Goal: Task Accomplishment & Management: Manage account settings

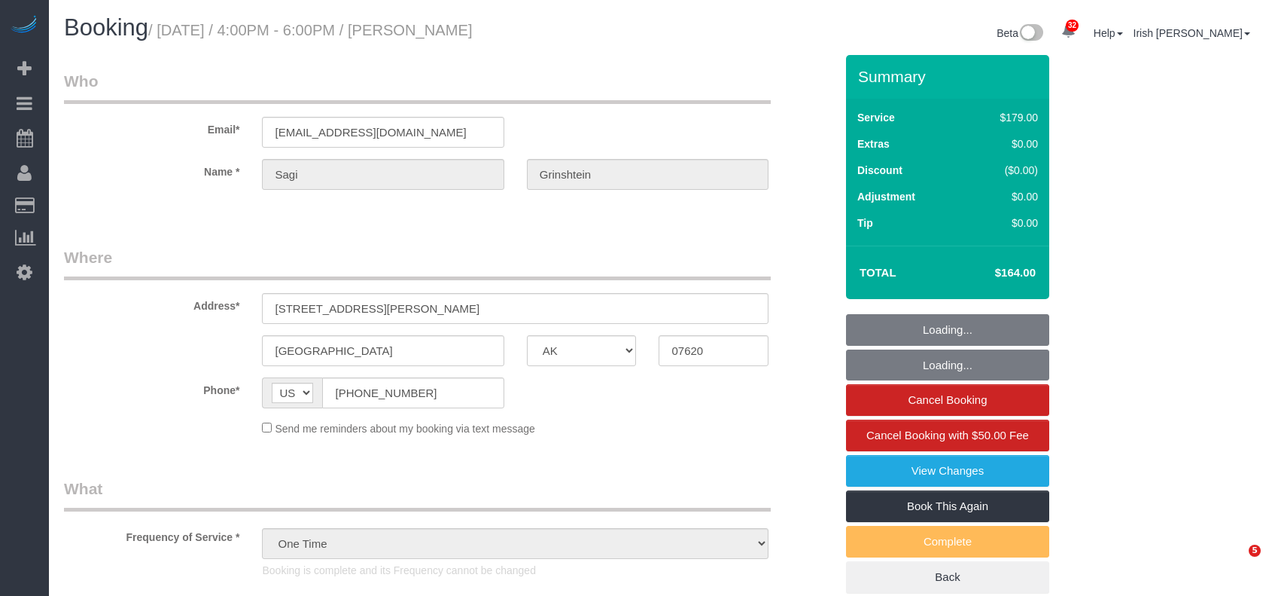
select select "[GEOGRAPHIC_DATA]"
select select "3"
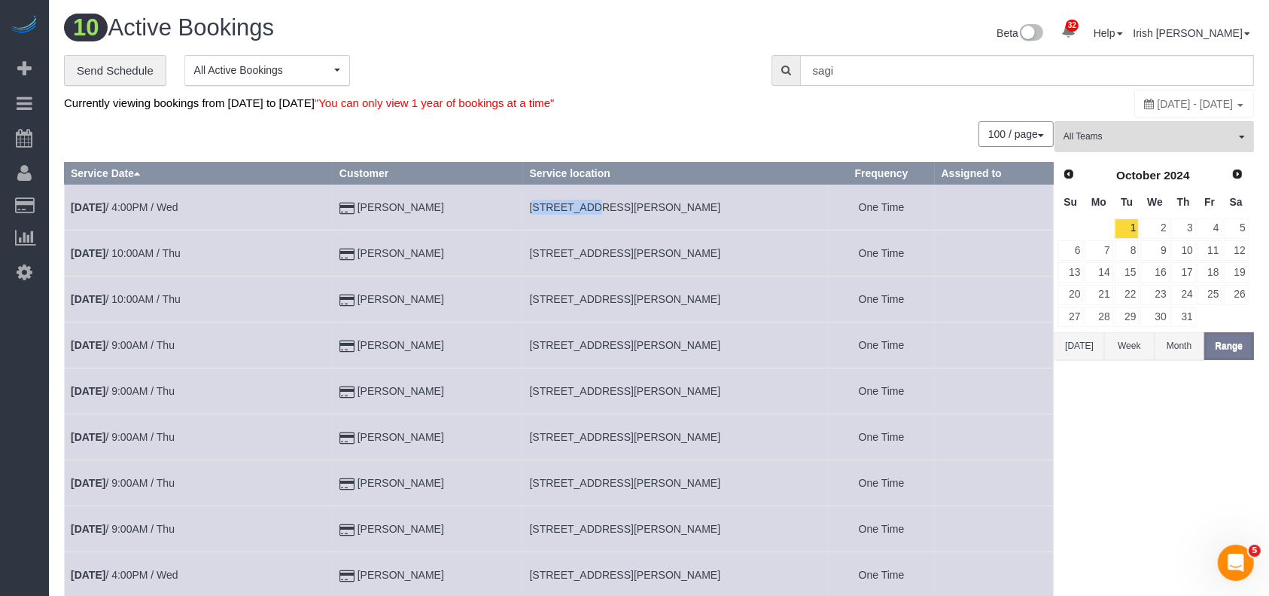
drag, startPoint x: 524, startPoint y: 204, endPoint x: 578, endPoint y: 203, distance: 53.5
click at [578, 203] on td "9902 Clark Road, H, Houston, TX 07620" at bounding box center [675, 207] width 305 height 46
copy span "9902 Clark"
drag, startPoint x: 23, startPoint y: 467, endPoint x: 32, endPoint y: 461, distance: 11.5
click at [22, 467] on div "32 Beta Your Notifications You have 0 alerts × You have 1 to charge for [DATE] …" at bounding box center [24, 298] width 49 height 596
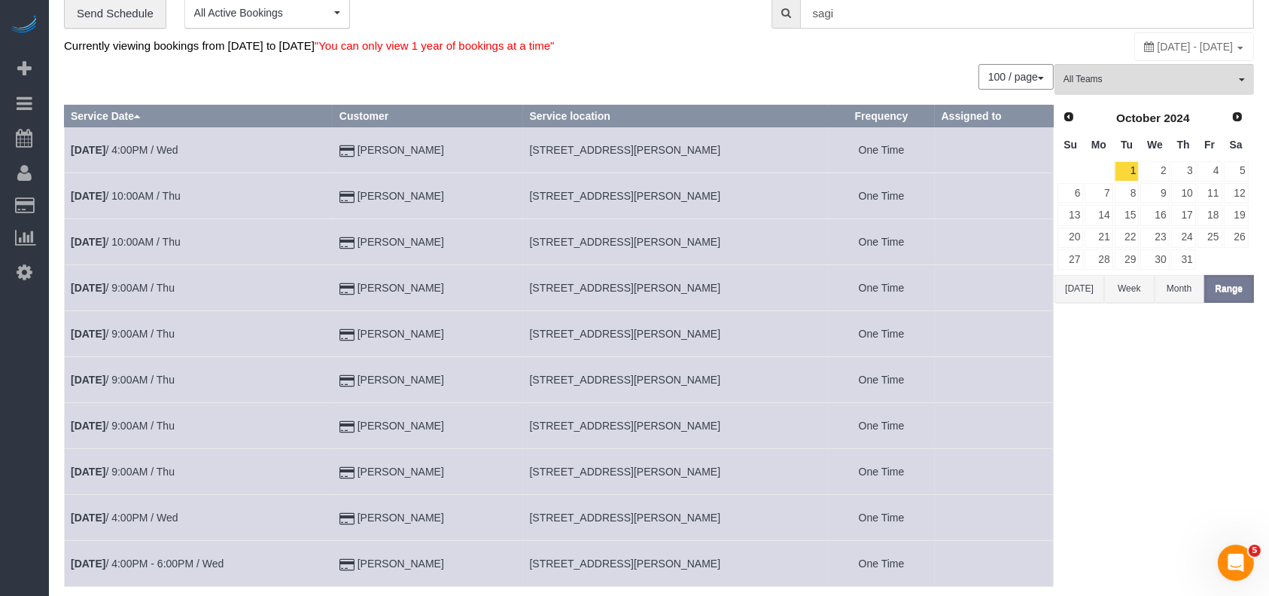
scroll to position [100, 0]
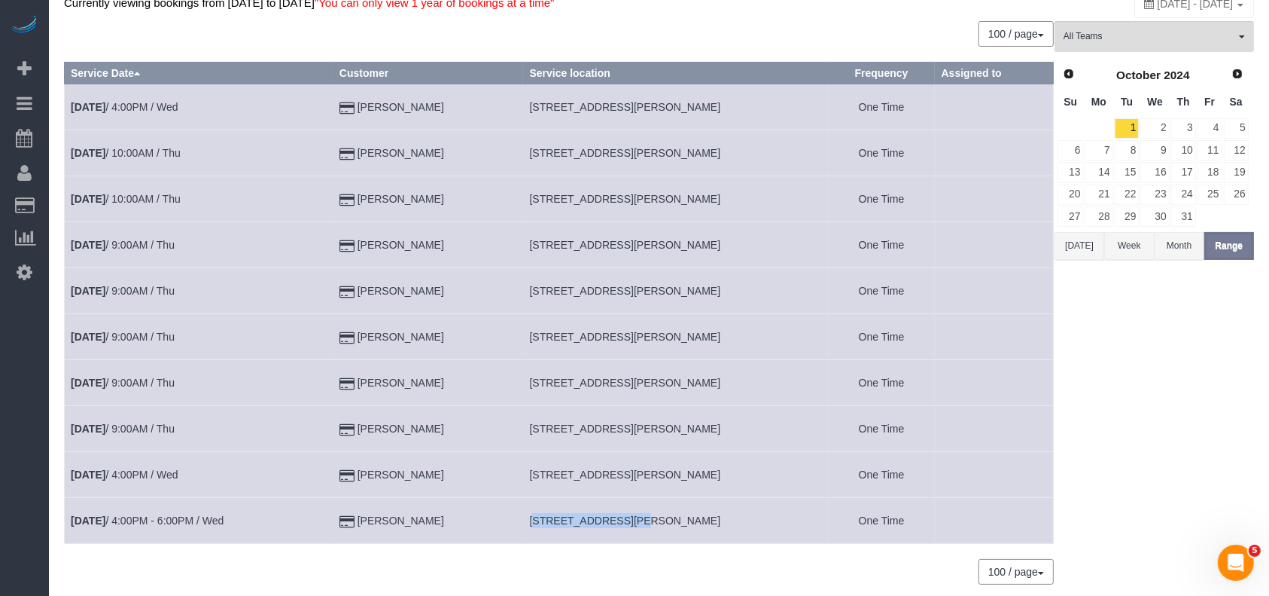
drag, startPoint x: 522, startPoint y: 520, endPoint x: 609, endPoint y: 516, distance: 87.4
click at [614, 517] on td "9902 Clark Road, A, Houston, TX 07620" at bounding box center [675, 521] width 305 height 46
copy span "9902 Clark Road, A"
click at [1077, 248] on button "[DATE]" at bounding box center [1080, 246] width 50 height 28
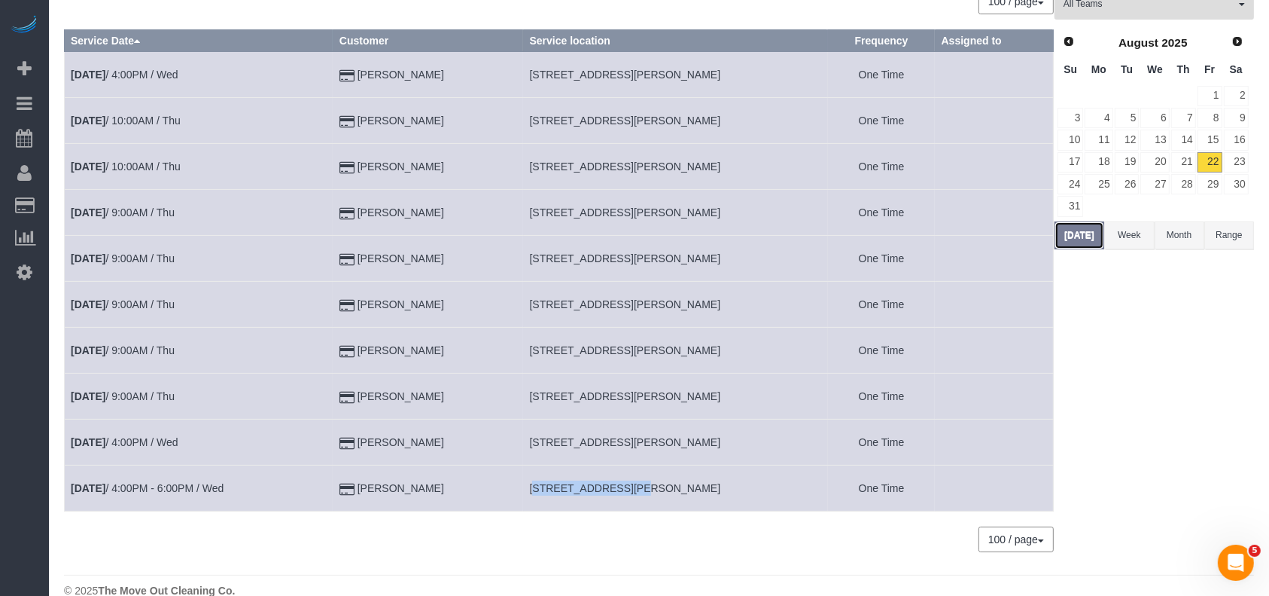
scroll to position [68, 0]
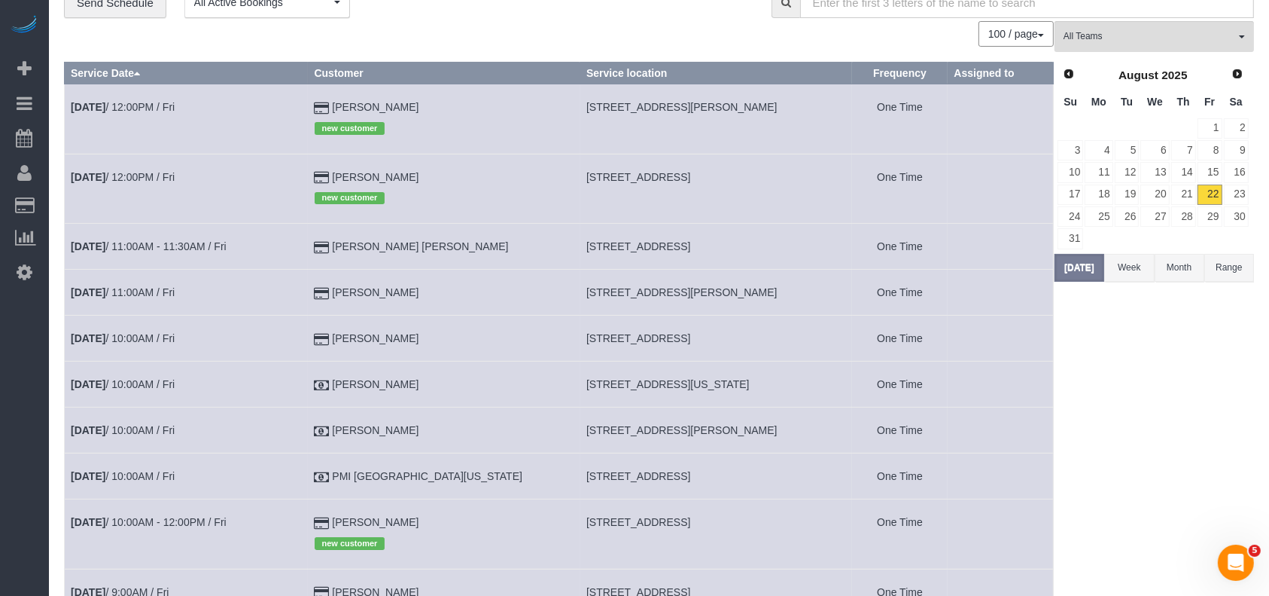
drag, startPoint x: 541, startPoint y: 240, endPoint x: 613, endPoint y: 351, distance: 131.8
click at [751, 246] on td "308 W 33rd St, Houston, TX 77018" at bounding box center [717, 247] width 273 height 46
copy span "308 W 33rd St, Houston, TX 77018"
click at [161, 337] on link "Aug 22nd / 10:00AM / Fri" at bounding box center [123, 338] width 104 height 12
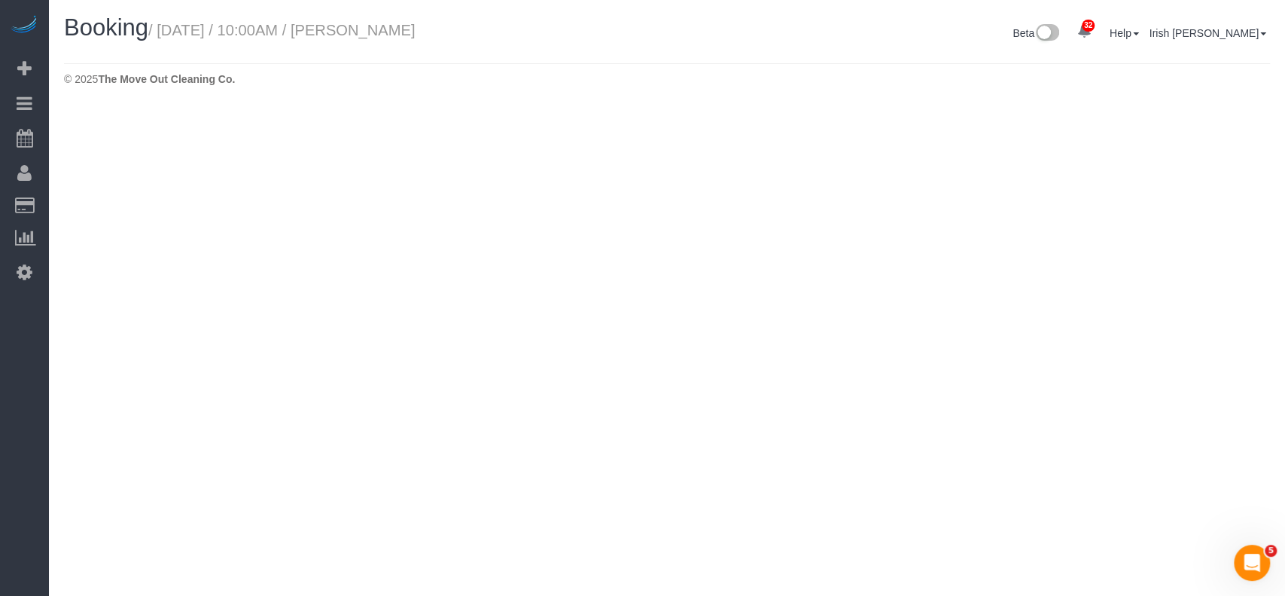
select select "[GEOGRAPHIC_DATA]"
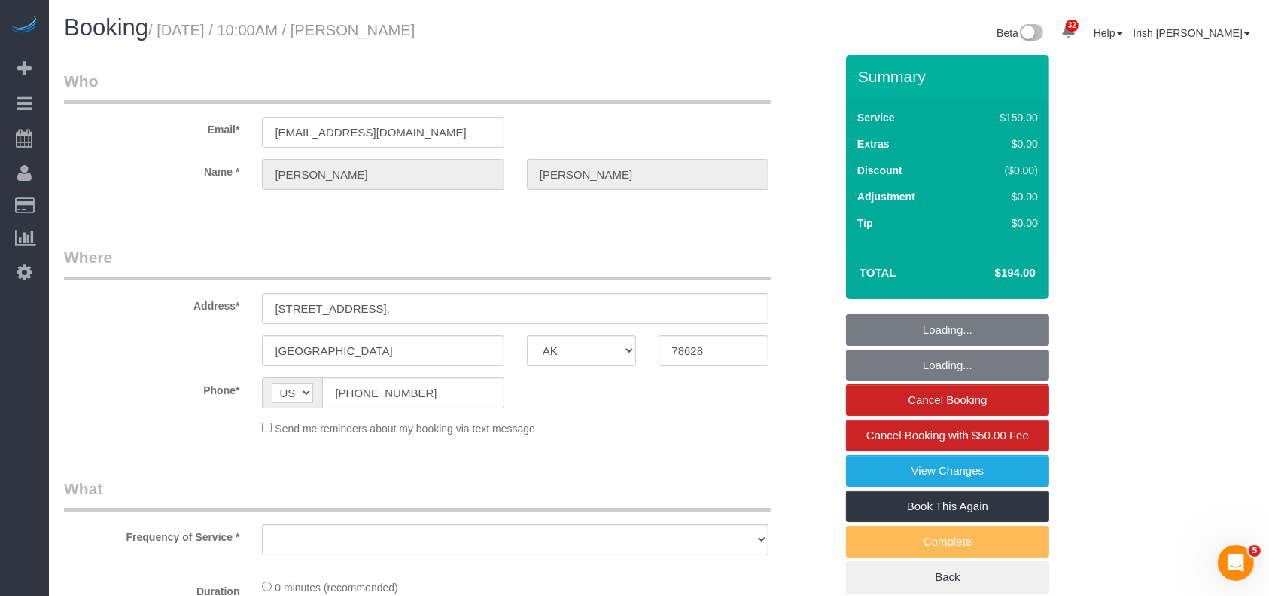
select select "object:3856"
select select "string:fspay-ce1e5bc0-d4dc-4780-b8c2-c7f6da4d4e07"
select select "3"
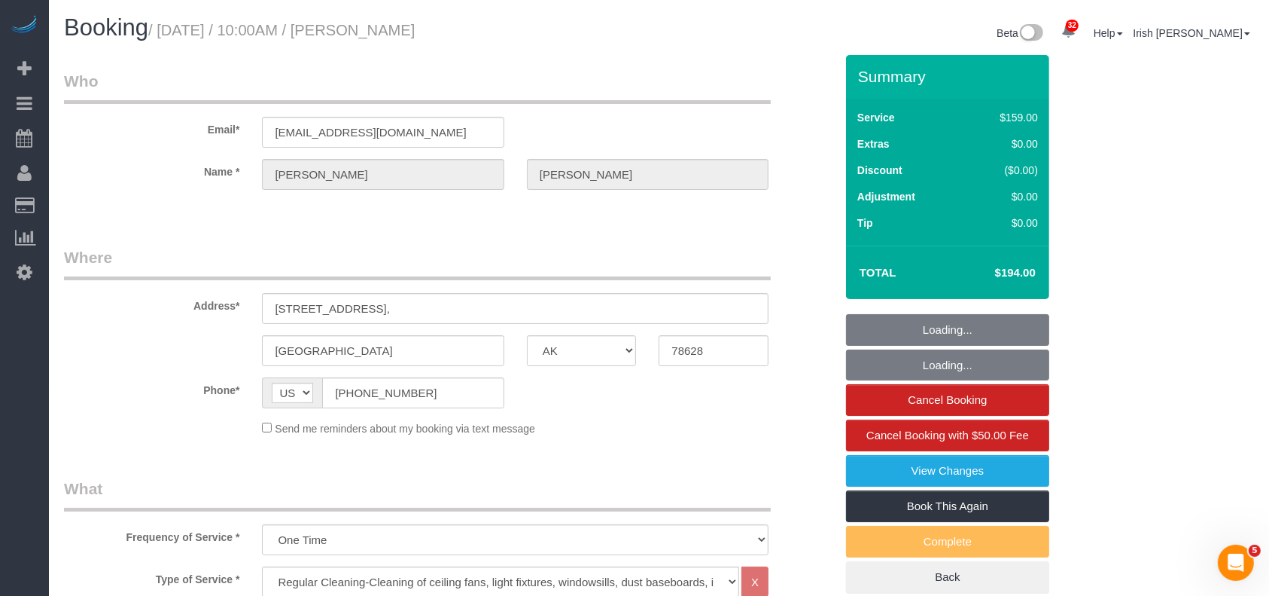
select select "object:3915"
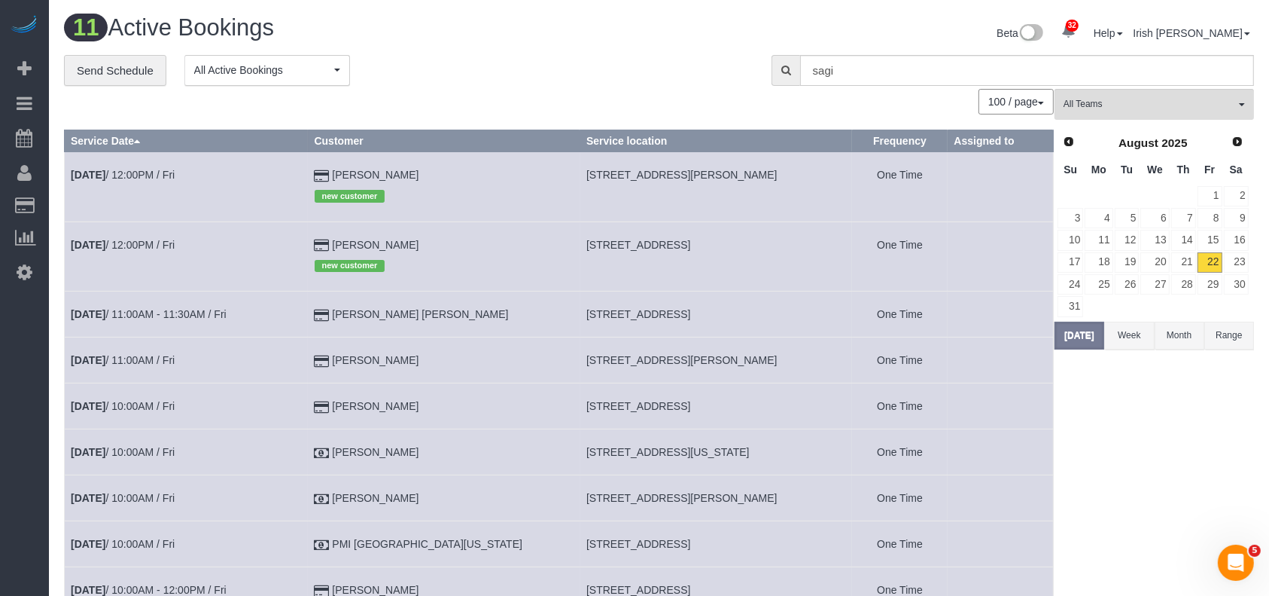
click at [1233, 334] on button "Range" at bounding box center [1230, 336] width 50 height 28
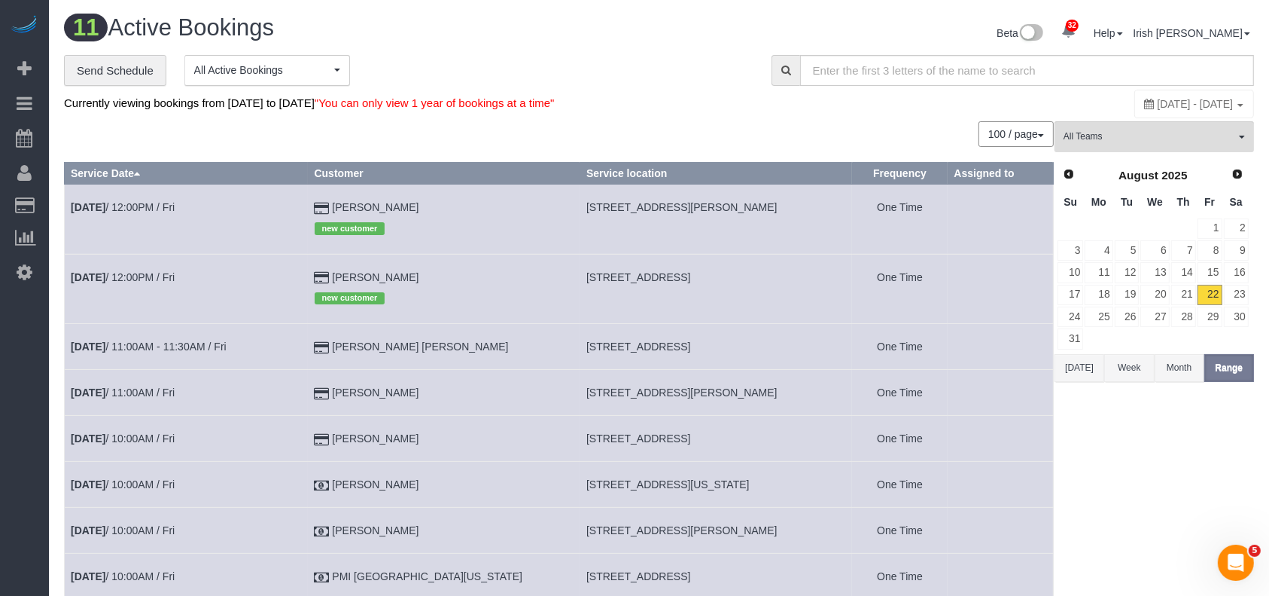
click at [1158, 102] on span "[DATE] - [DATE]" at bounding box center [1196, 104] width 76 height 12
type input "**********"
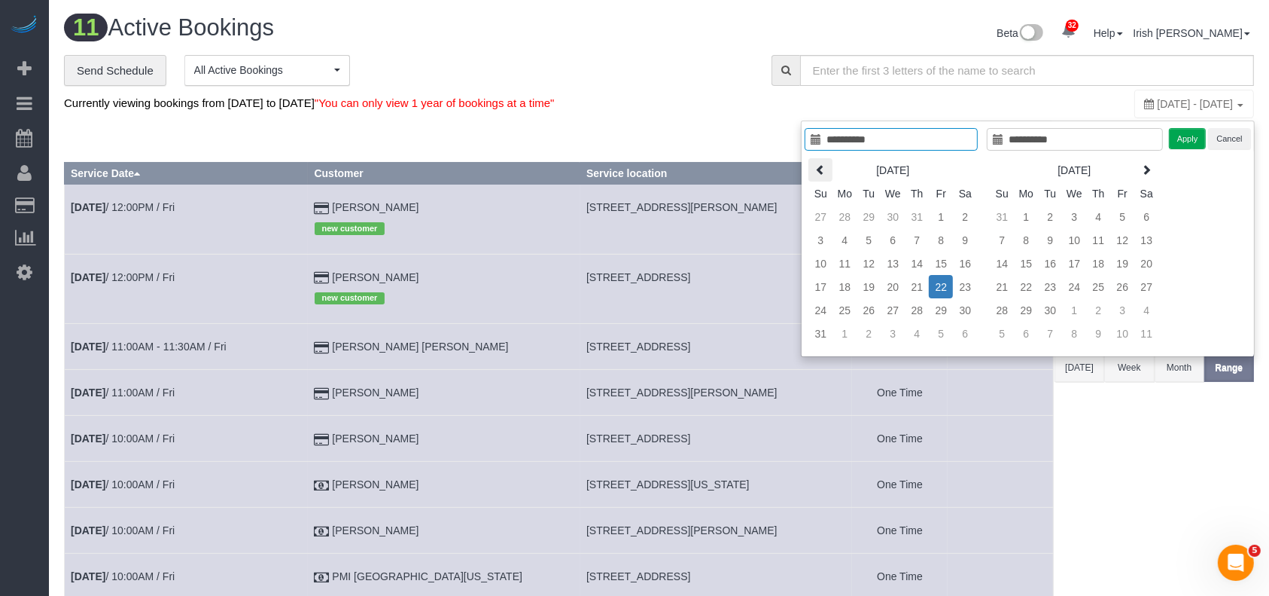
click at [823, 168] on icon at bounding box center [820, 169] width 11 height 11
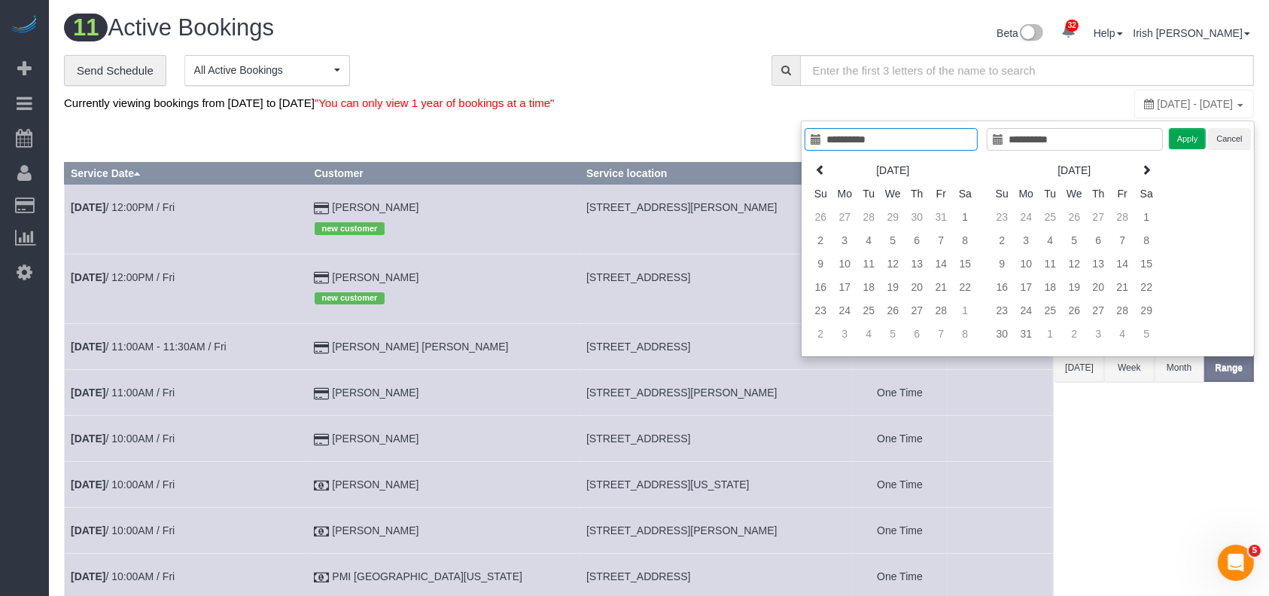
click at [823, 168] on icon at bounding box center [820, 169] width 11 height 11
type input "**********"
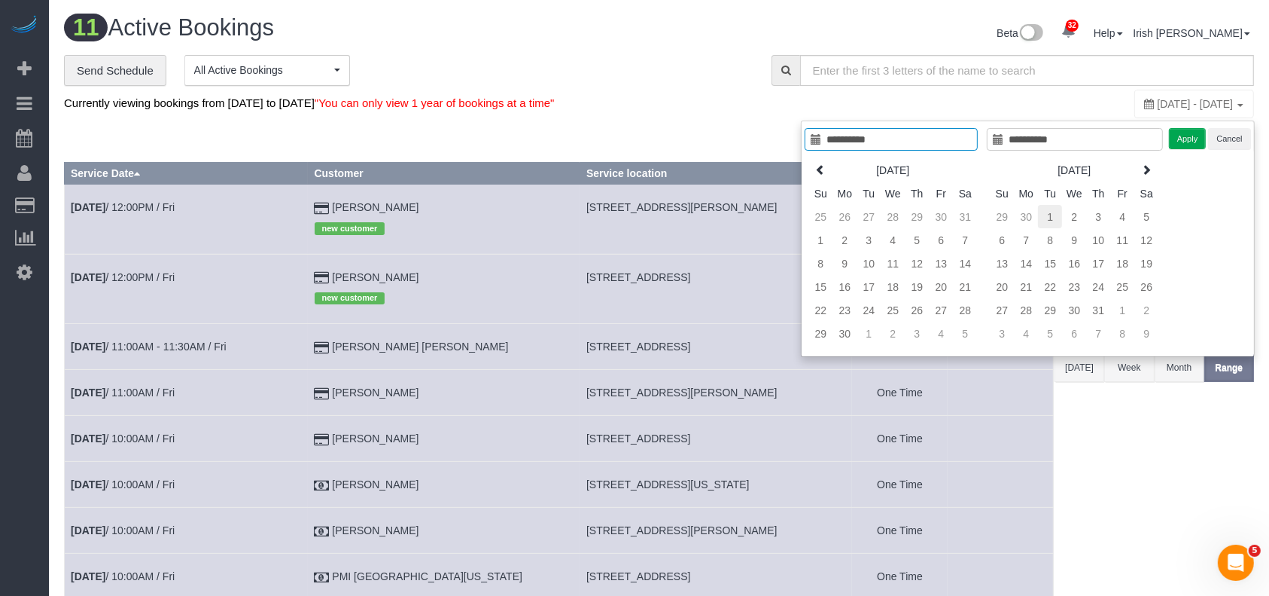
click at [1050, 215] on td "1" at bounding box center [1050, 216] width 24 height 23
type input "**********"
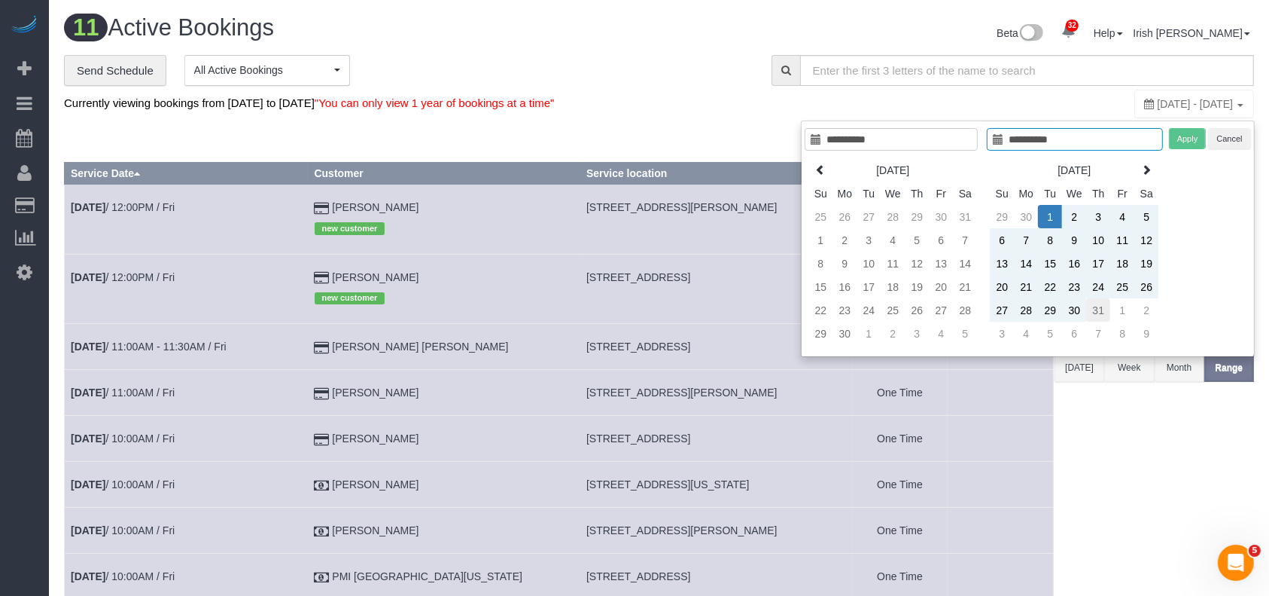
click at [1103, 308] on td "31" at bounding box center [1099, 309] width 24 height 23
type input "**********"
click at [1187, 143] on button "Apply" at bounding box center [1188, 139] width 38 height 22
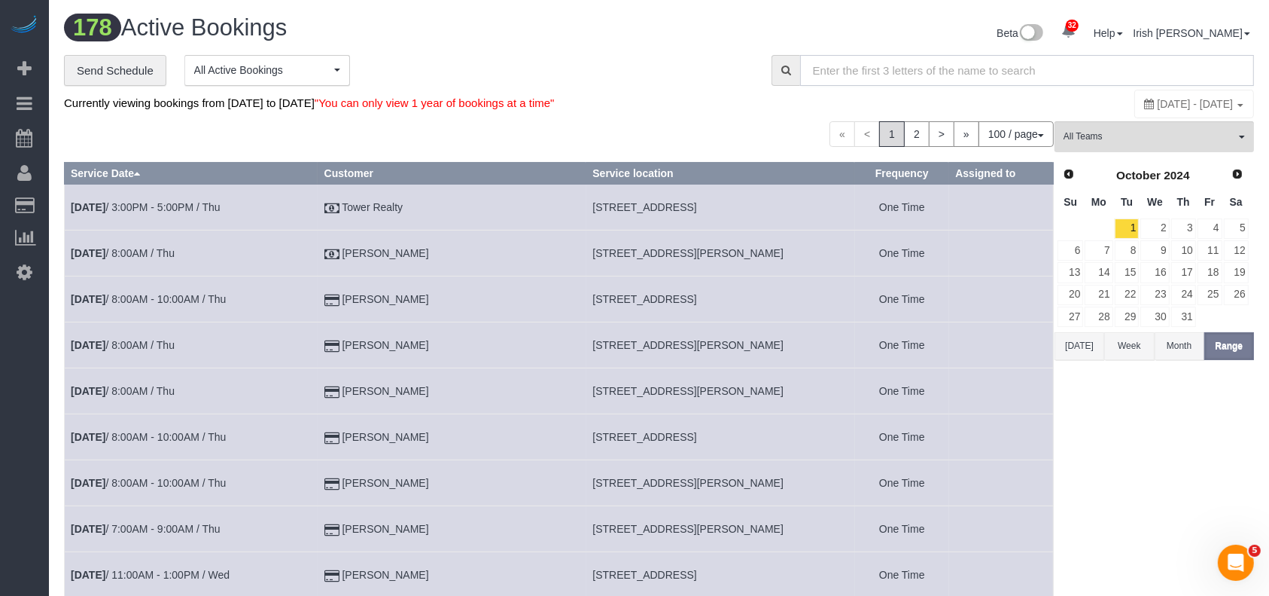
click at [831, 81] on input "text" at bounding box center [1027, 70] width 454 height 31
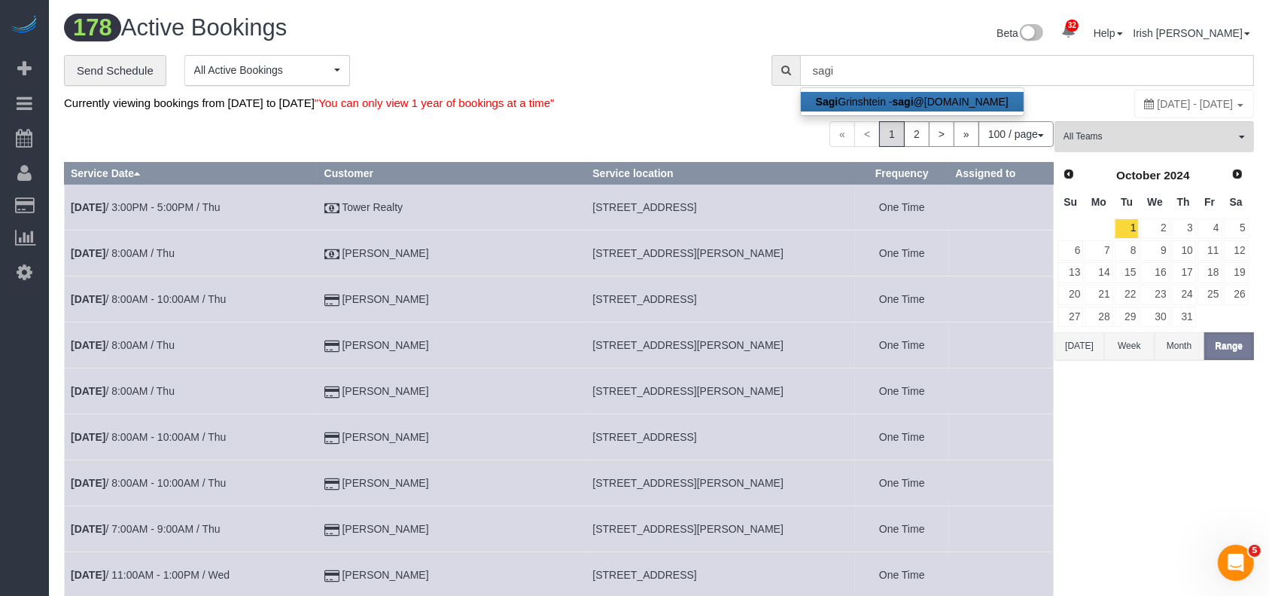
type input "sagi"
click at [663, 59] on div "**********" at bounding box center [406, 71] width 685 height 32
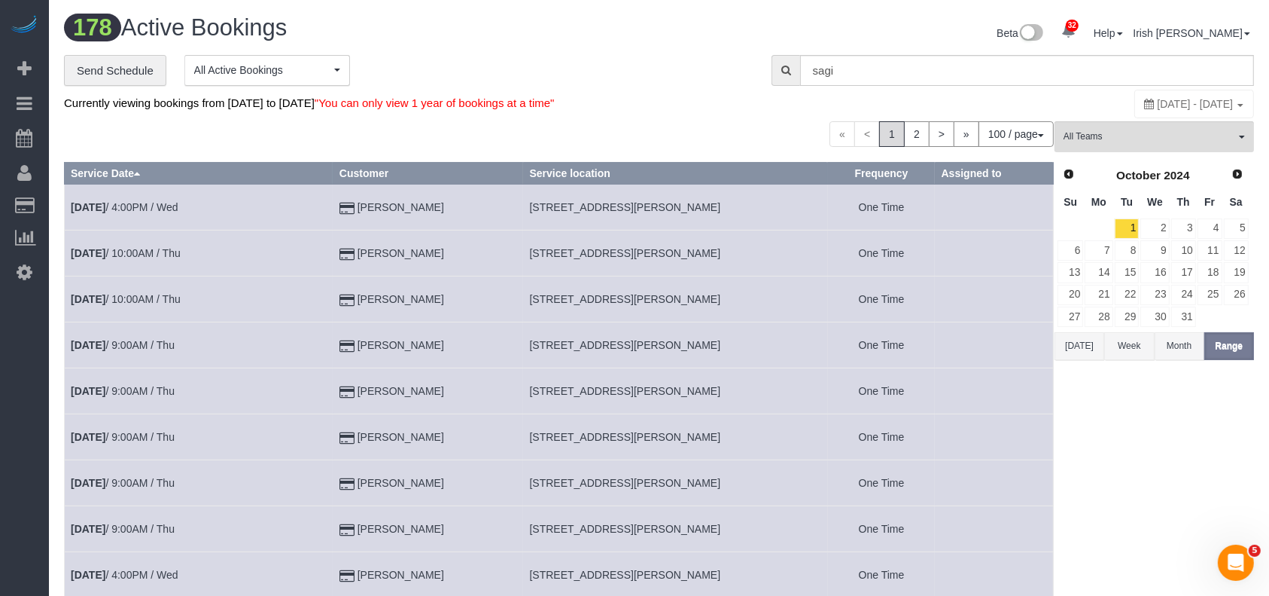
click at [1074, 346] on button "[DATE]" at bounding box center [1080, 346] width 50 height 28
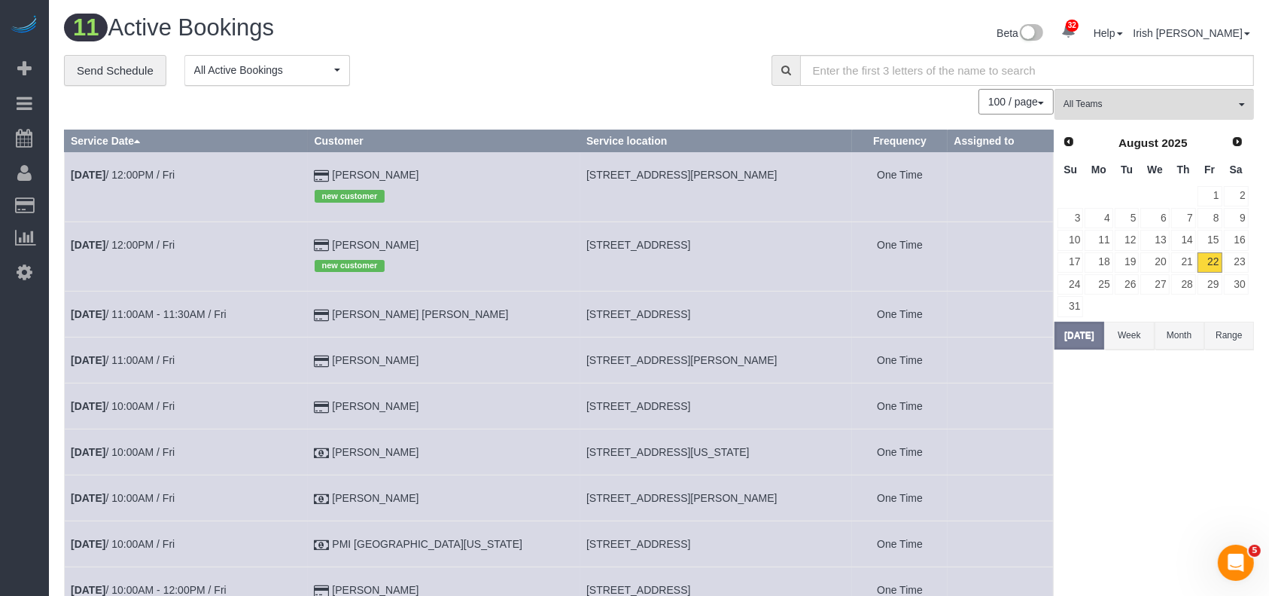
click at [1236, 338] on button "Range" at bounding box center [1230, 336] width 50 height 28
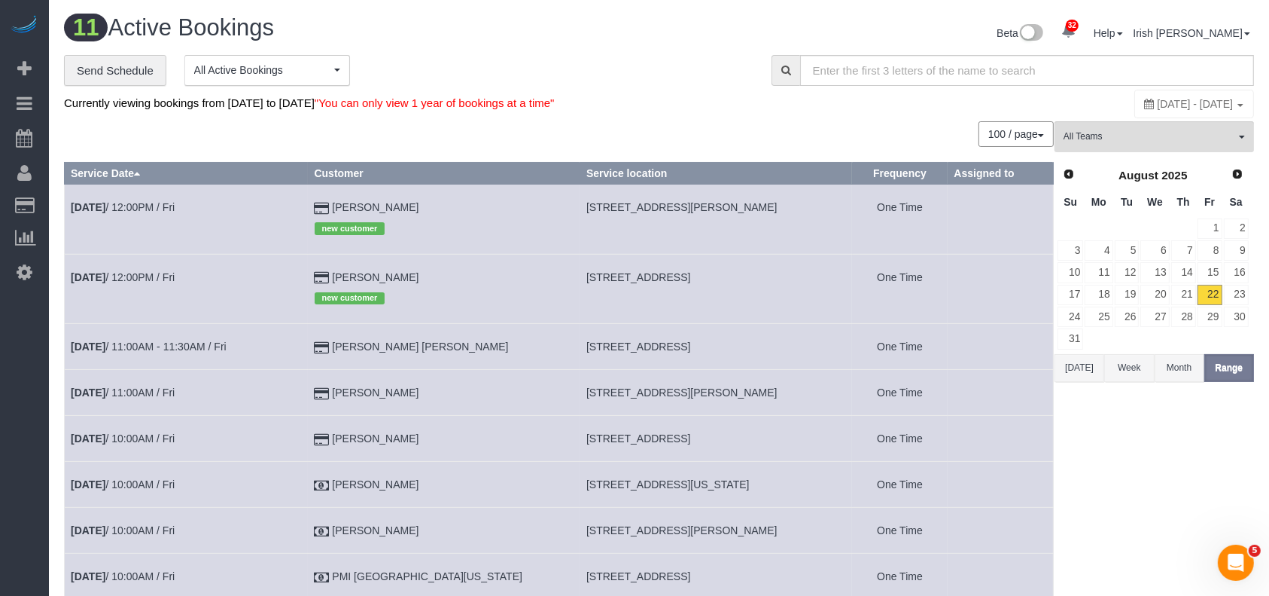
click at [1158, 104] on span "[DATE] - [DATE]" at bounding box center [1196, 104] width 76 height 12
type input "**********"
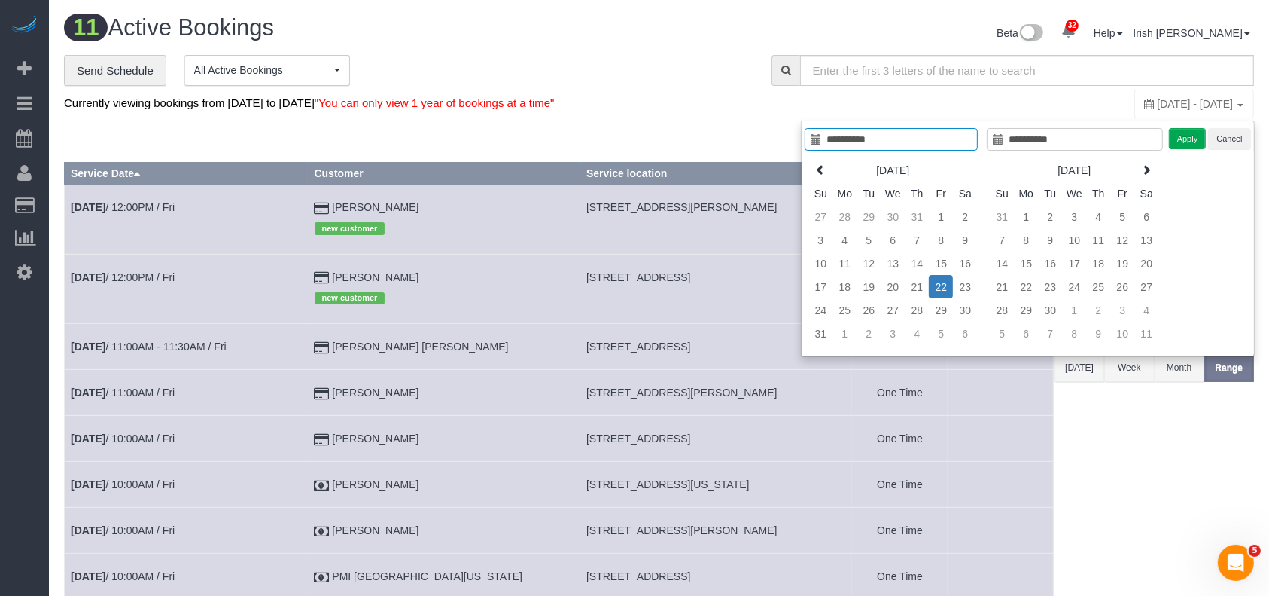
click at [864, 142] on input "**********" at bounding box center [891, 139] width 173 height 23
click at [817, 169] on icon at bounding box center [820, 169] width 11 height 11
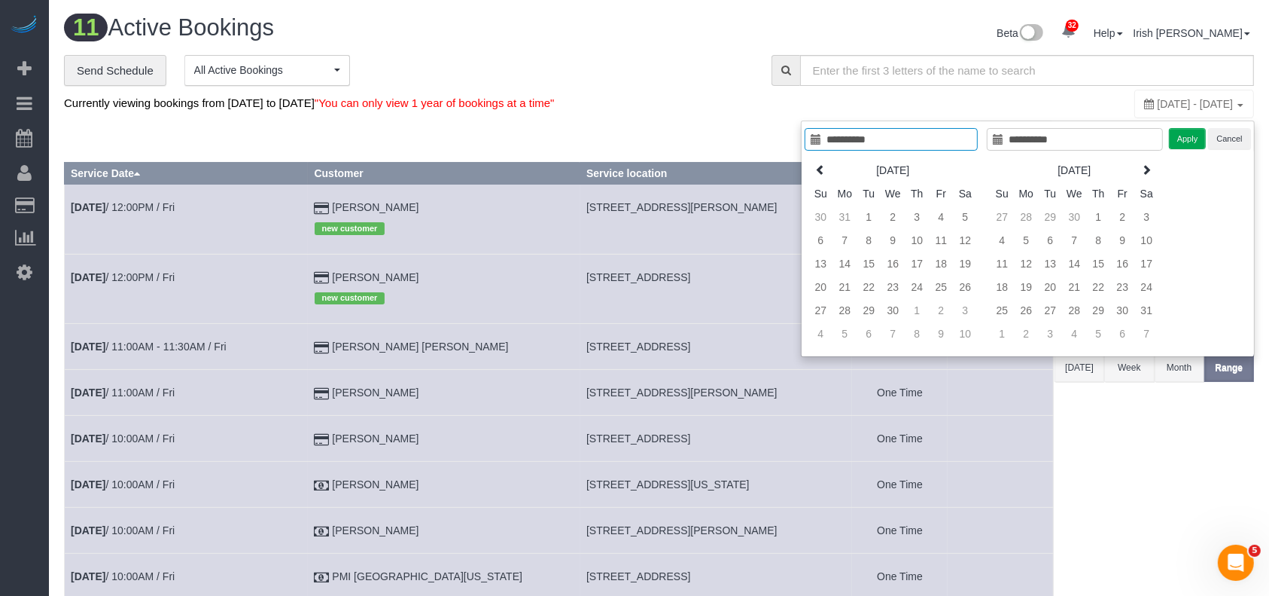
click at [817, 169] on icon at bounding box center [820, 169] width 11 height 11
click at [818, 169] on icon at bounding box center [820, 169] width 11 height 11
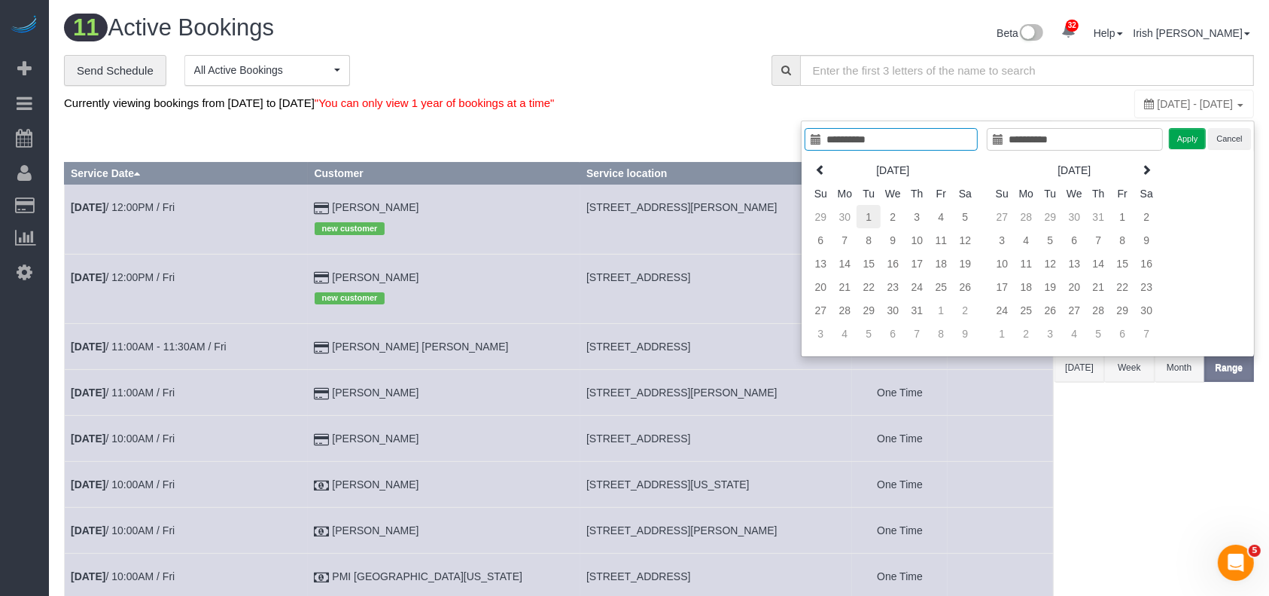
type input "**********"
click at [871, 211] on td "1" at bounding box center [869, 216] width 24 height 23
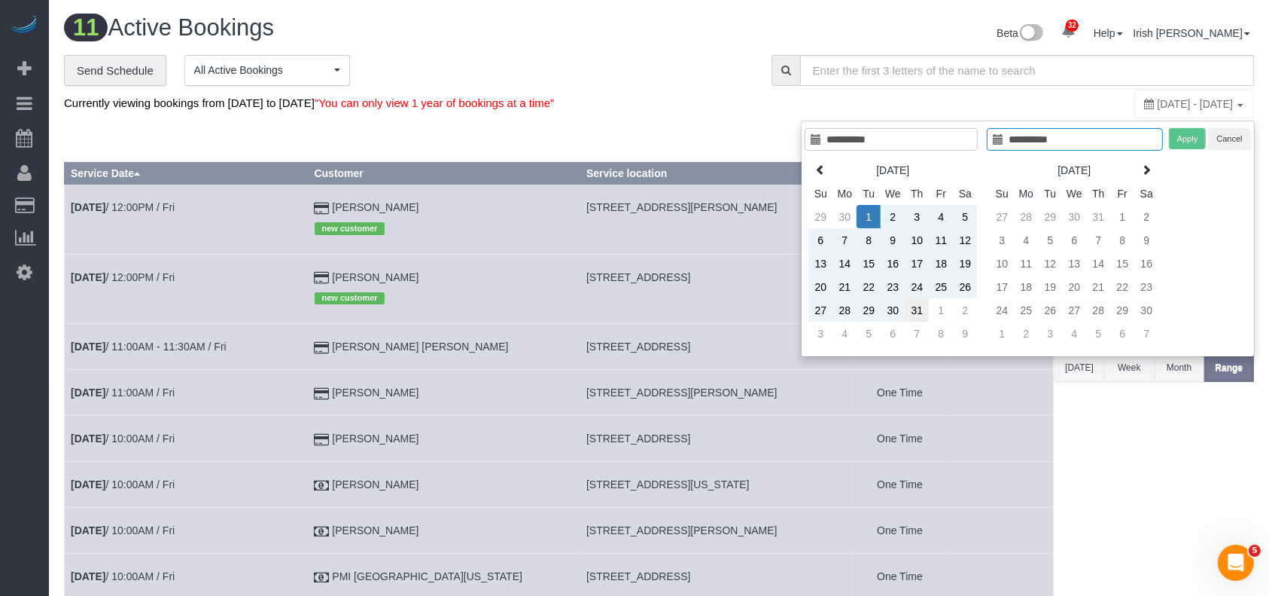
type input "**********"
click at [927, 309] on td "31" at bounding box center [917, 309] width 24 height 23
type input "**********"
click at [1175, 137] on button "Apply" at bounding box center [1188, 139] width 38 height 22
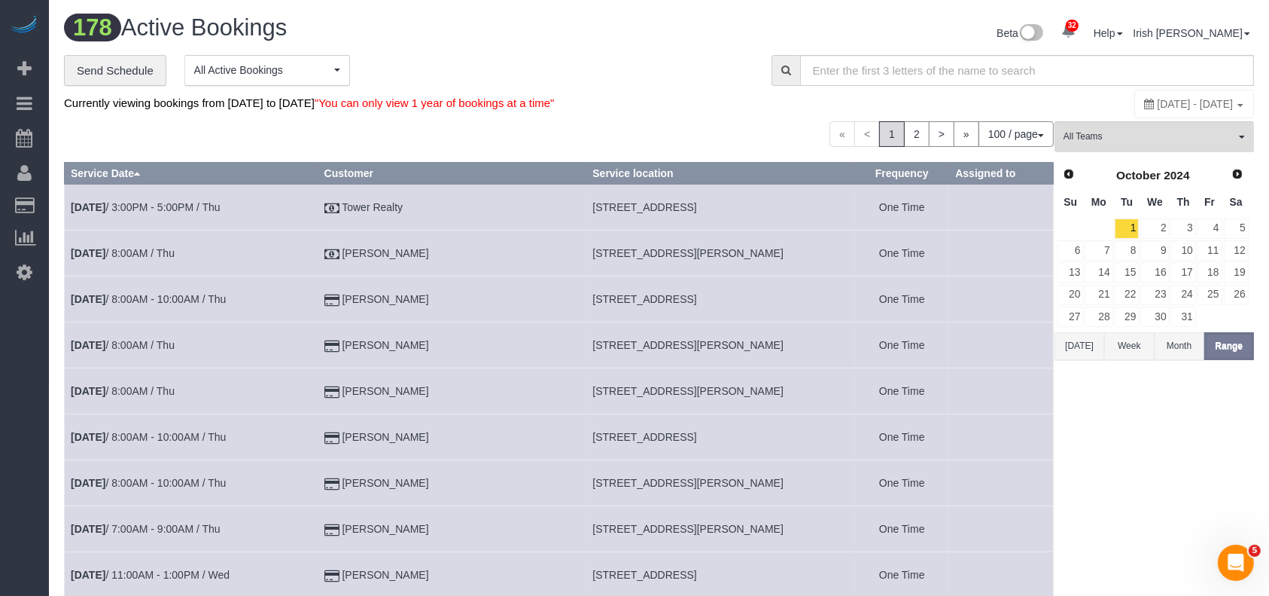
click at [718, 115] on div "Currently viewing bookings from October 01, 2024 to October 31, 2024 "You can o…" at bounding box center [461, 103] width 794 height 29
click at [850, 69] on input "text" at bounding box center [1027, 70] width 454 height 31
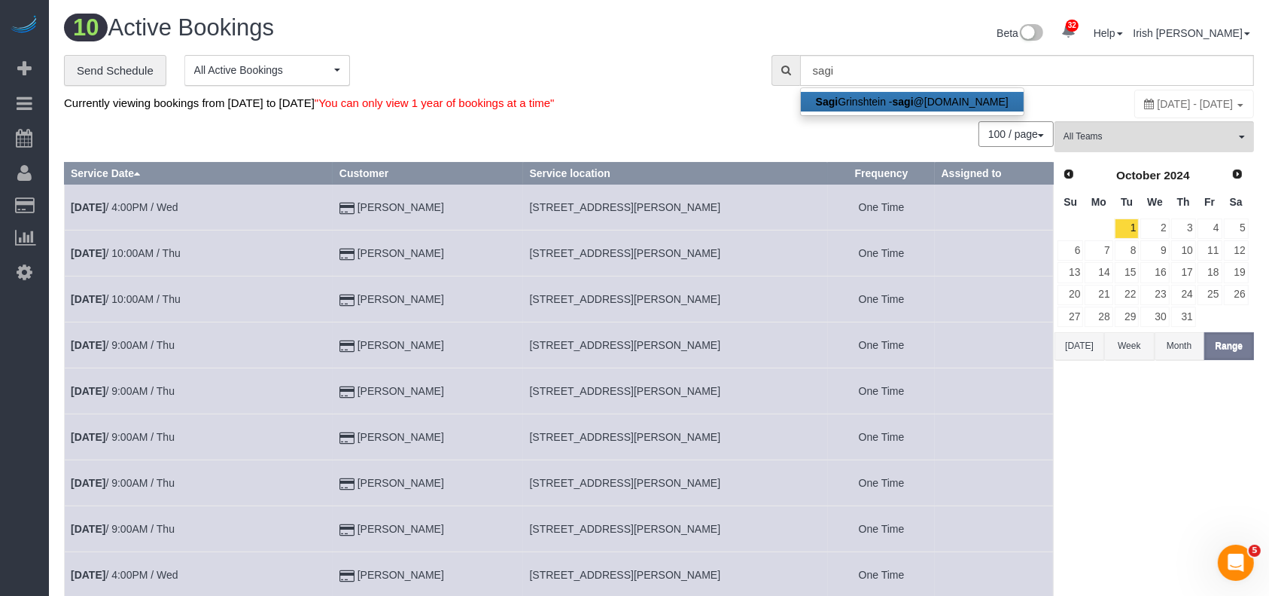
drag, startPoint x: 827, startPoint y: 105, endPoint x: 824, endPoint y: 87, distance: 17.5
click at [827, 102] on strong "Sagi" at bounding box center [827, 102] width 23 height 12
type input "sagi@vida-g.com"
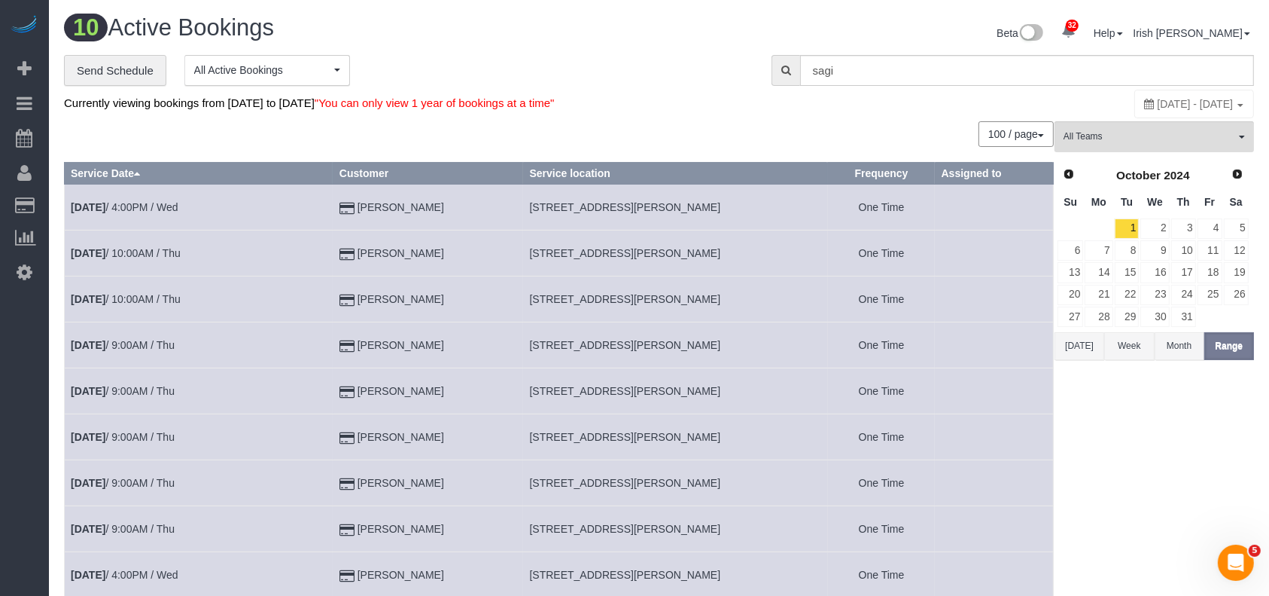
click at [182, 201] on td "Oct 23rd / 4:00PM / Wed" at bounding box center [199, 207] width 269 height 46
click at [150, 205] on link "Oct 23rd / 4:00PM / Wed" at bounding box center [125, 207] width 108 height 12
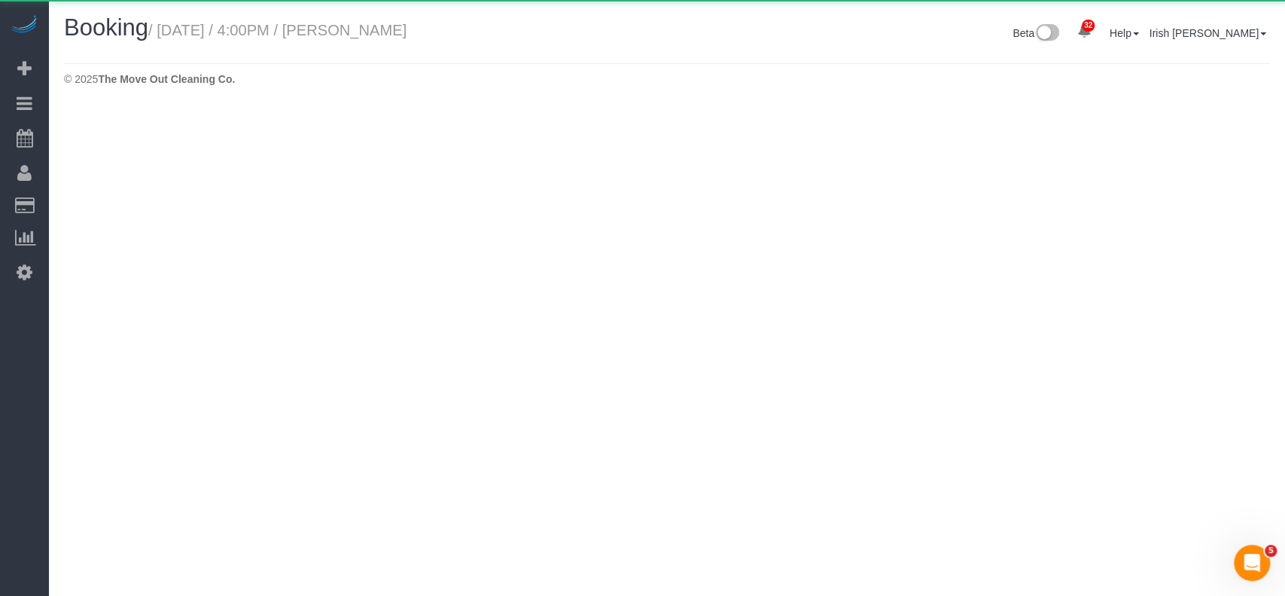
select select "[GEOGRAPHIC_DATA]"
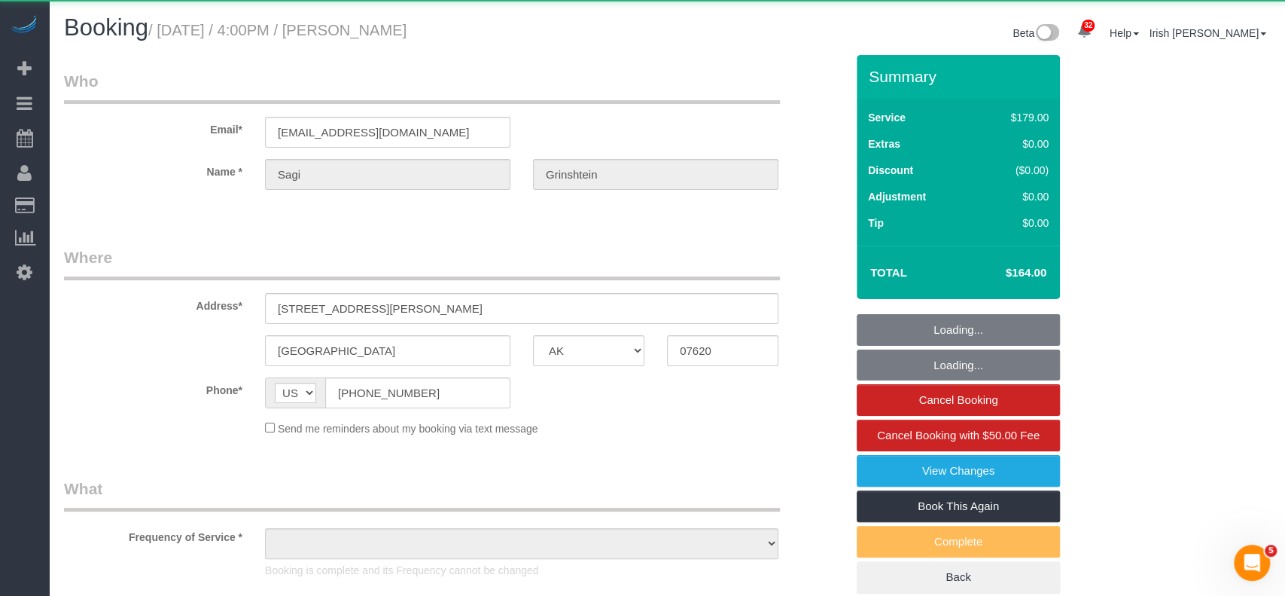
select select "object:9620"
select select "string:fspay-cdd16e53-4a42-4532-ace2-3e4efd41fbf1"
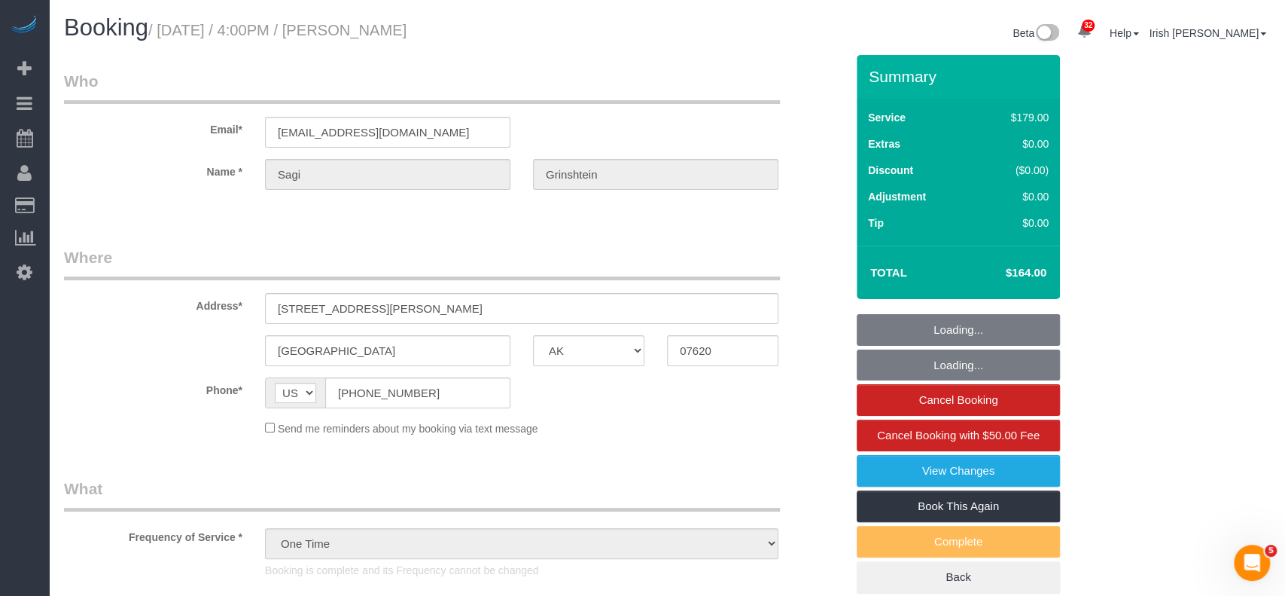
select select "object:9682"
select select "3"
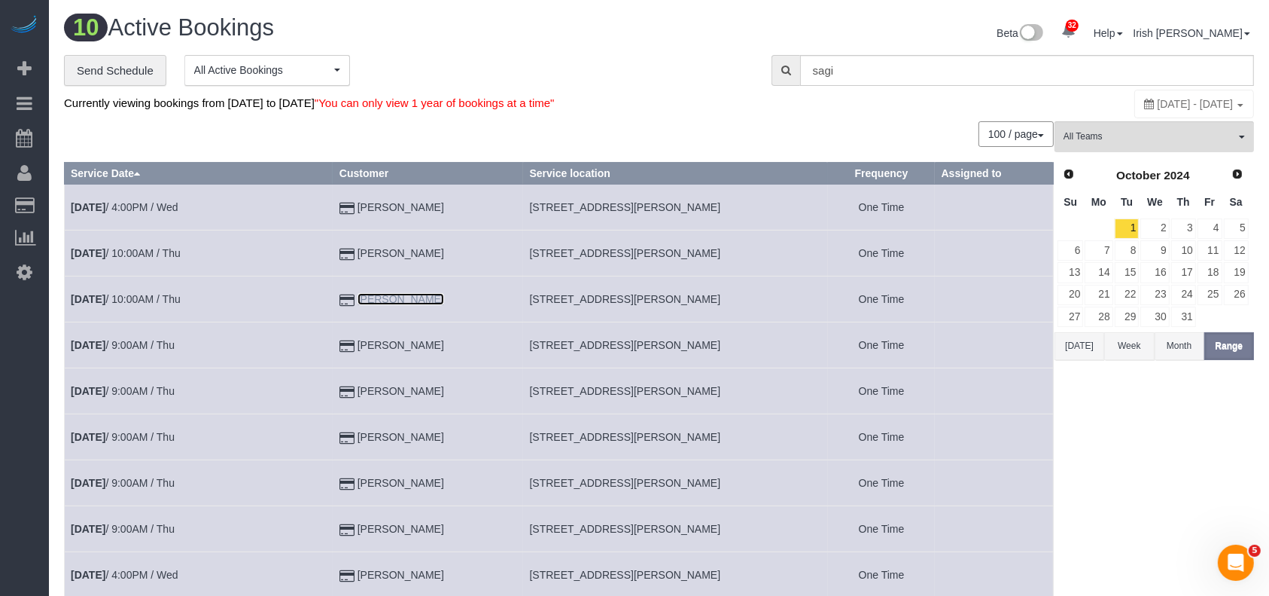
click at [417, 299] on link "Sagi Grinshtein" at bounding box center [401, 299] width 87 height 12
click at [124, 389] on link "Oct 17th / 9:00AM / Thu" at bounding box center [123, 391] width 104 height 12
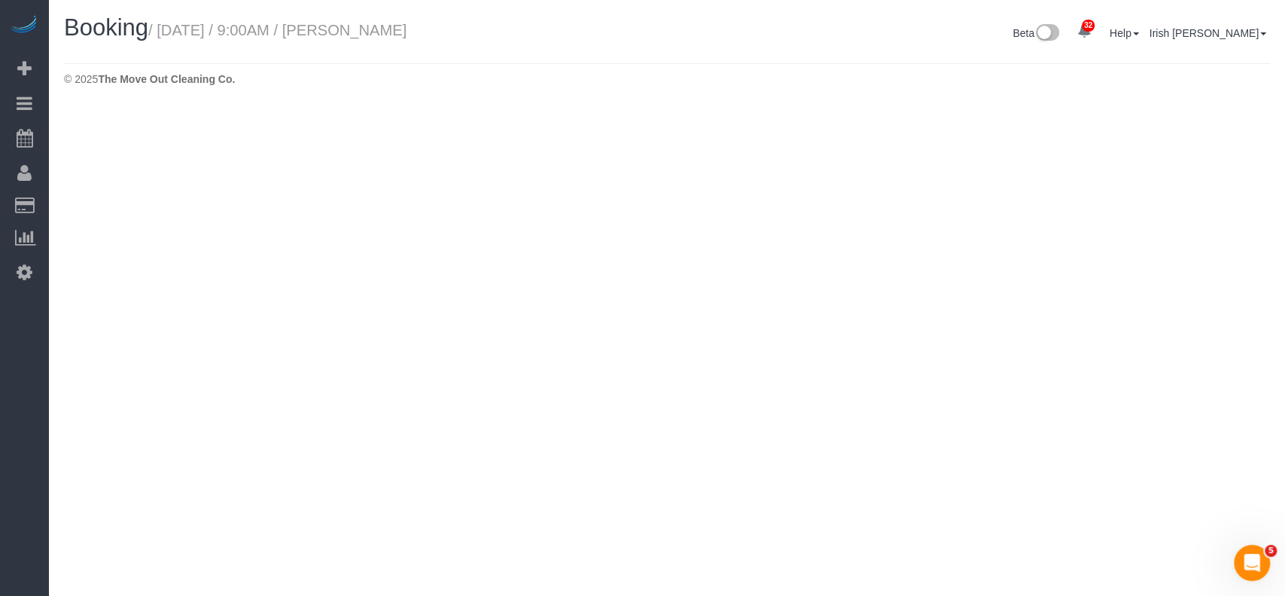
select select "[GEOGRAPHIC_DATA]"
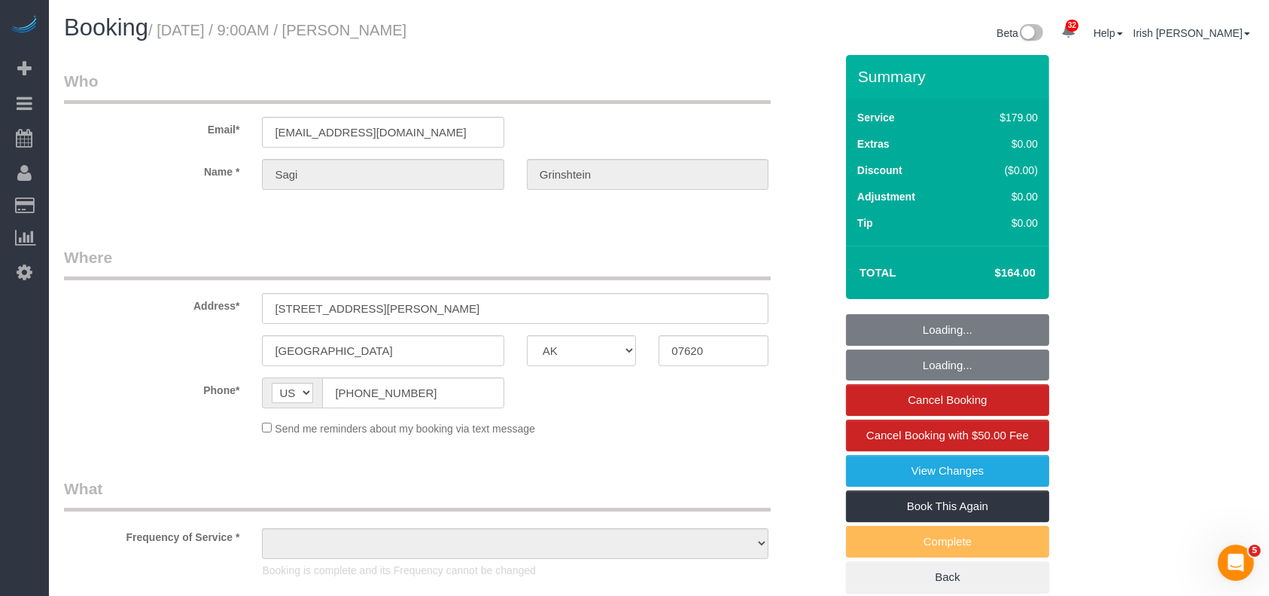
select select "object:10793"
select select "string:fspay-cdd16e53-4a42-4532-ace2-3e4efd41fbf1"
select select "3"
select select "object:10882"
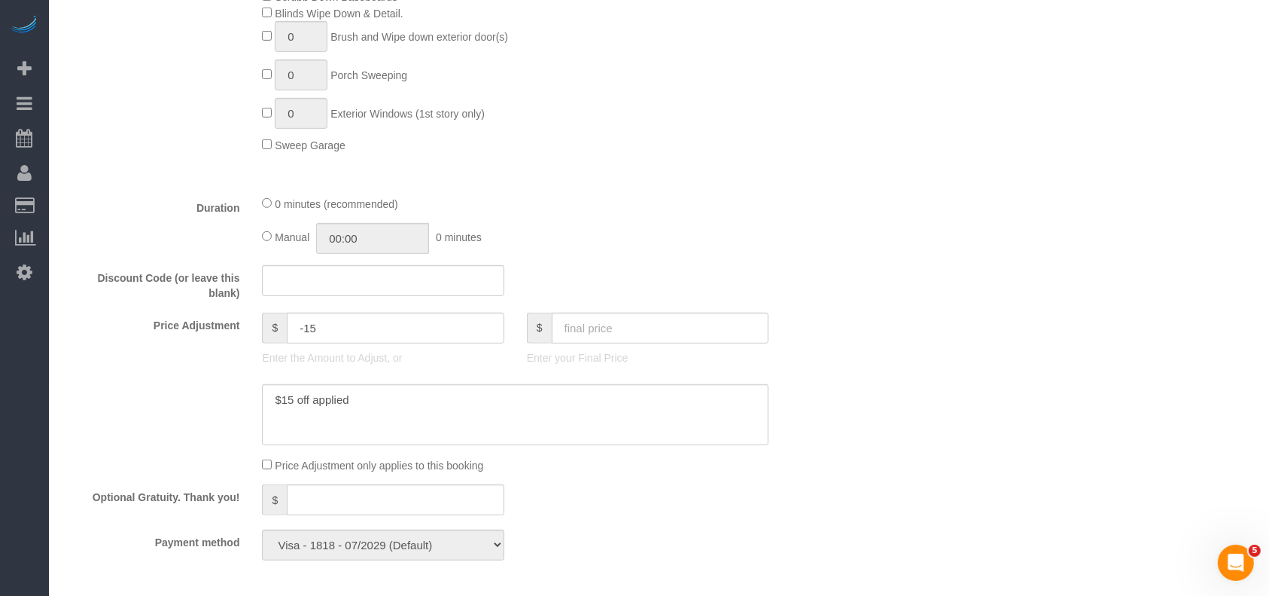
scroll to position [803, 0]
click at [95, 357] on div "Price Adjustment $ -15 Enter the Amount to Adjust, or $ Enter your Final Price" at bounding box center [450, 341] width 794 height 60
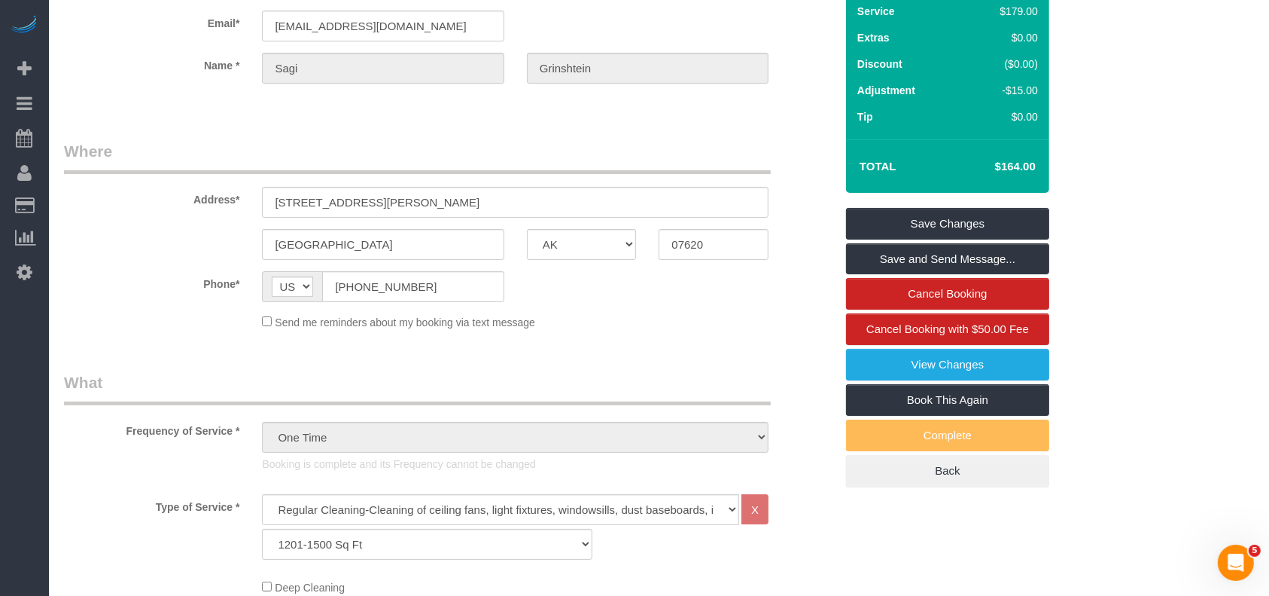
scroll to position [100, 0]
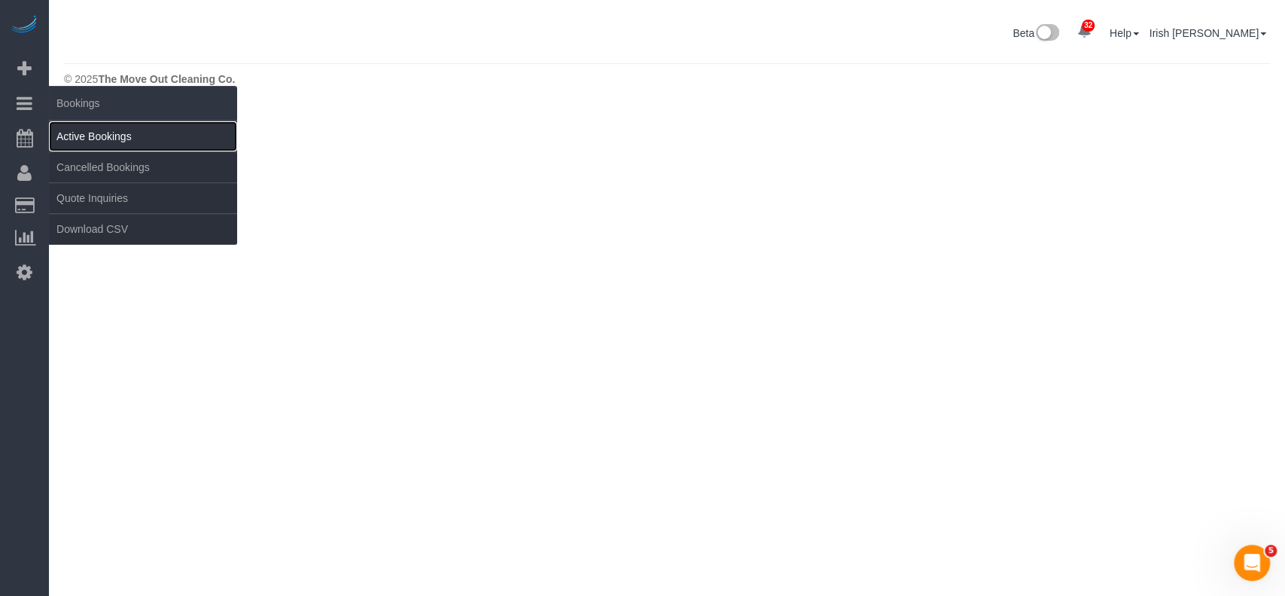
click at [116, 130] on link "Active Bookings" at bounding box center [143, 136] width 188 height 30
click at [183, 139] on link "Active Bookings" at bounding box center [143, 136] width 188 height 30
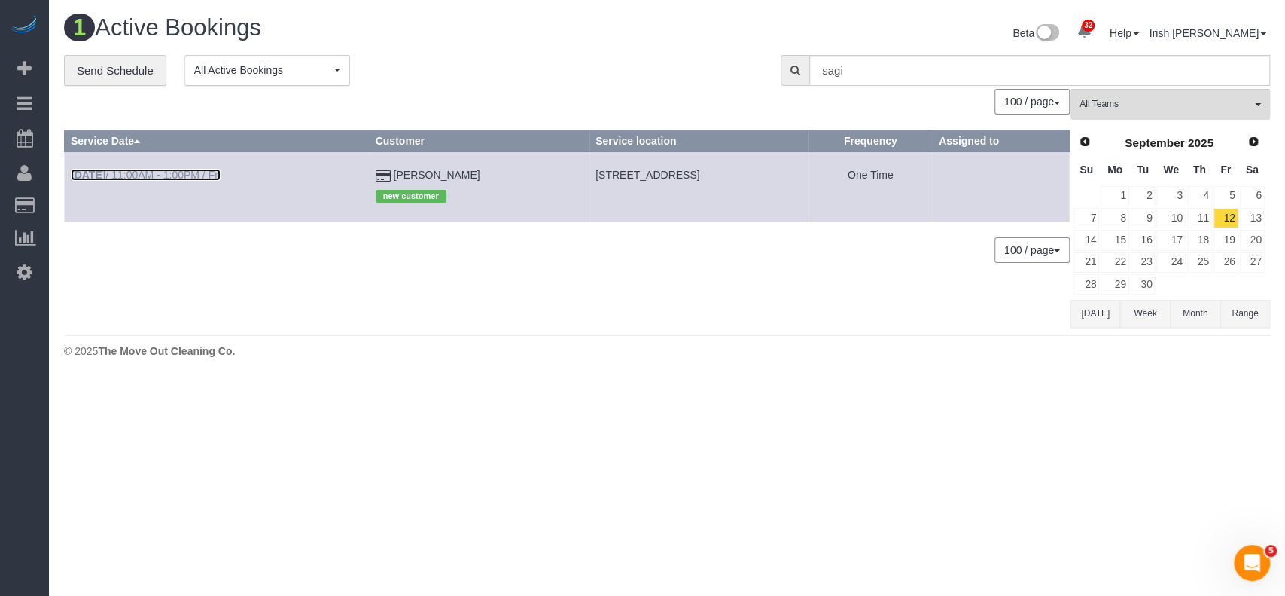
click at [188, 178] on link "Sep 12th / 11:00AM - 1:00PM / Fri" at bounding box center [146, 175] width 150 height 12
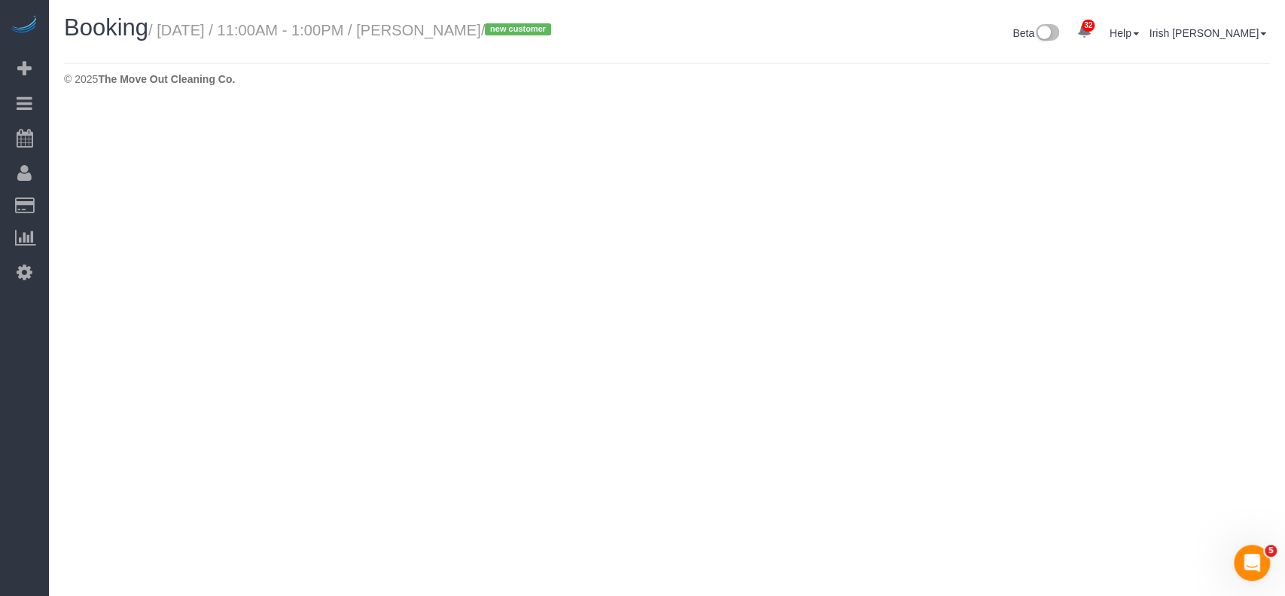
select select "[GEOGRAPHIC_DATA]"
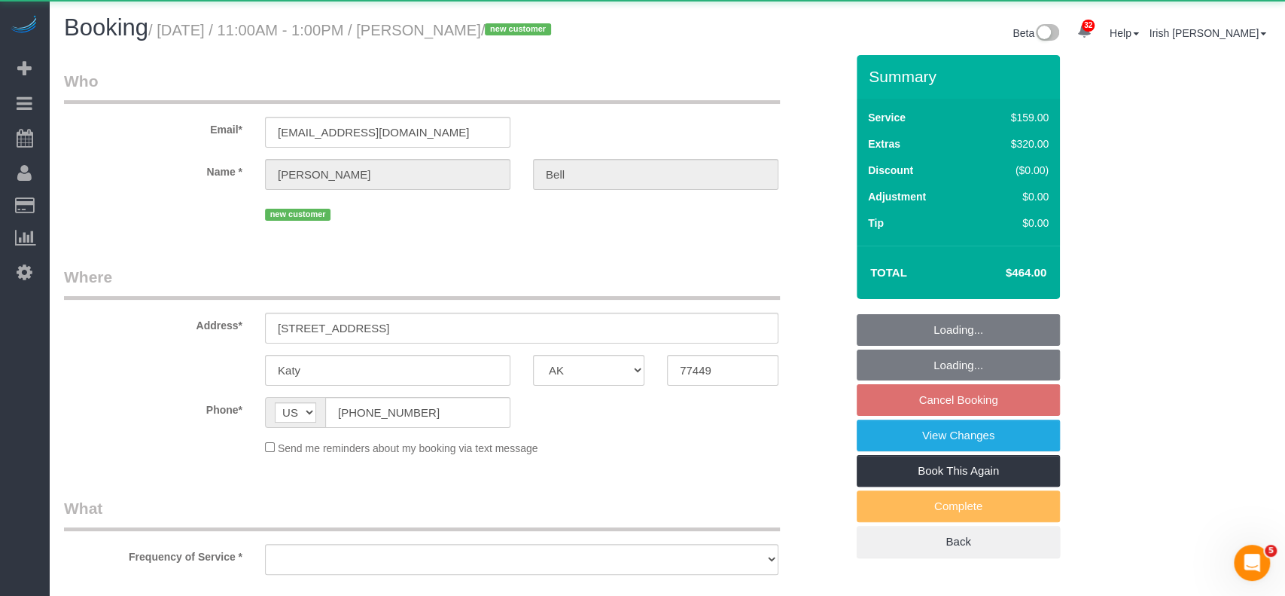
select select "object:11570"
select select "string:fspay-9f20d73a-2606-48f5-a763-3d8b5ba7d44b"
select select "3"
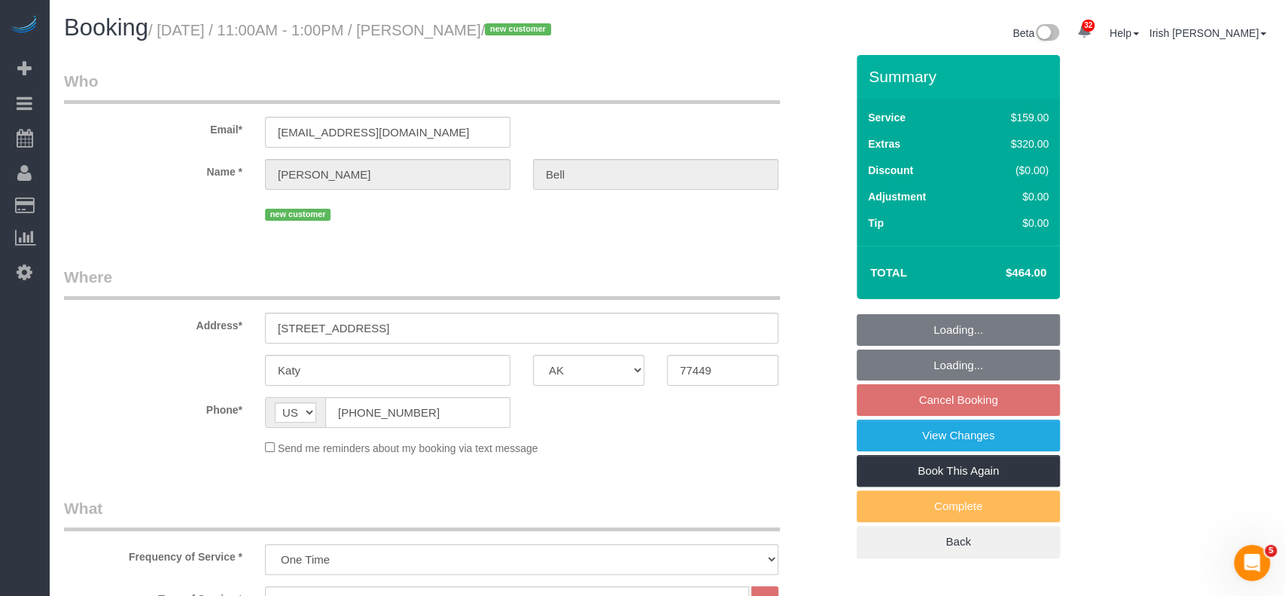
select select "object:11654"
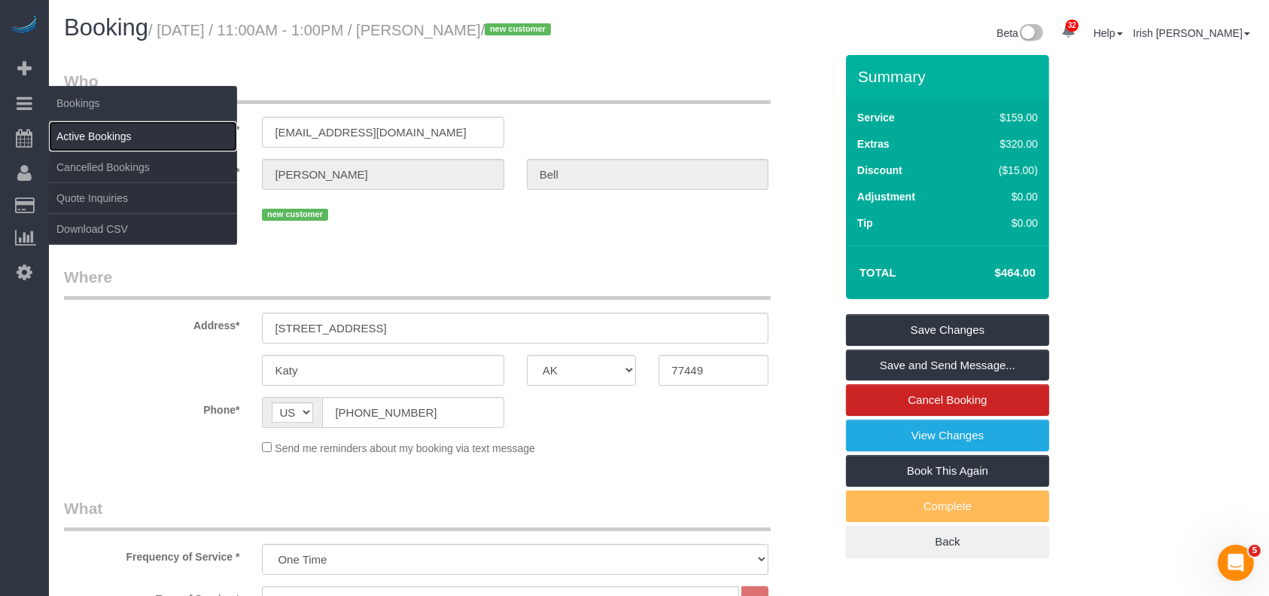
click at [75, 134] on link "Active Bookings" at bounding box center [143, 136] width 188 height 30
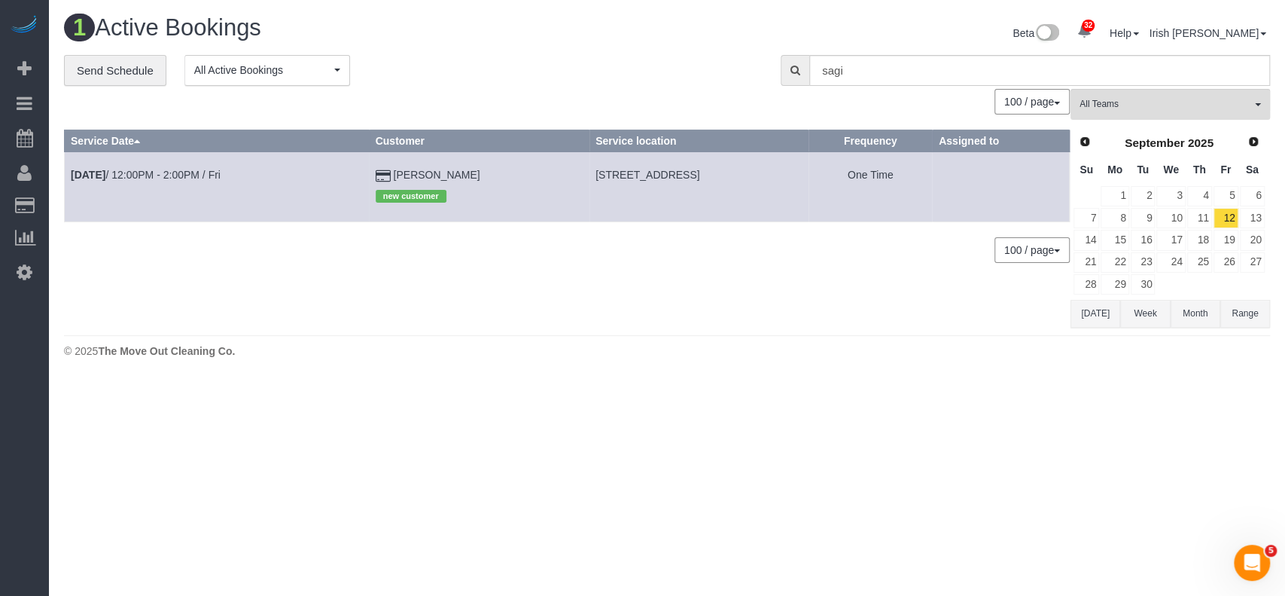
click at [1245, 315] on button "Range" at bounding box center [1246, 314] width 50 height 28
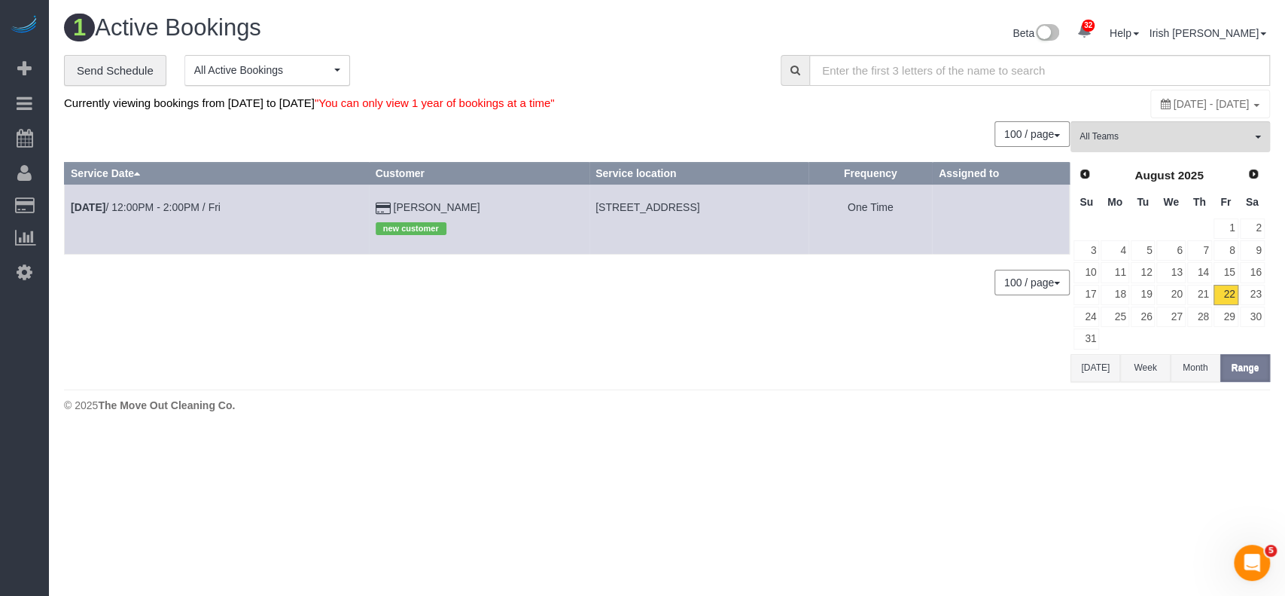
click at [1174, 109] on span "[DATE] - [DATE]" at bounding box center [1212, 104] width 76 height 12
type input "**********"
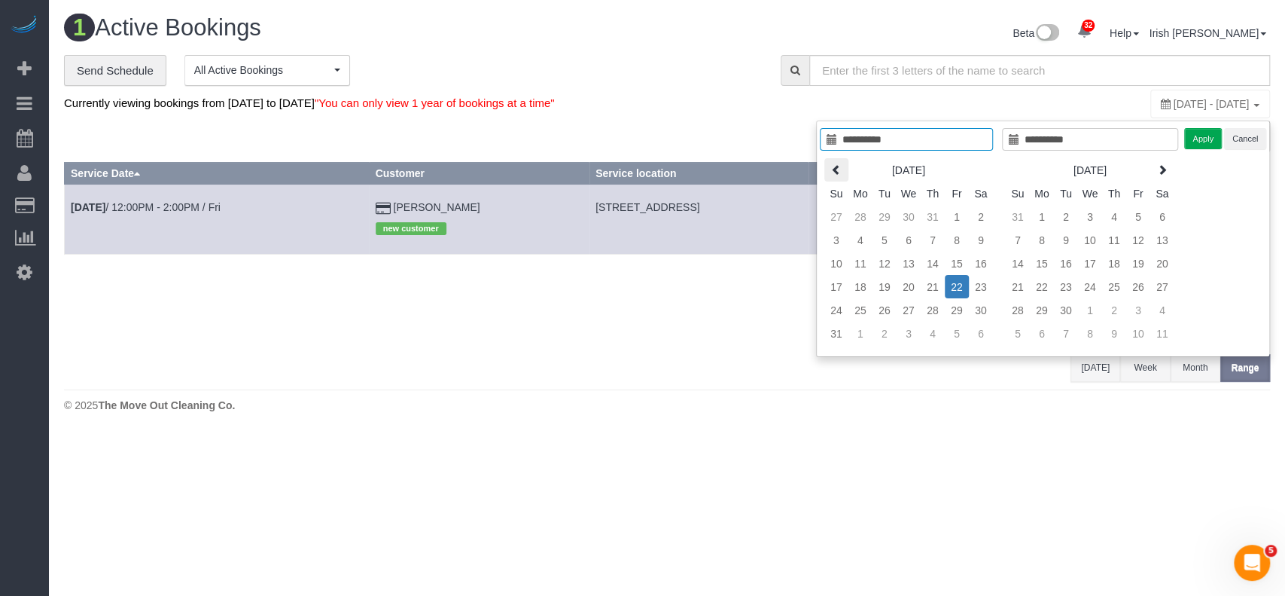
click at [837, 166] on icon at bounding box center [836, 169] width 11 height 11
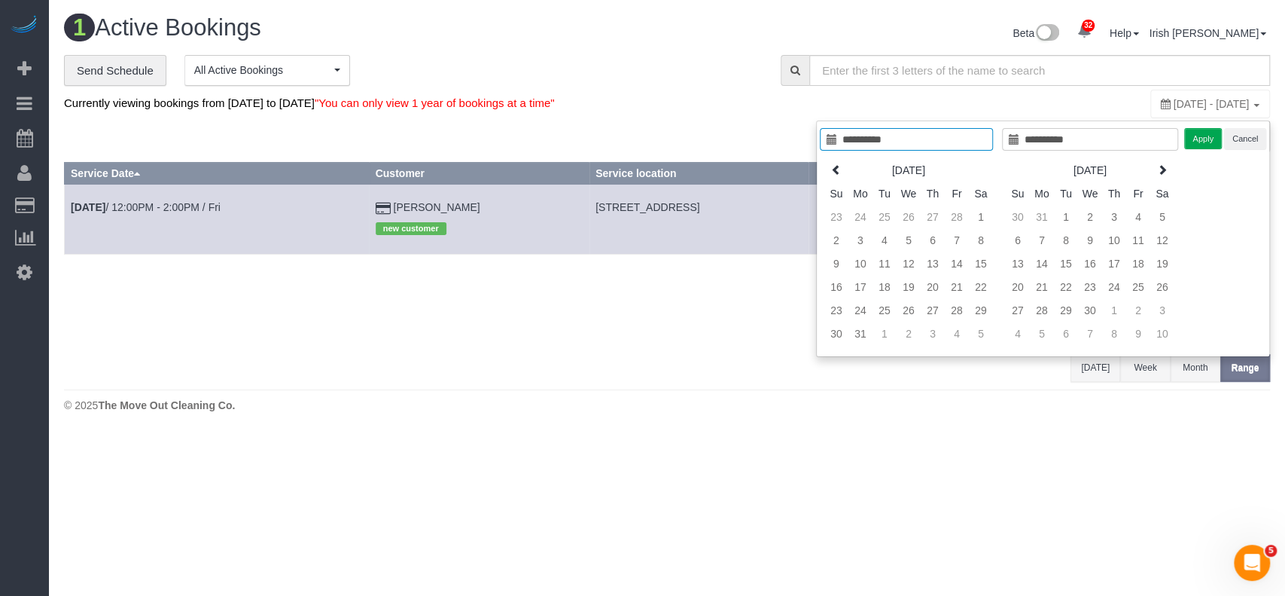
click at [837, 166] on icon at bounding box center [836, 169] width 11 height 11
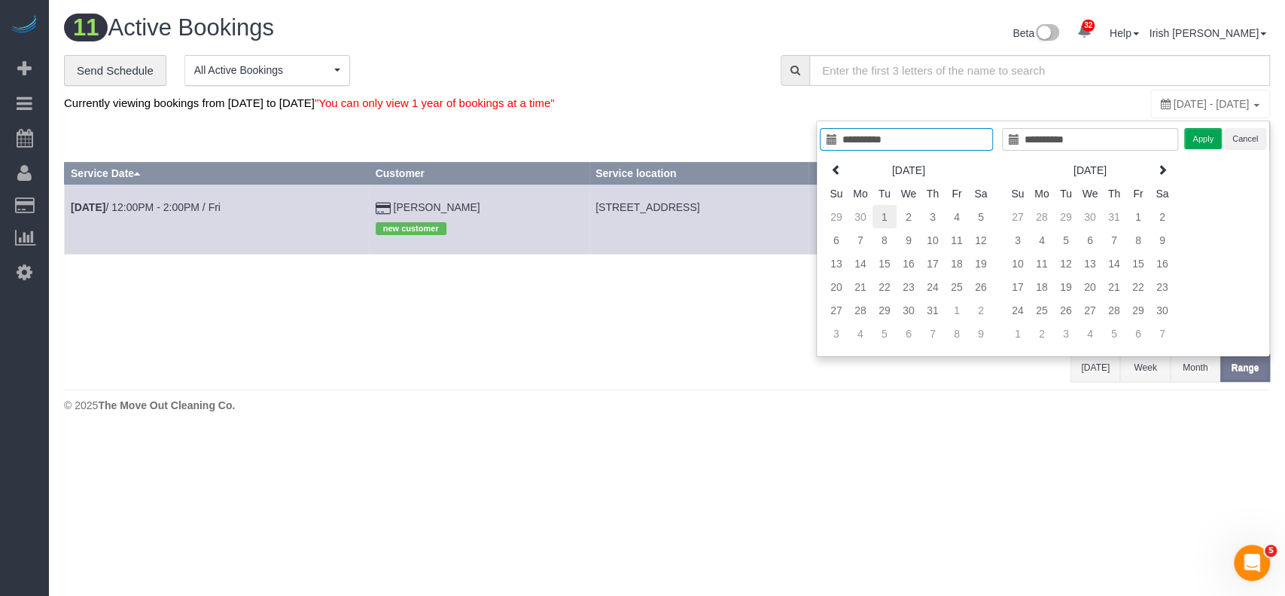
type input "**********"
click at [892, 211] on td "1" at bounding box center [885, 216] width 24 height 23
type input "**********"
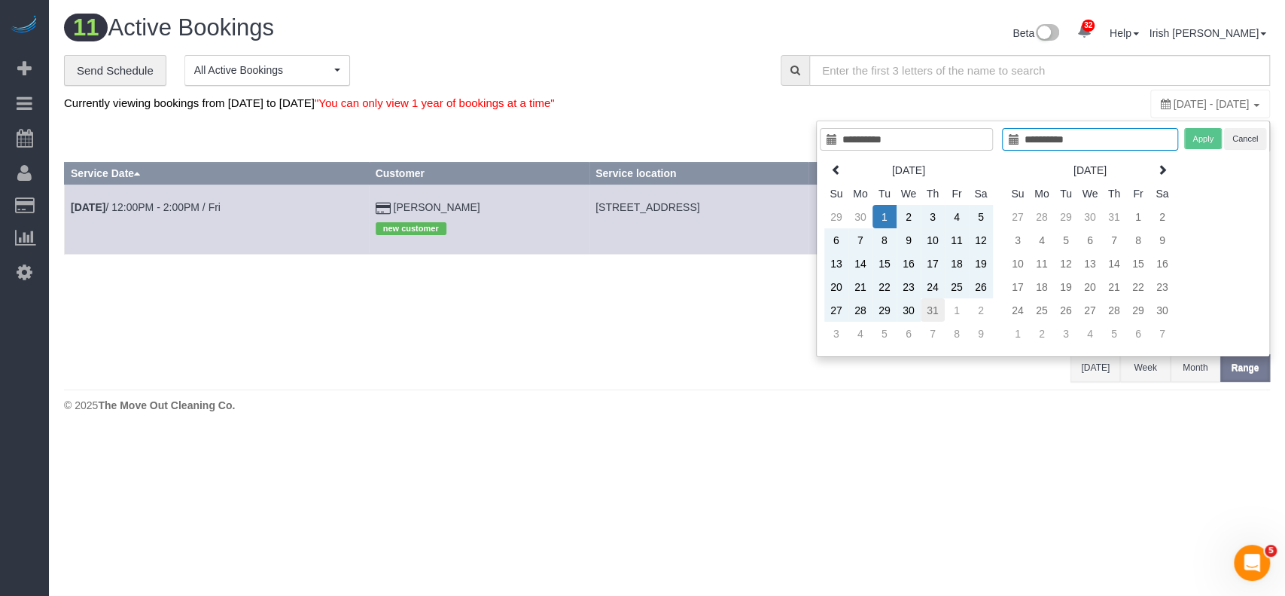
click at [937, 306] on td "31" at bounding box center [933, 309] width 24 height 23
click at [1205, 137] on button "Apply" at bounding box center [1203, 139] width 38 height 22
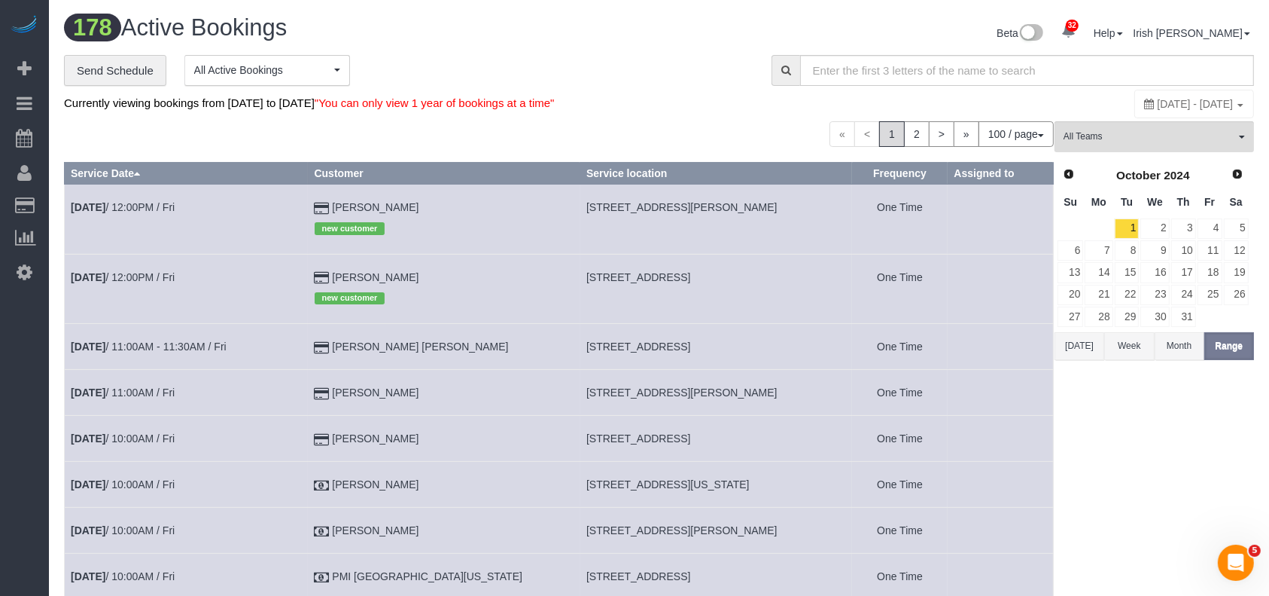
click at [1158, 101] on span "October 01, 2024 - October 31, 2024" at bounding box center [1196, 104] width 76 height 12
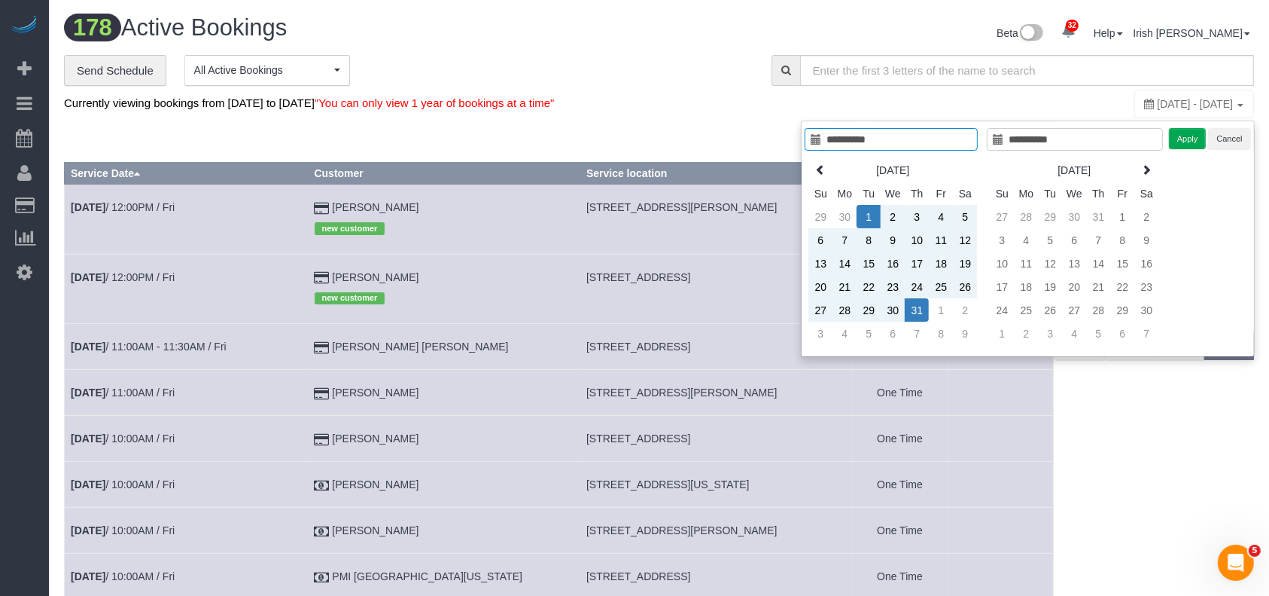
type input "**********"
click at [864, 209] on td "1" at bounding box center [869, 216] width 24 height 23
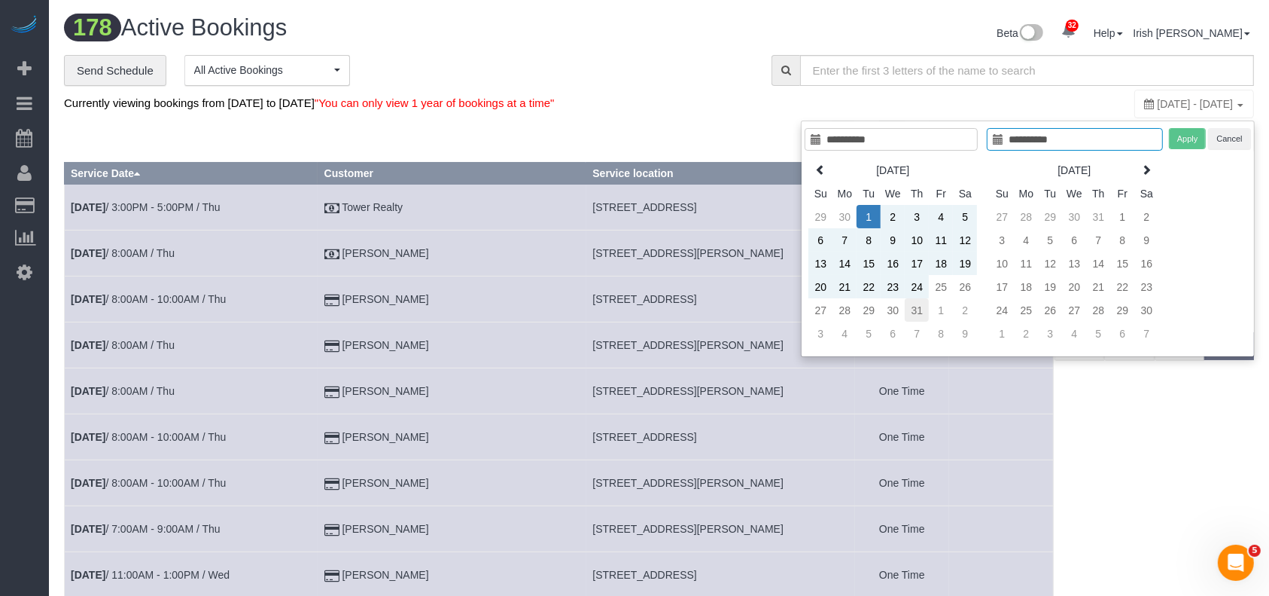
type input "**********"
click at [919, 307] on td "31" at bounding box center [917, 309] width 24 height 23
type input "**********"
click at [1181, 140] on button "Apply" at bounding box center [1188, 139] width 38 height 22
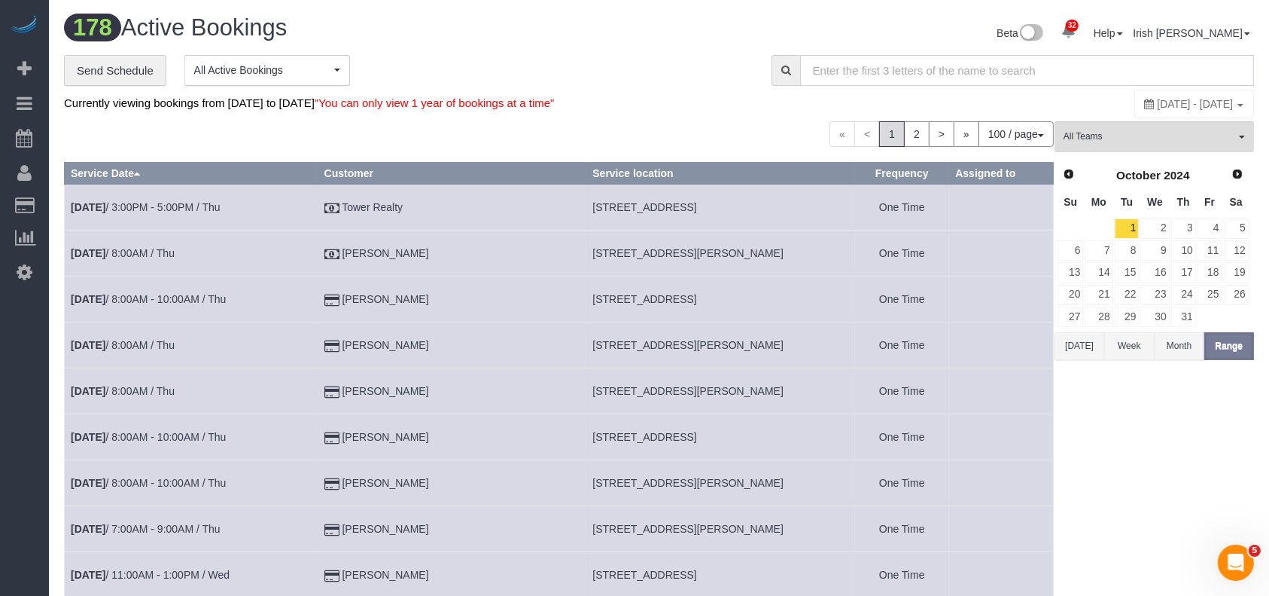
click at [820, 67] on input "text" at bounding box center [1027, 70] width 454 height 31
type input "sagi"
click at [653, 72] on div "**********" at bounding box center [406, 71] width 685 height 32
click at [894, 73] on input "sagi" at bounding box center [1027, 70] width 454 height 31
click at [776, 66] on span at bounding box center [786, 70] width 29 height 31
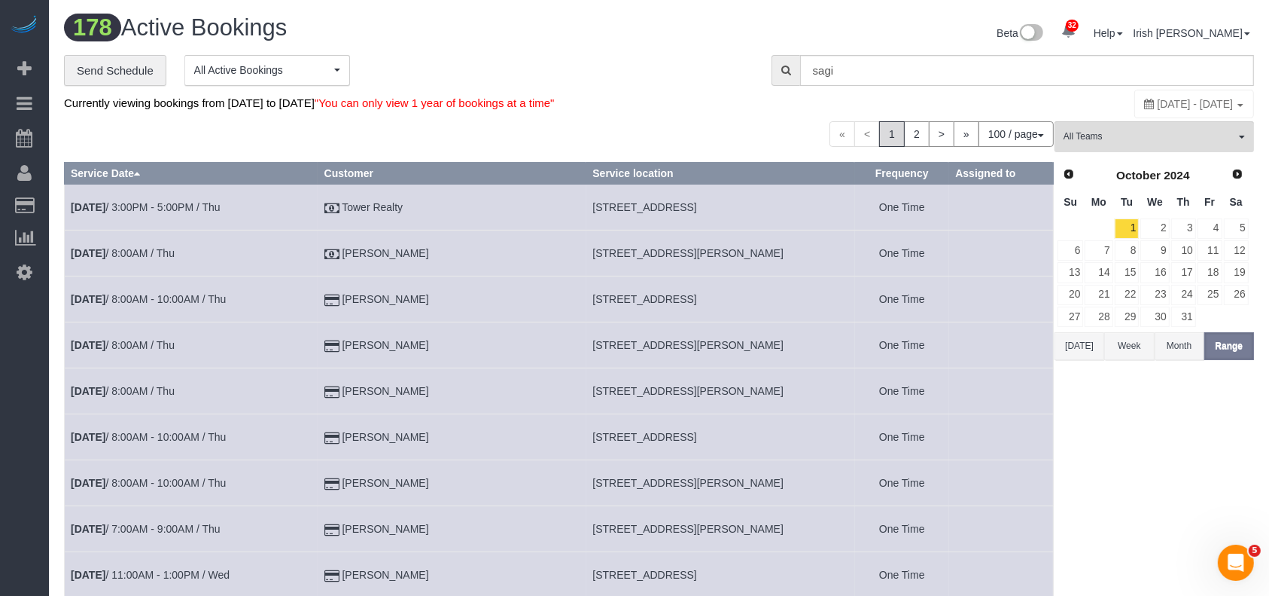
click at [789, 69] on icon at bounding box center [787, 70] width 10 height 11
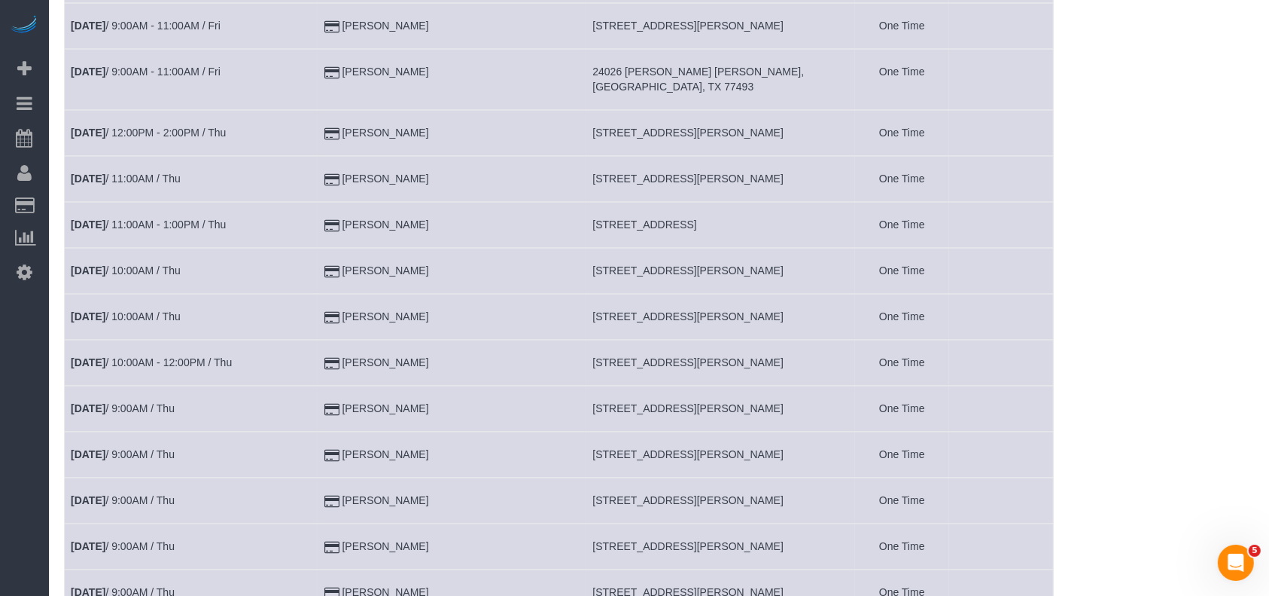
scroll to position [4016, 0]
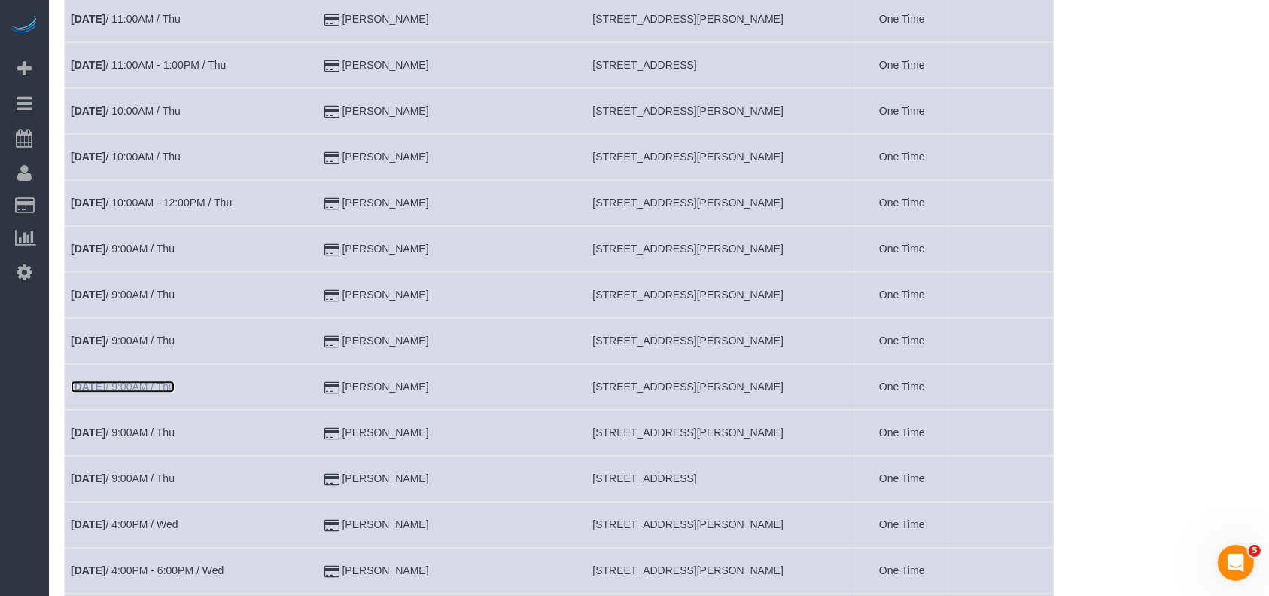
click at [147, 380] on link "Oct 17th / 9:00AM / Thu" at bounding box center [123, 386] width 104 height 12
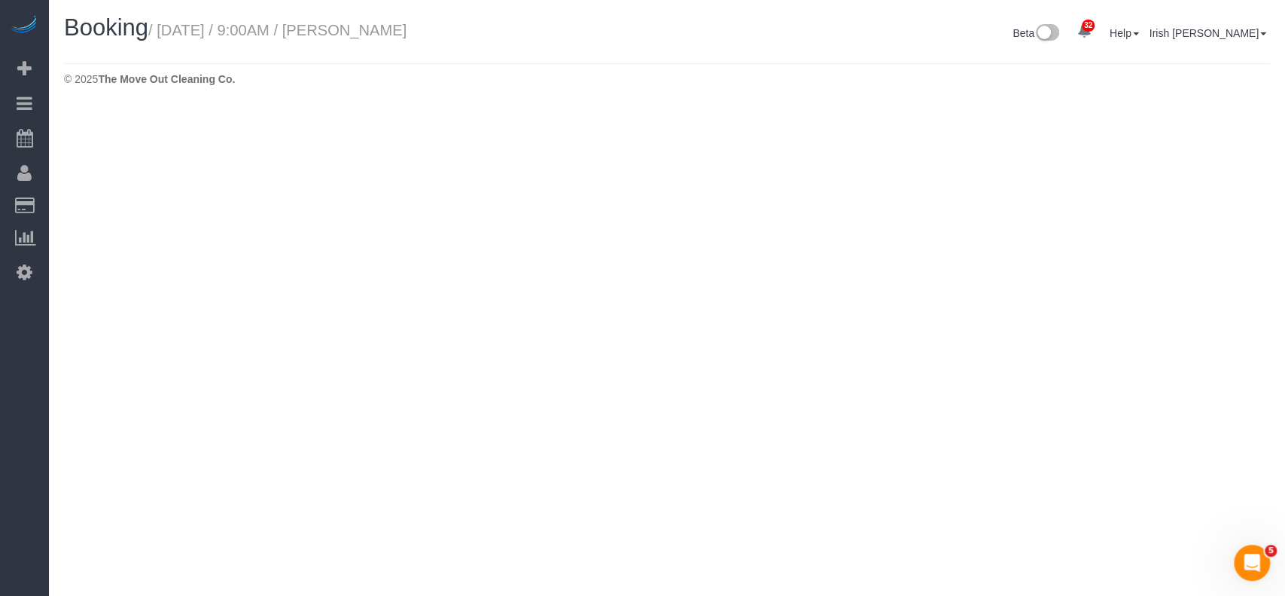
select select "[GEOGRAPHIC_DATA]"
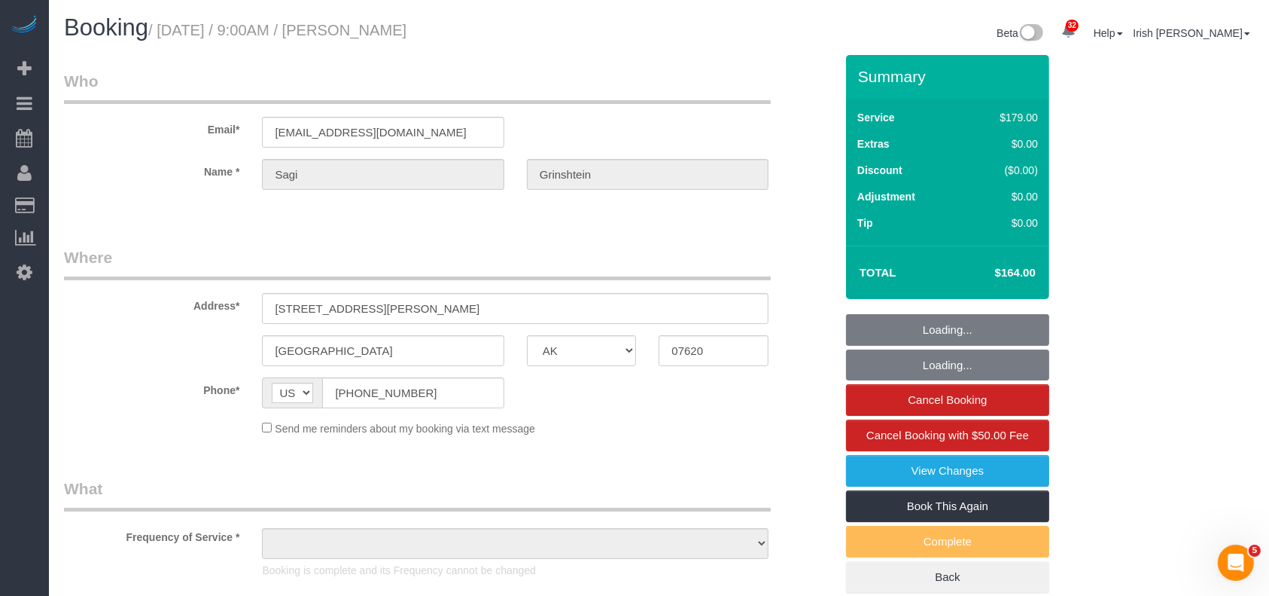
select select "object:15428"
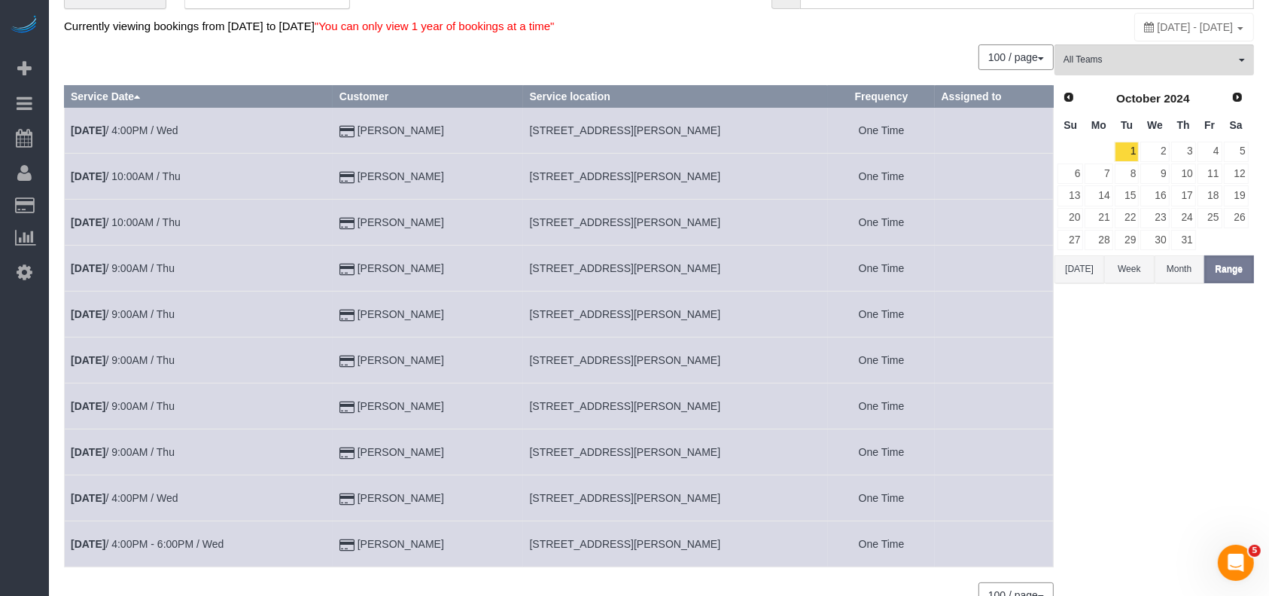
scroll to position [156, 0]
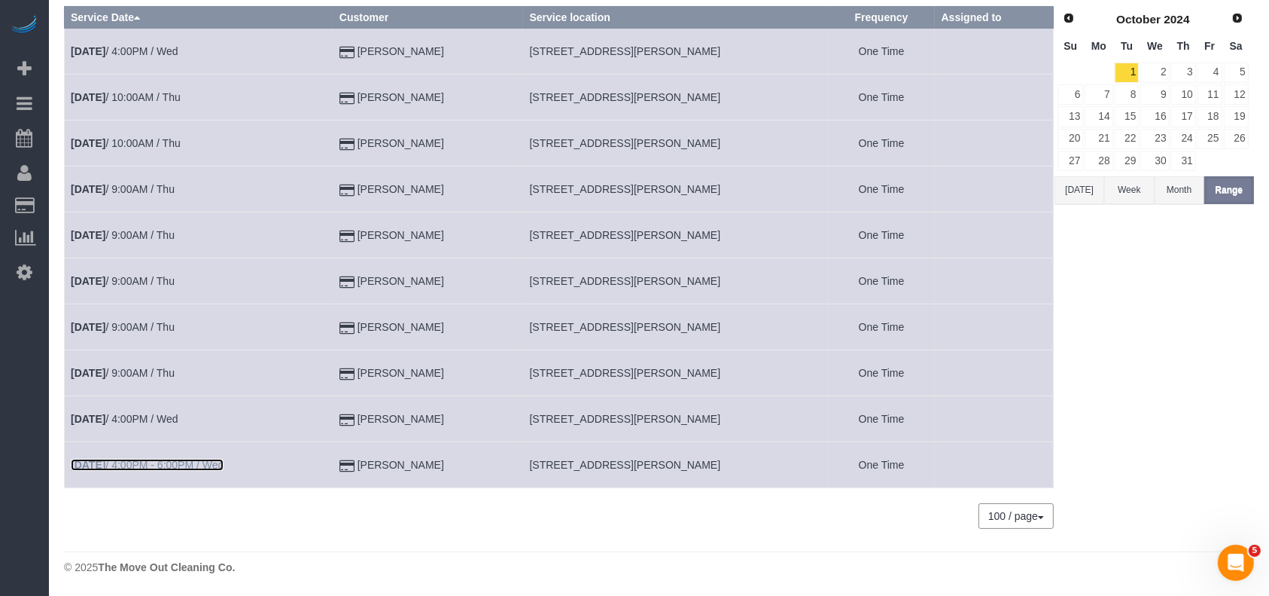
click at [157, 461] on link "Oct 16th / 4:00PM - 6:00PM / Wed" at bounding box center [147, 465] width 153 height 12
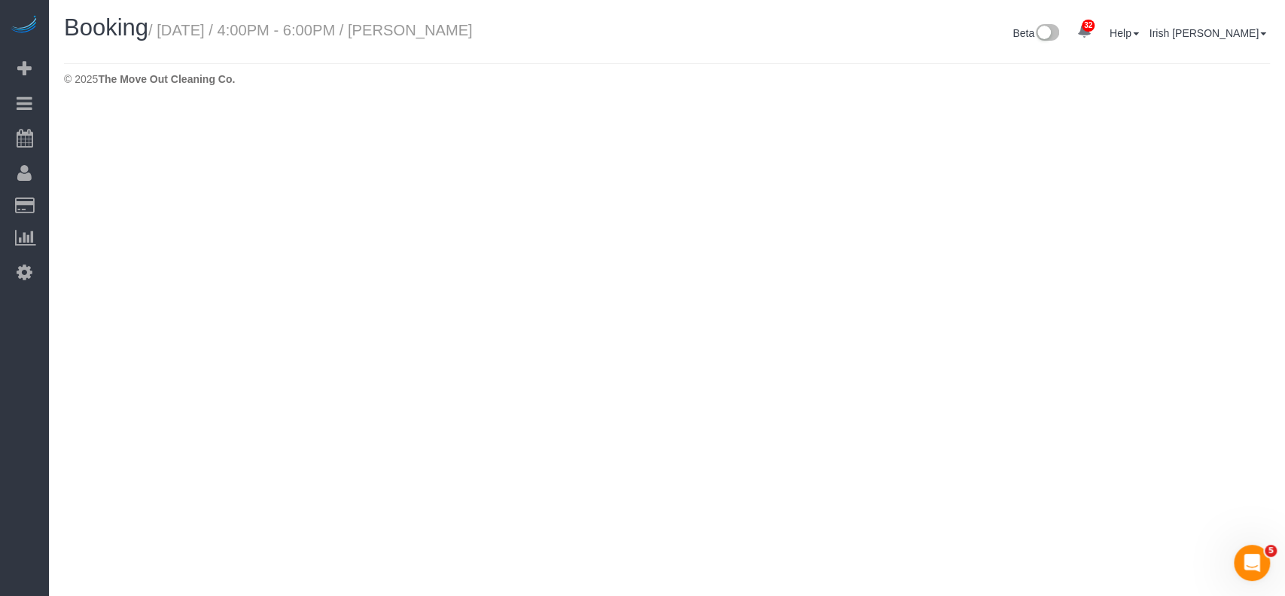
select select "[GEOGRAPHIC_DATA]"
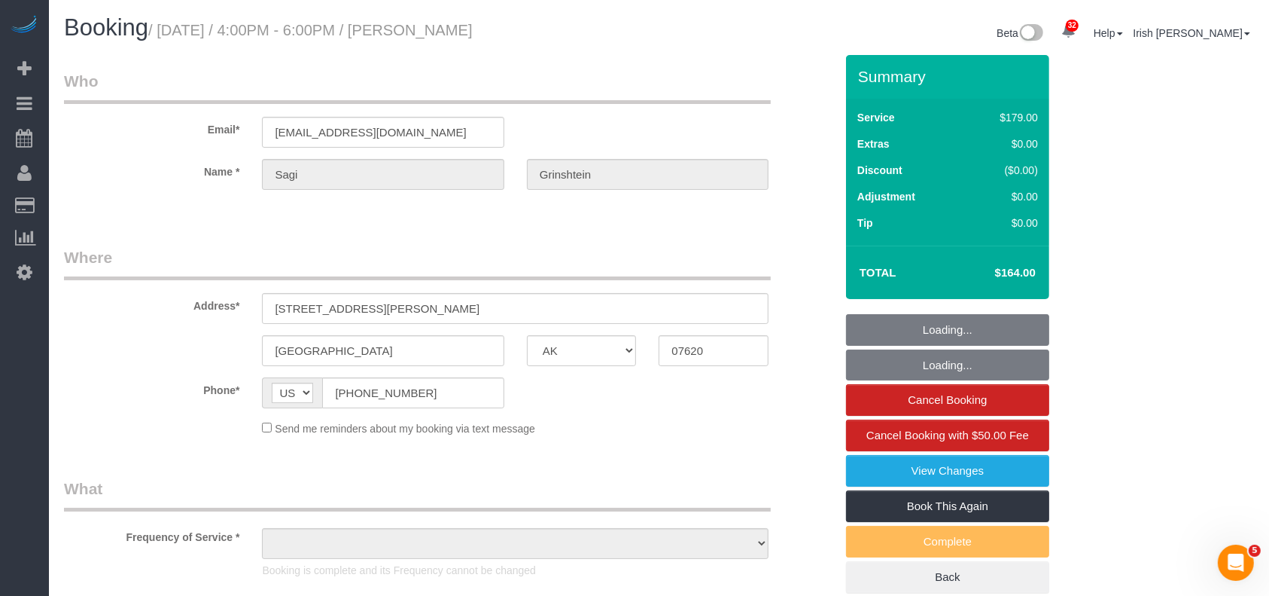
select select "object:15947"
select select "string:fspay-cdd16e53-4a42-4532-ace2-3e4efd41fbf1"
select select "object:16036"
select select "3"
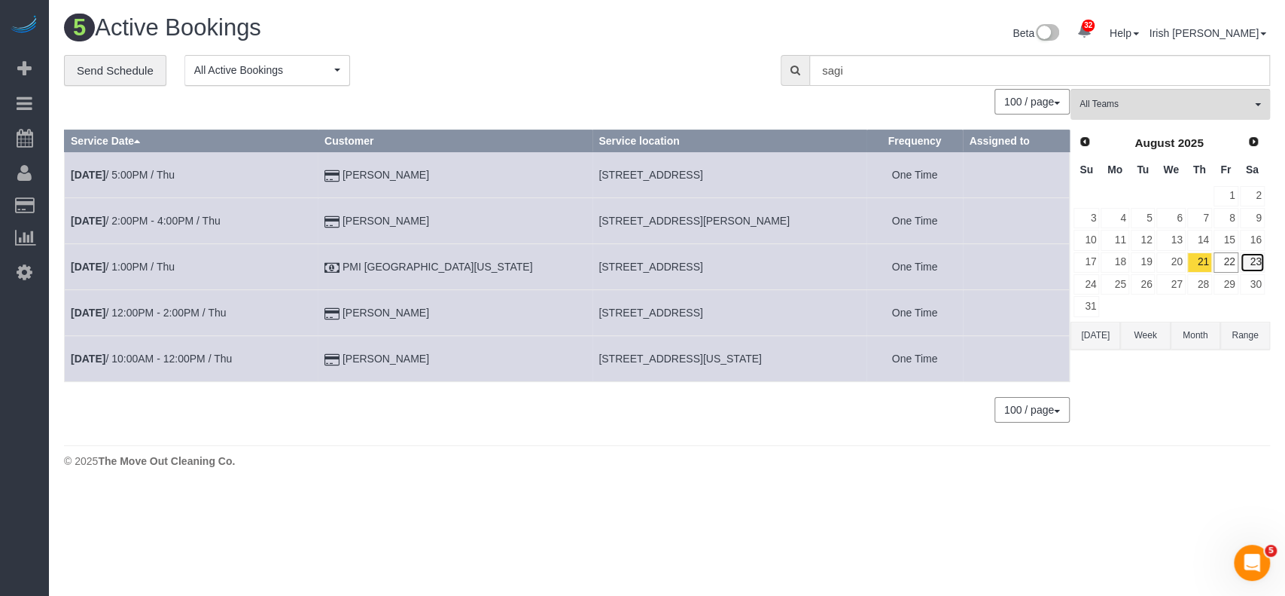
click at [1248, 260] on link "23" at bounding box center [1252, 262] width 25 height 20
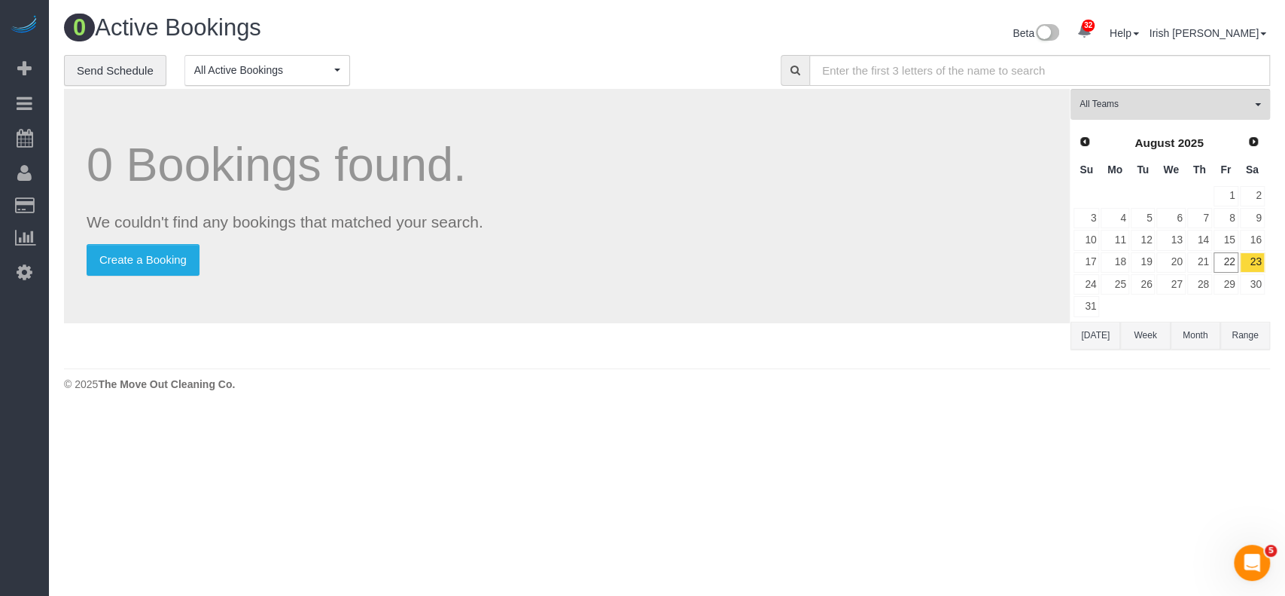
click at [104, 512] on body "32 Beta Your Notifications You have 0 alerts × You have 1 to charge for 08/21/2…" at bounding box center [642, 298] width 1285 height 596
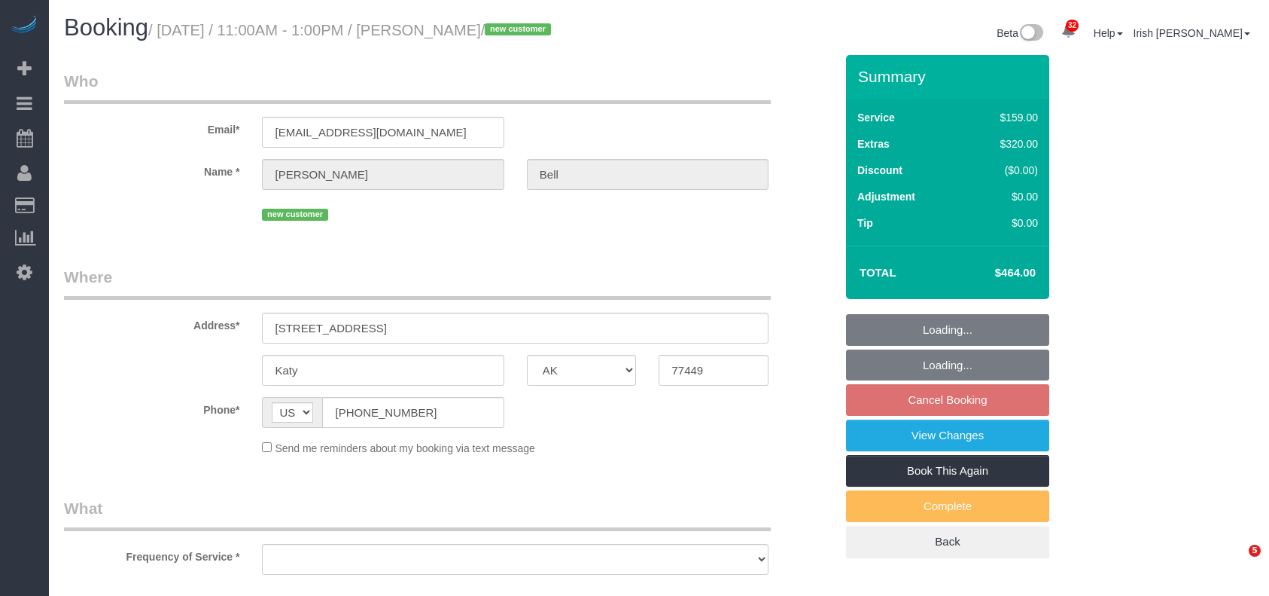
select select "[GEOGRAPHIC_DATA]"
select select "object:1911"
select select "string:fspay-9f20d73a-2606-48f5-a763-3d8b5ba7d44b"
select select "3"
select select "object:1995"
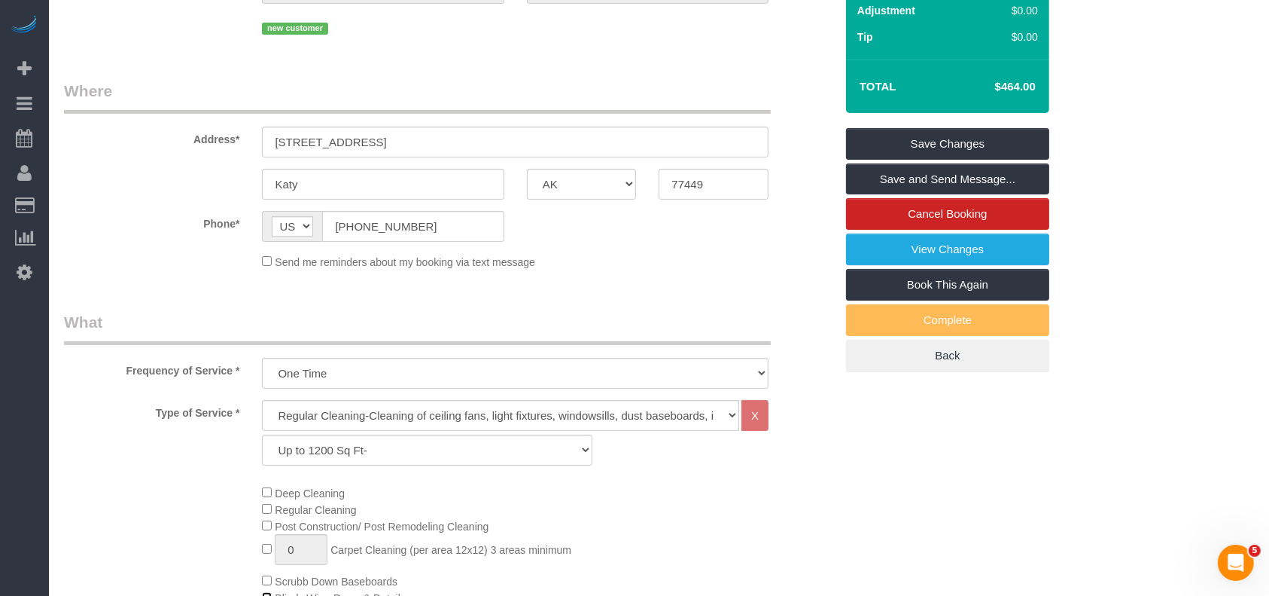
scroll to position [100, 0]
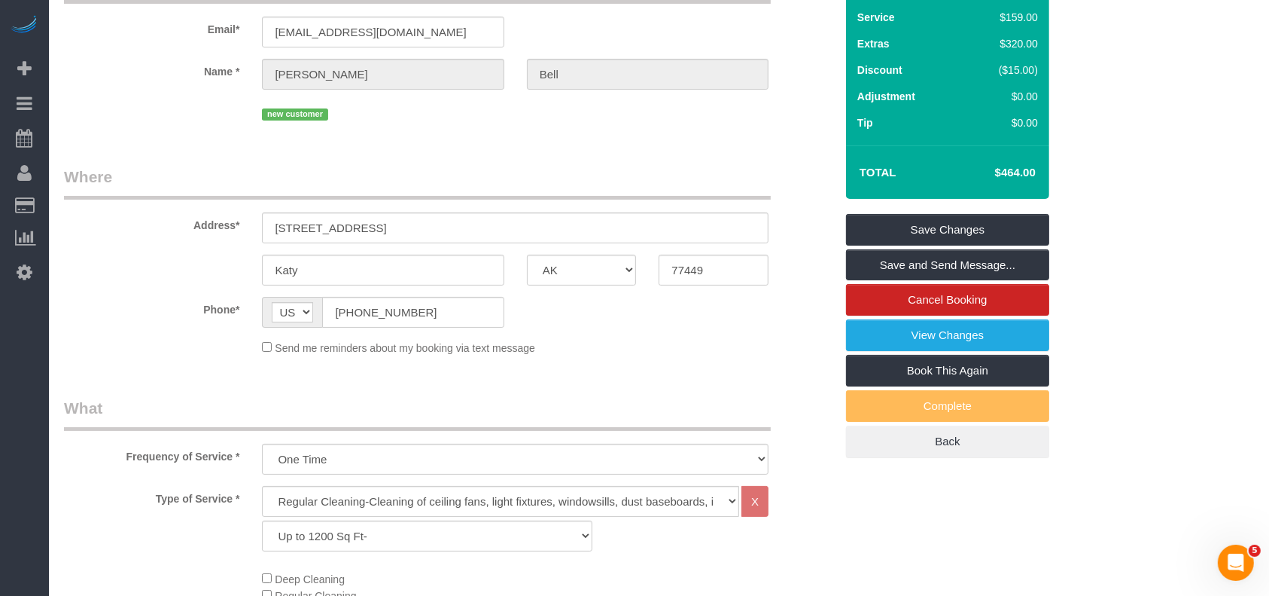
click at [812, 514] on div "Type of Service * Regular Cleaning-Cleaning of ceiling fans, light fixtures, wi…" at bounding box center [450, 522] width 794 height 73
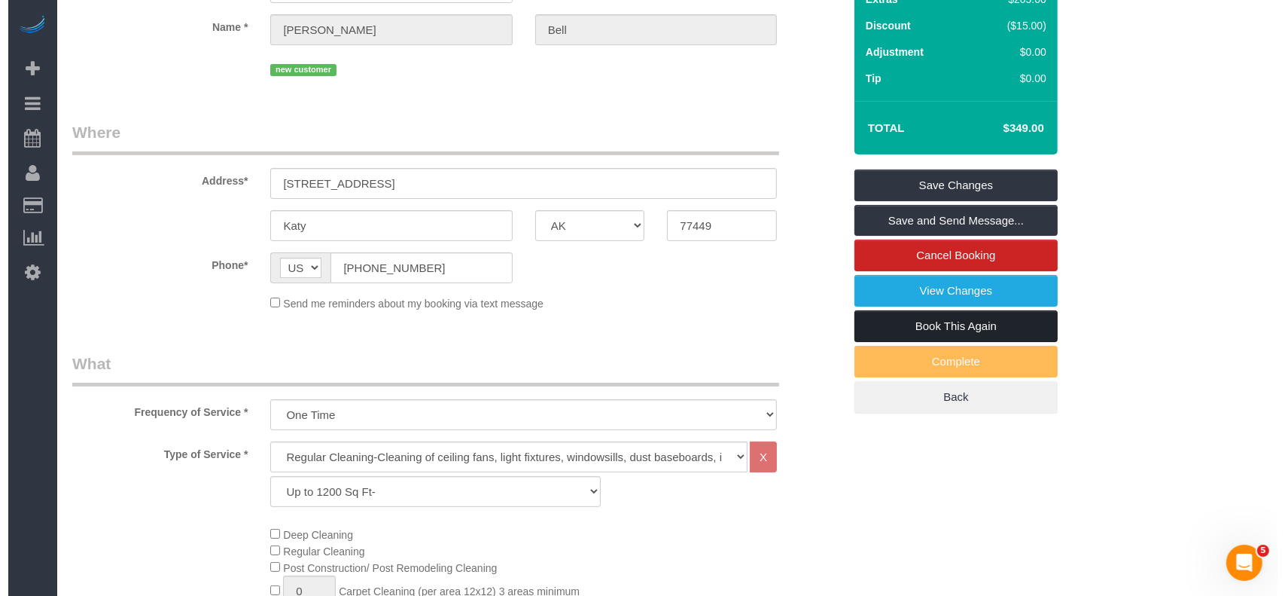
scroll to position [0, 0]
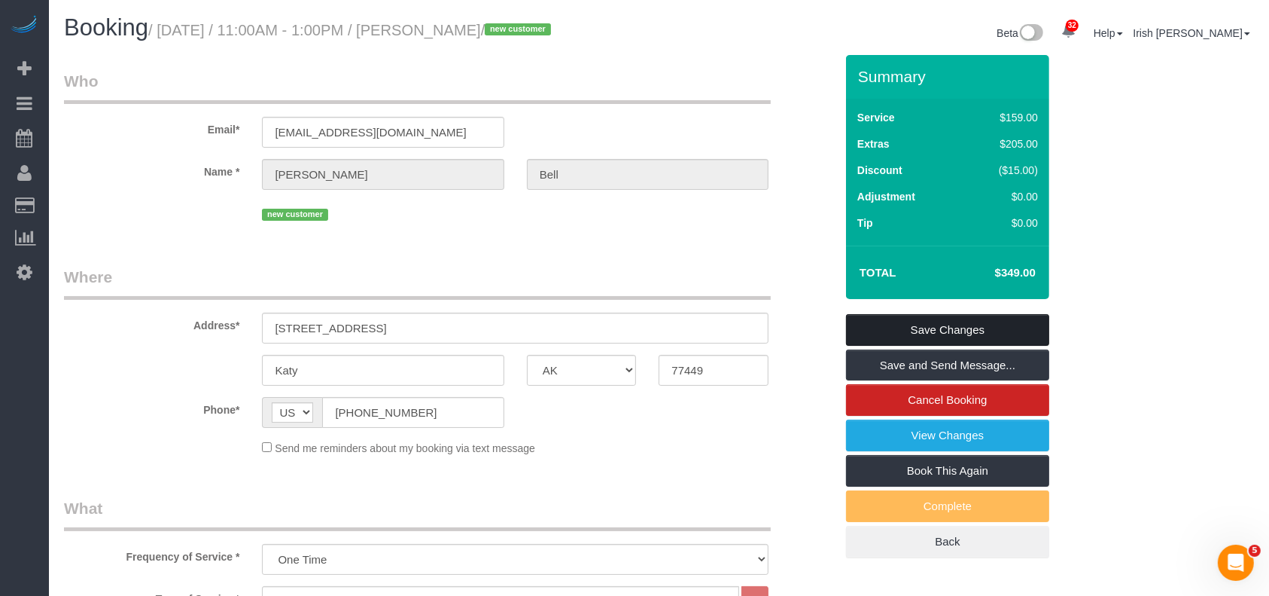
click at [975, 323] on link "Save Changes" at bounding box center [947, 330] width 203 height 32
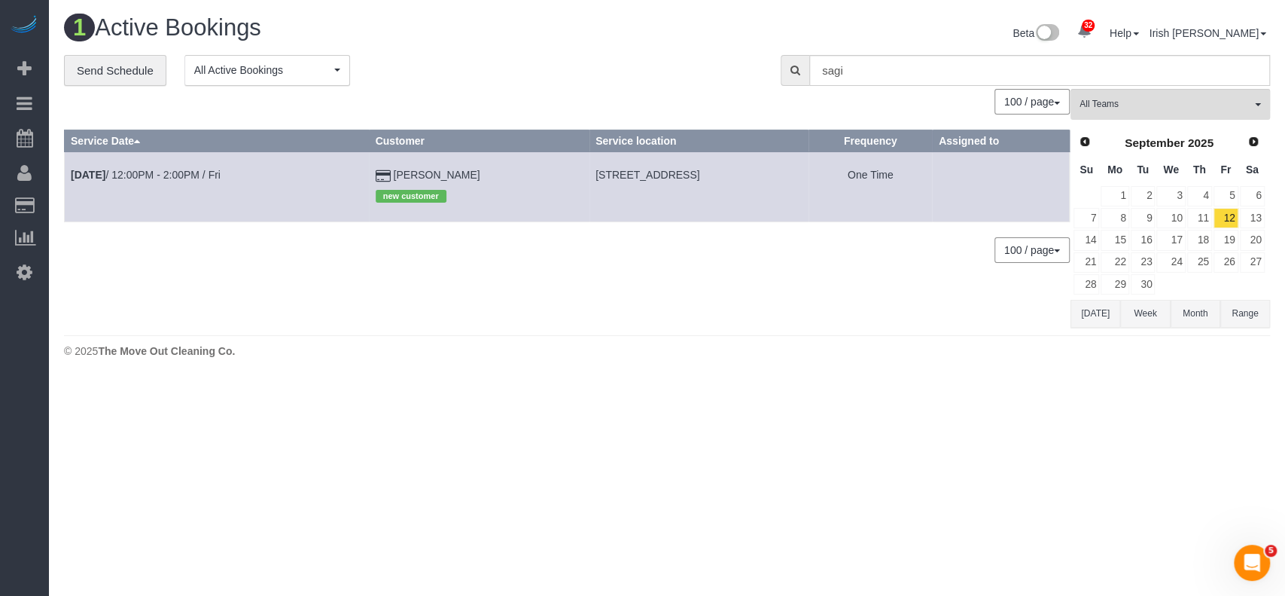
click at [1093, 309] on button "[DATE]" at bounding box center [1096, 314] width 50 height 28
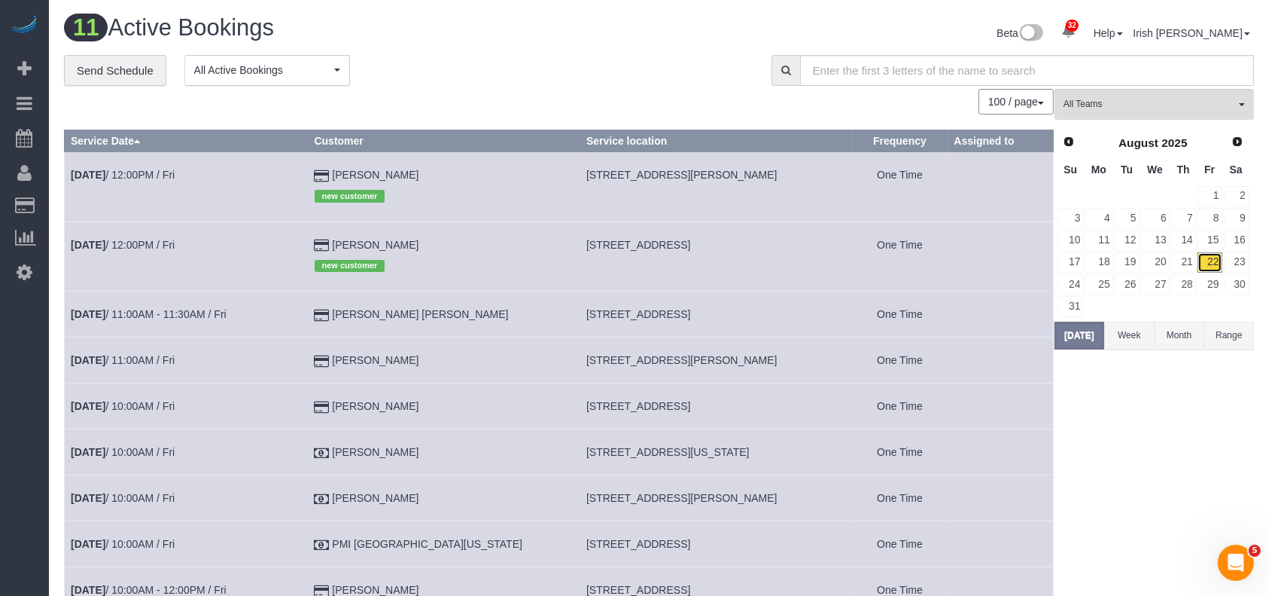
click at [1209, 260] on link "22" at bounding box center [1210, 262] width 25 height 20
click at [1190, 258] on link "21" at bounding box center [1184, 262] width 25 height 20
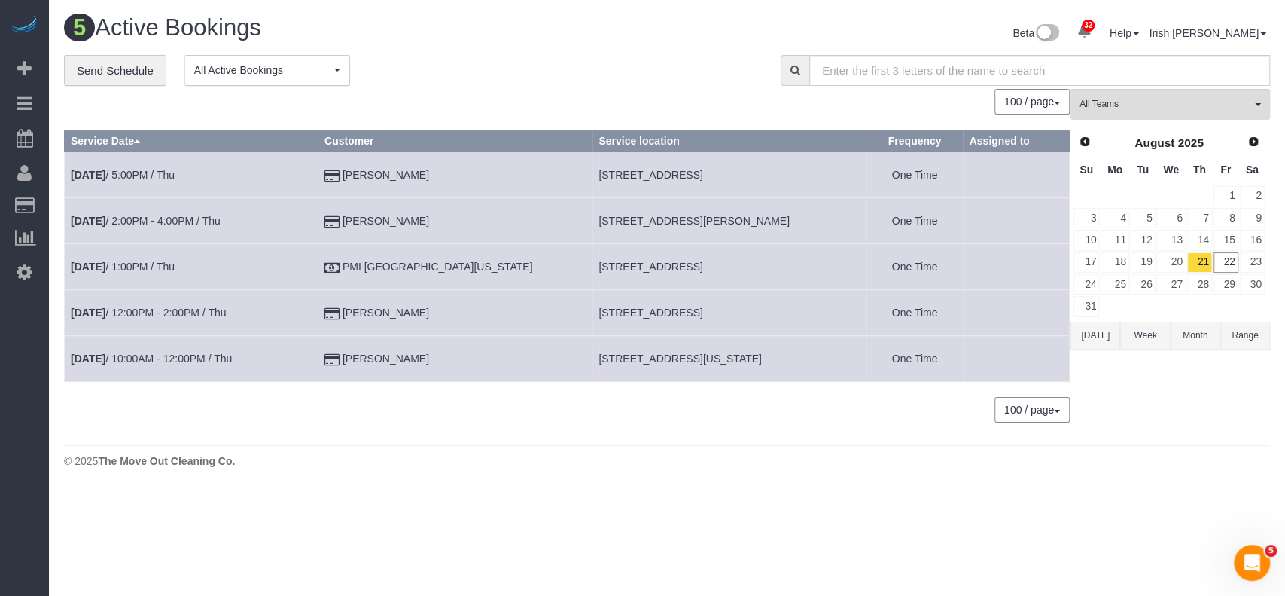
click at [599, 264] on span "9761 Butterfly Trl,, Frisco, TX 75035" at bounding box center [651, 267] width 104 height 12
click at [599, 265] on span "9761 Butterfly Trl,, Frisco, TX 75035" at bounding box center [651, 267] width 104 height 12
click at [599, 264] on span "9761 Butterfly Trl,, Frisco, TX 75035" at bounding box center [651, 267] width 104 height 12
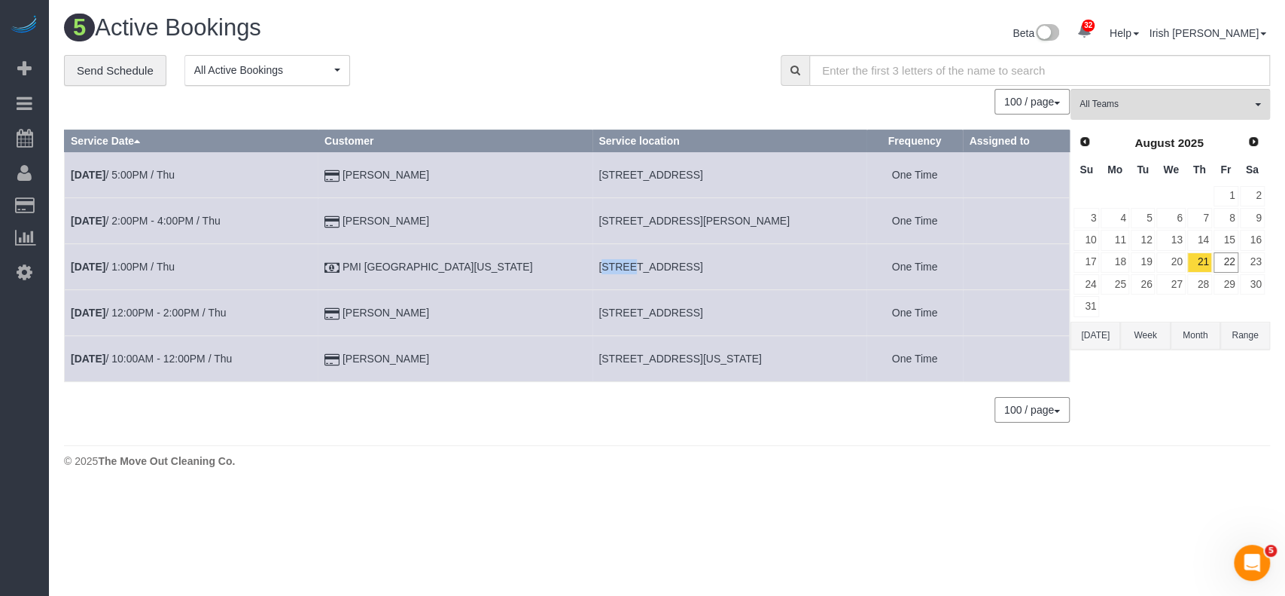
click at [599, 264] on span "9761 Butterfly Trl,, Frisco, TX 75035" at bounding box center [651, 267] width 104 height 12
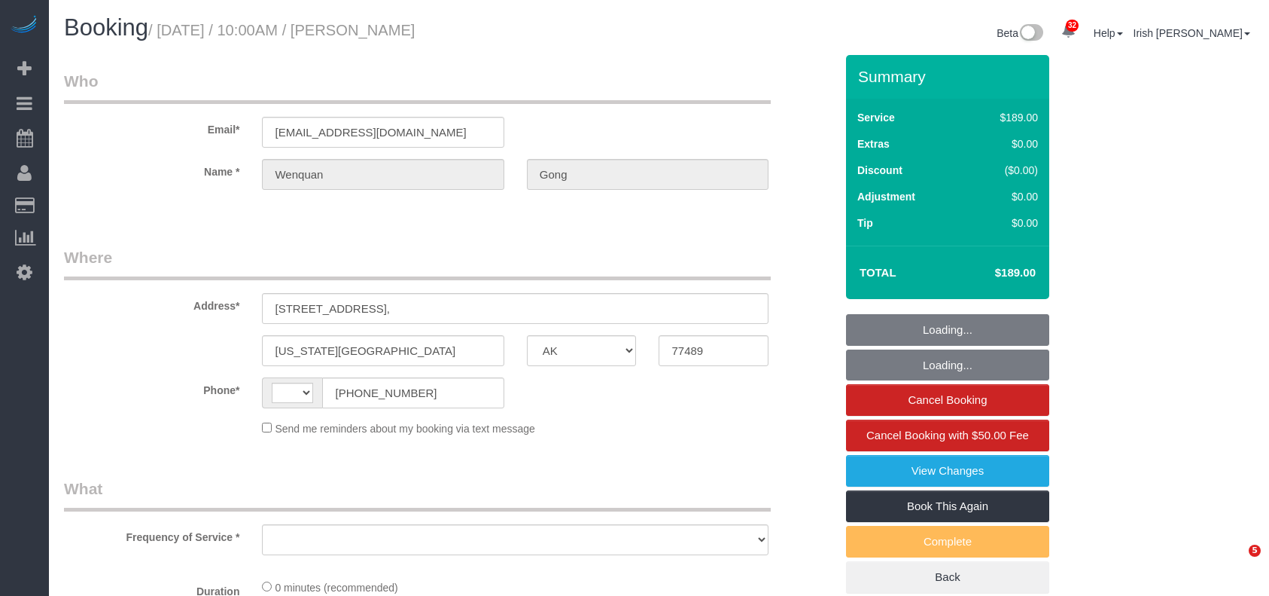
select select "[GEOGRAPHIC_DATA]"
select select "string:US"
select select "object:1252"
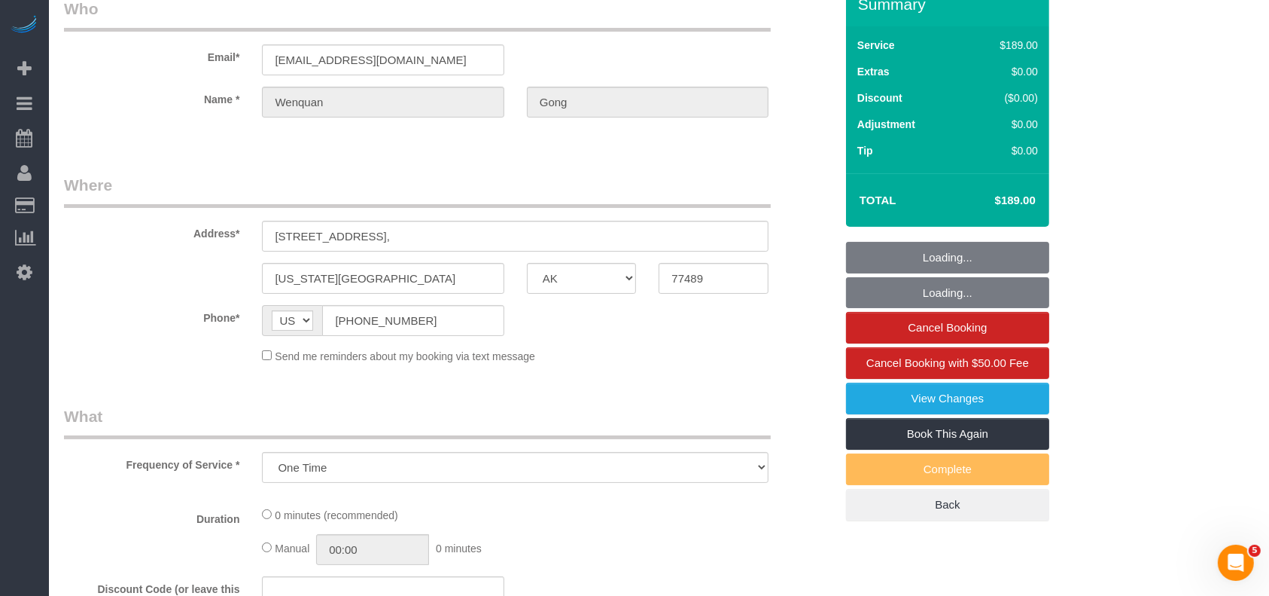
select select "3"
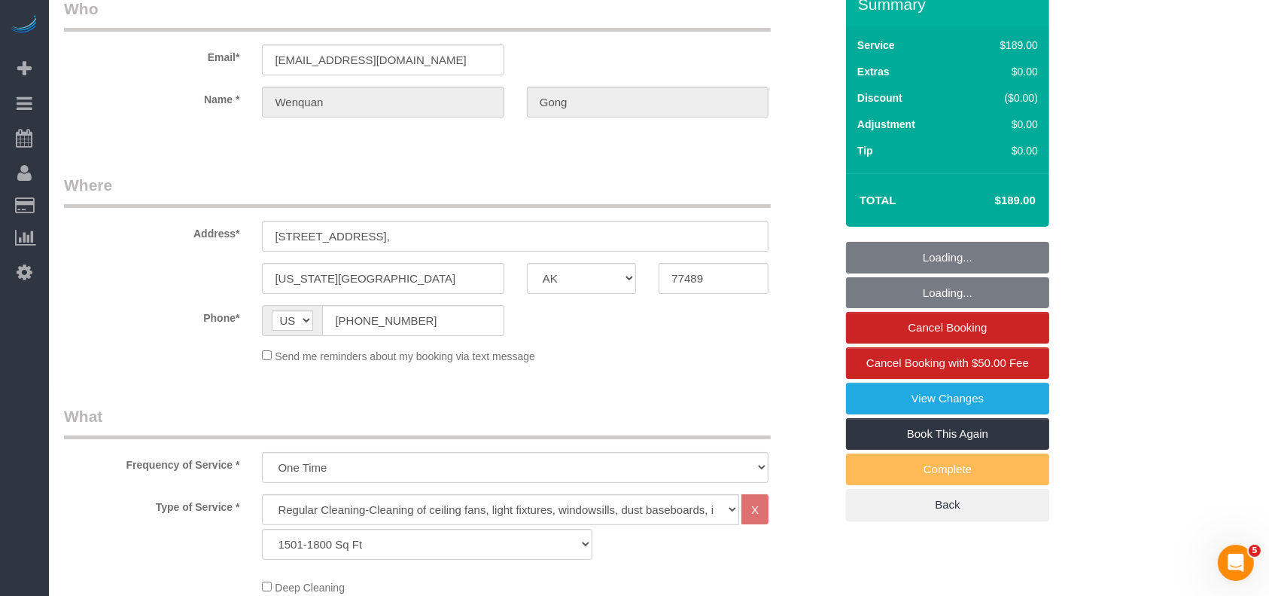
scroll to position [301, 0]
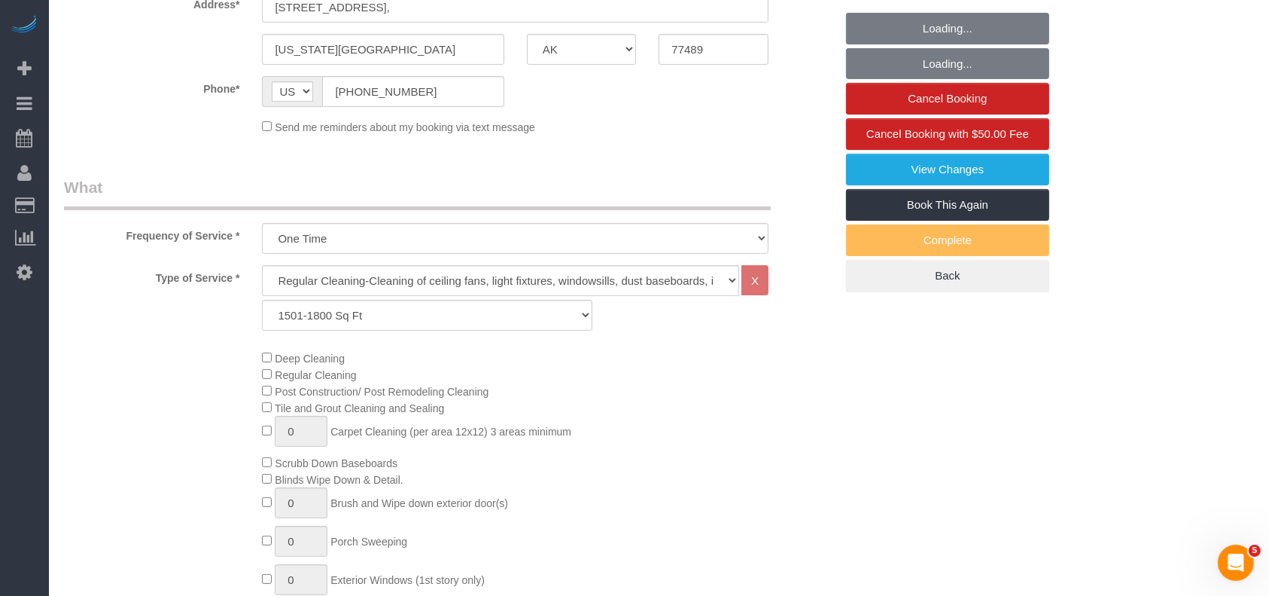
select select "object:1328"
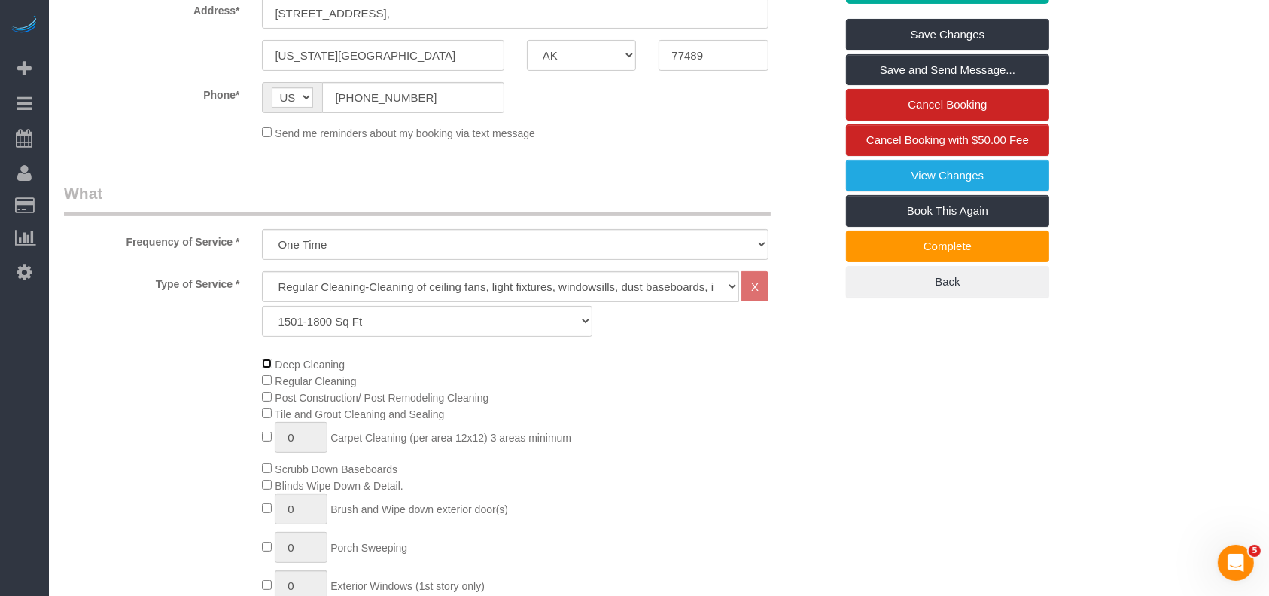
scroll to position [200, 0]
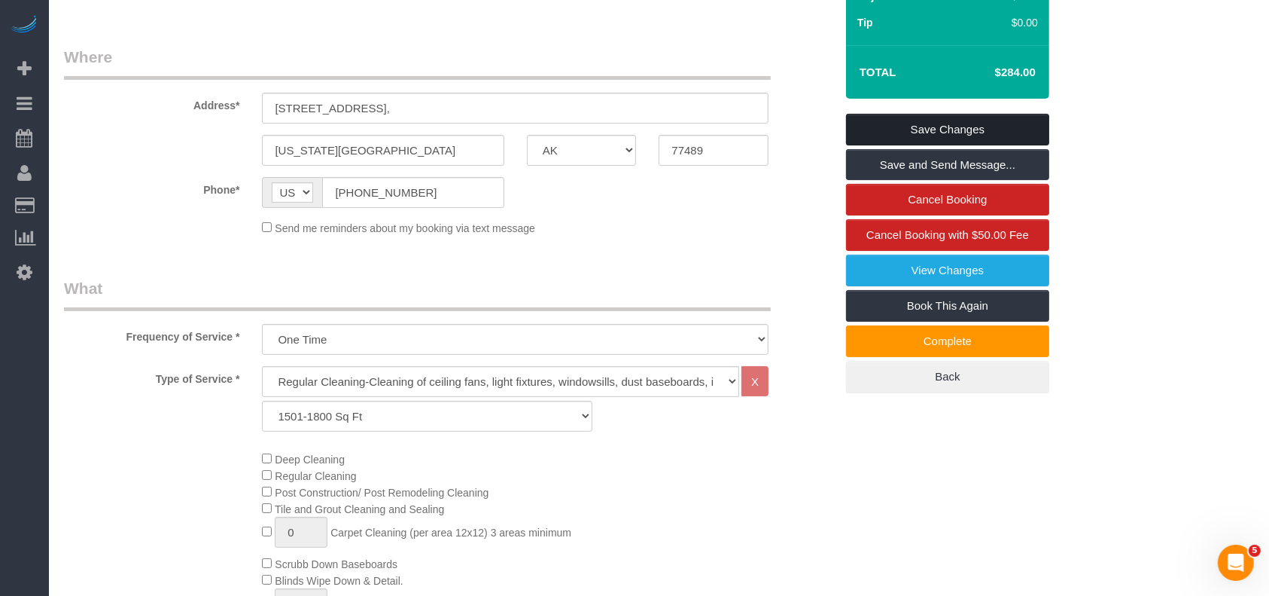
click at [923, 124] on link "Save Changes" at bounding box center [947, 130] width 203 height 32
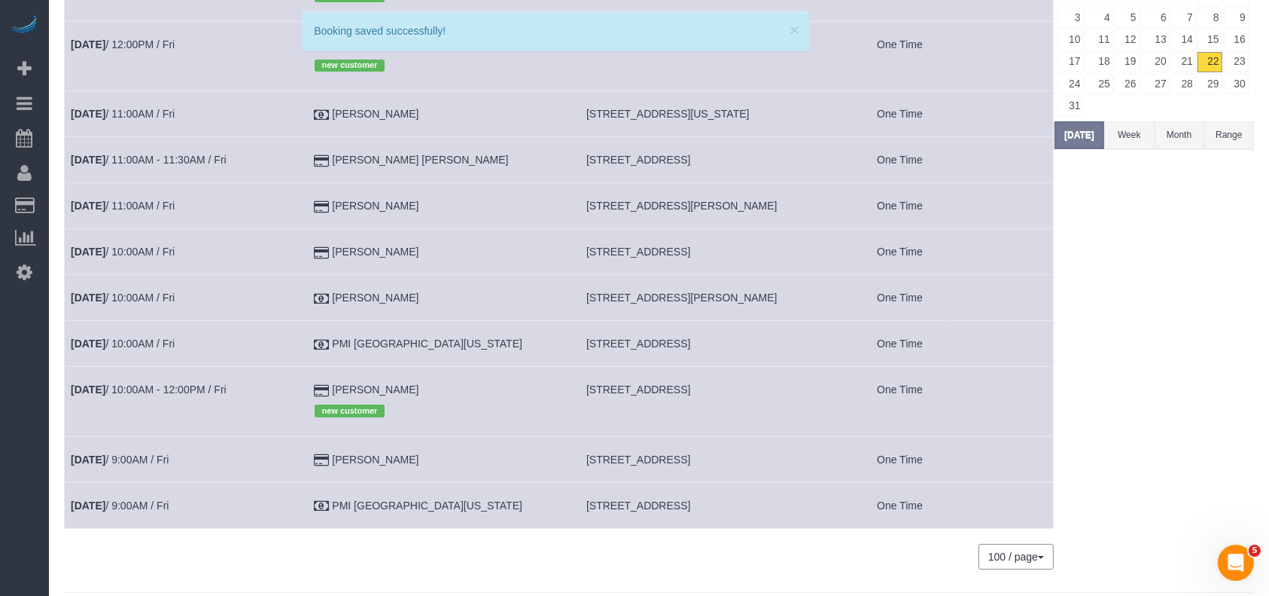
scroll to position [0, 0]
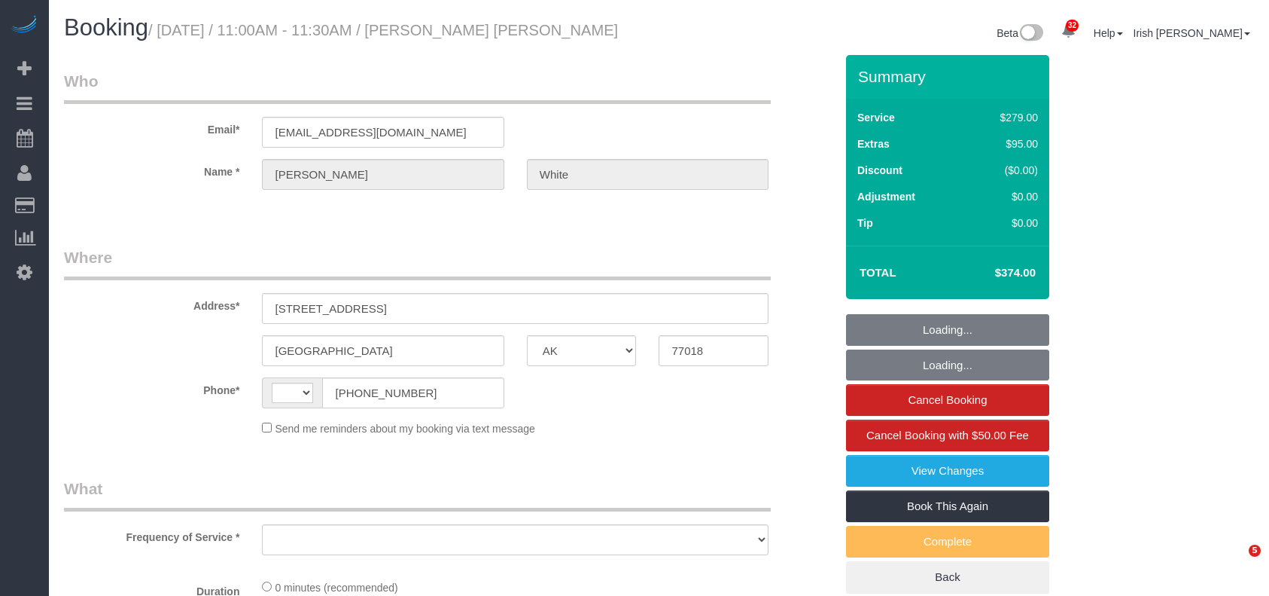
select select "[GEOGRAPHIC_DATA]"
select select "string:[GEOGRAPHIC_DATA]"
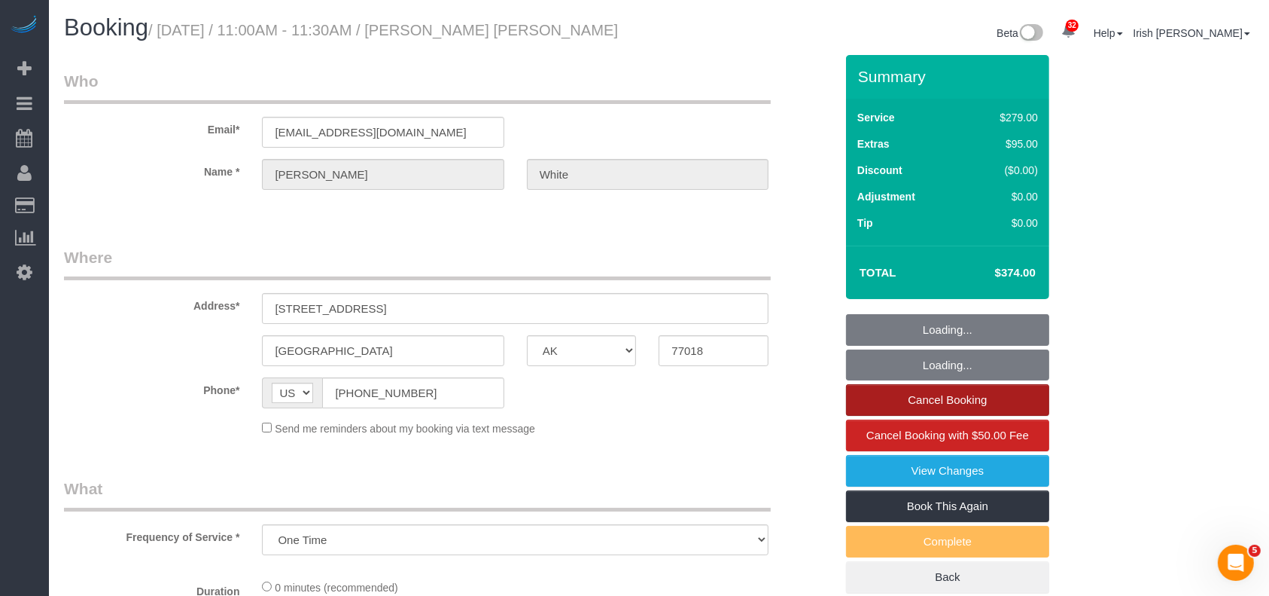
select select "object:1070"
click at [1000, 395] on link "Cancel Booking" at bounding box center [947, 400] width 203 height 32
select select "3"
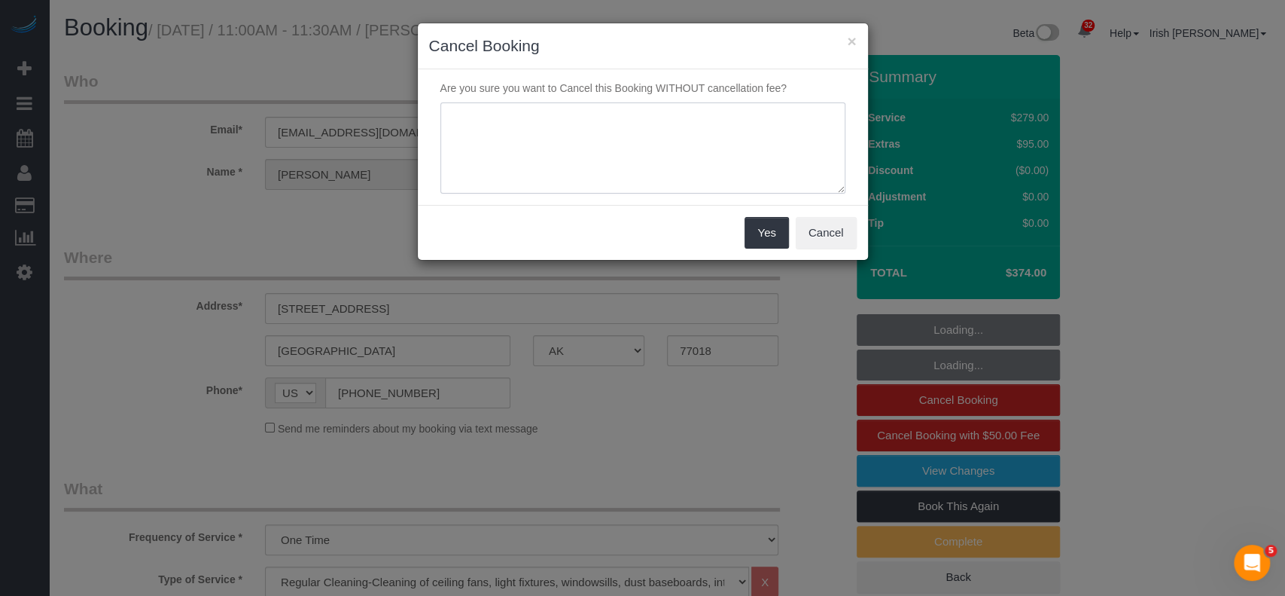
click at [541, 117] on textarea at bounding box center [642, 148] width 405 height 92
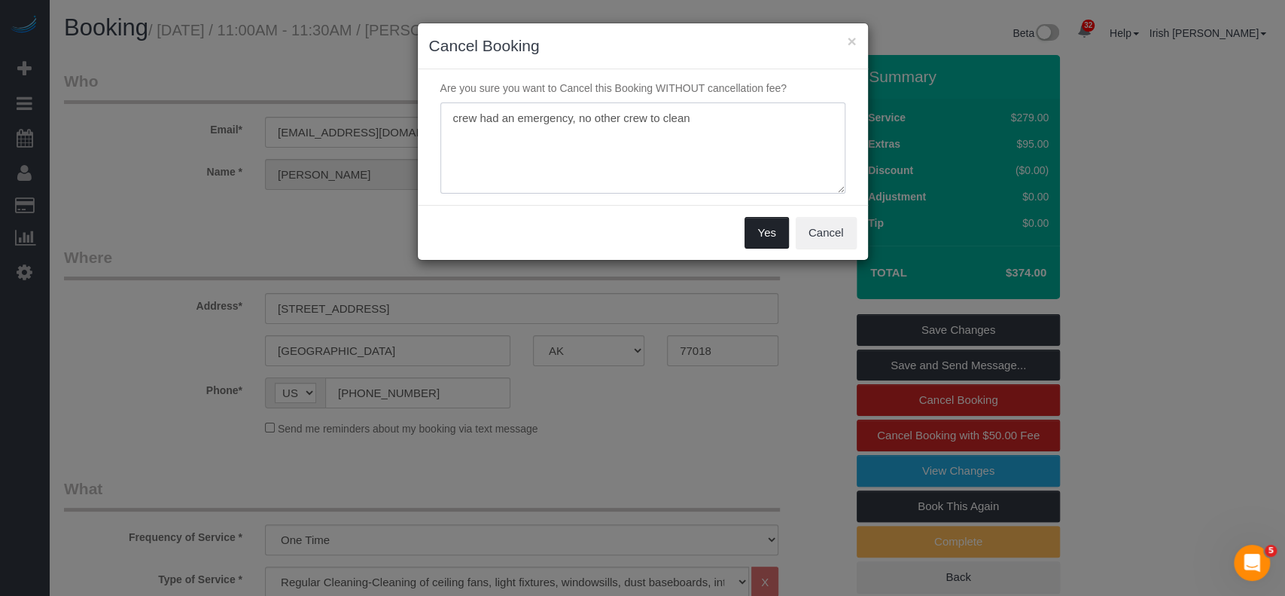
type textarea "crew had an emergency, no other crew to clean"
click at [764, 223] on button "Yes" at bounding box center [767, 233] width 44 height 32
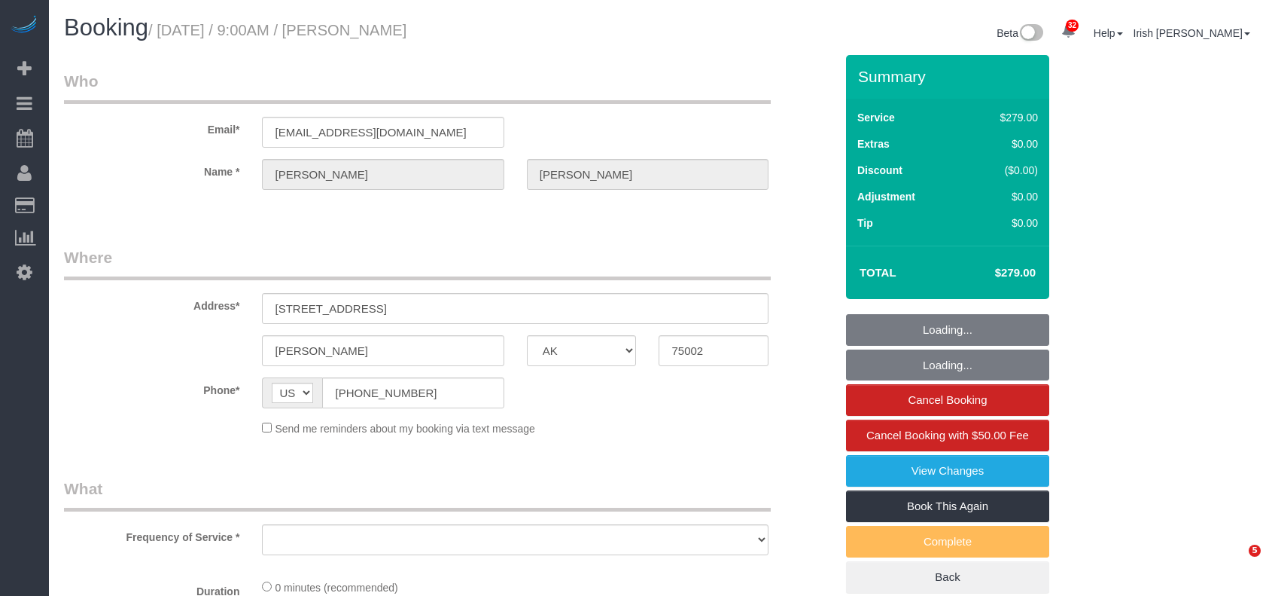
select select "[GEOGRAPHIC_DATA]"
select select "object:16644"
select select "string:fspay-d98b06bf-ec10-4281-9222-57eb6f0f2760"
select select "3"
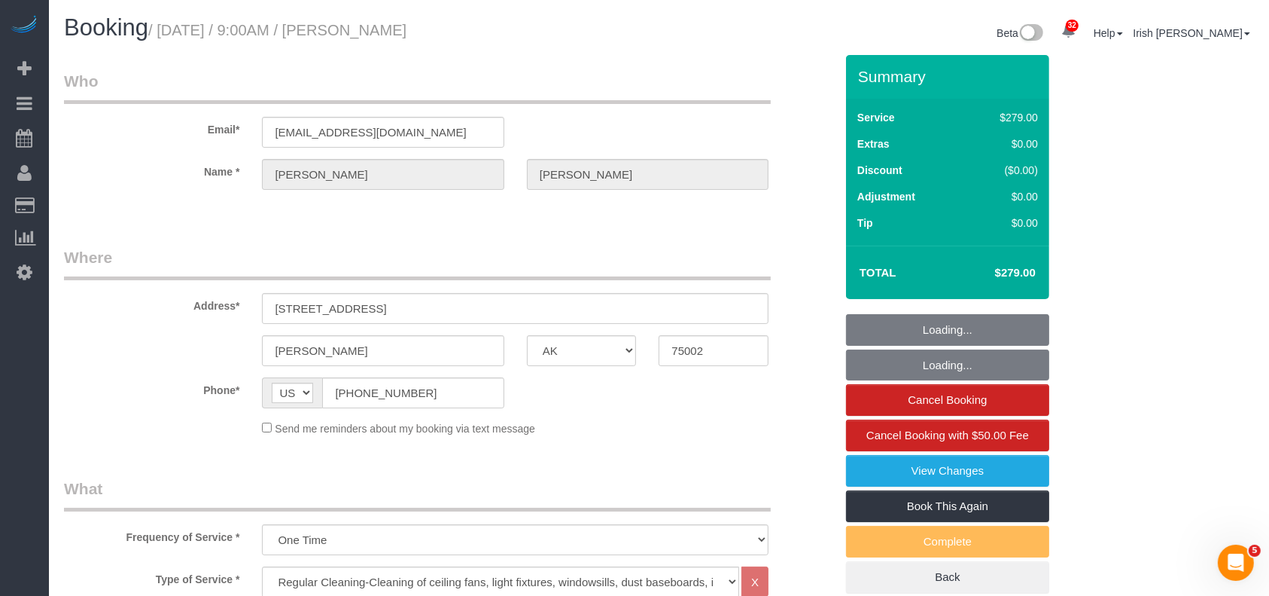
select select "object:16706"
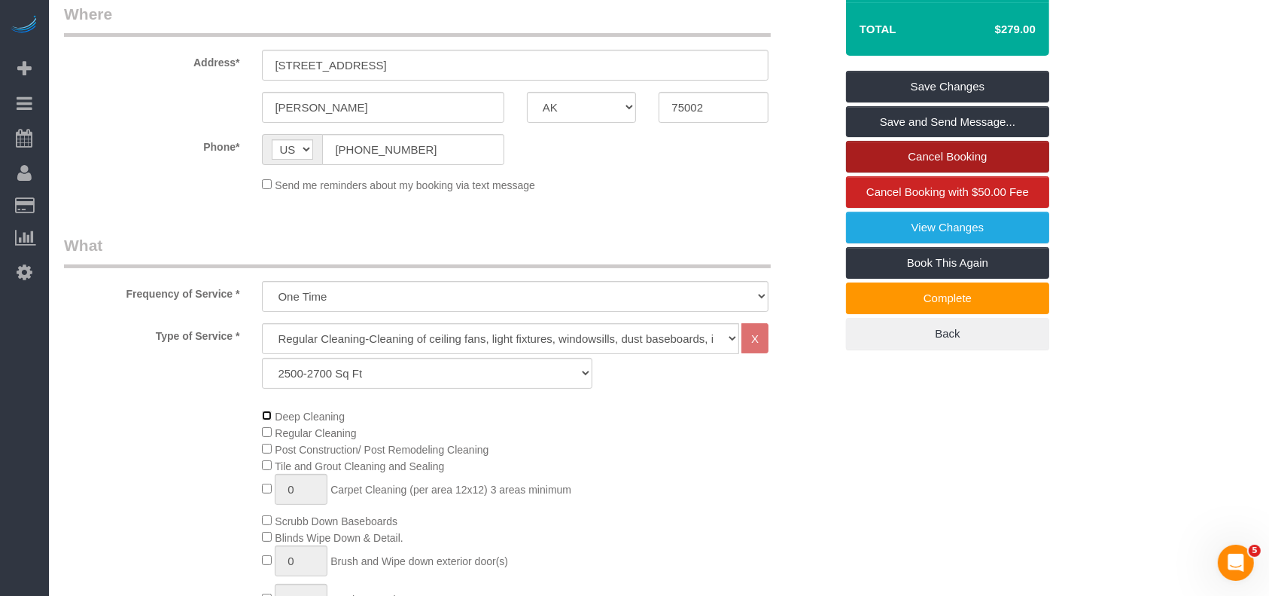
scroll to position [200, 0]
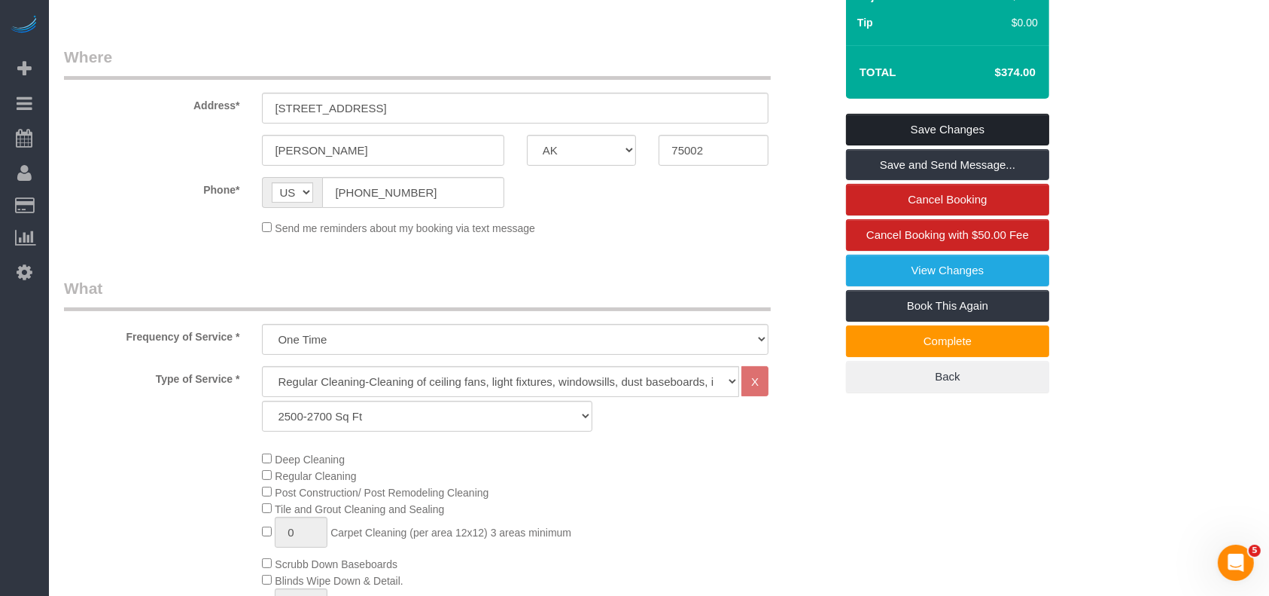
click at [937, 127] on link "Save Changes" at bounding box center [947, 130] width 203 height 32
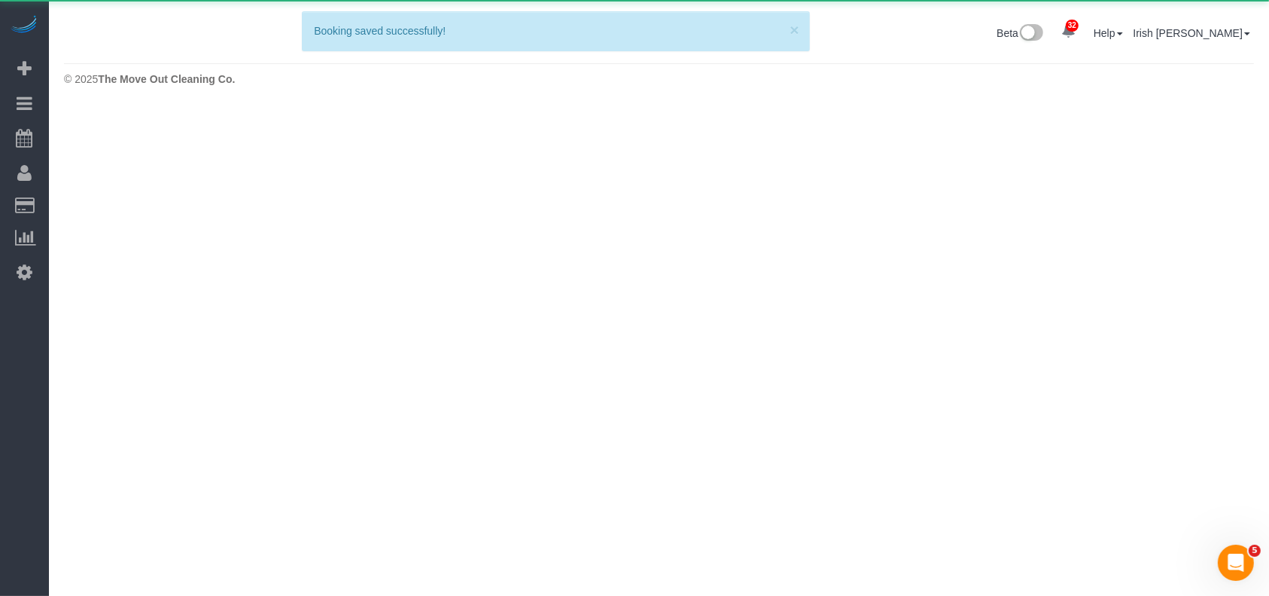
scroll to position [0, 0]
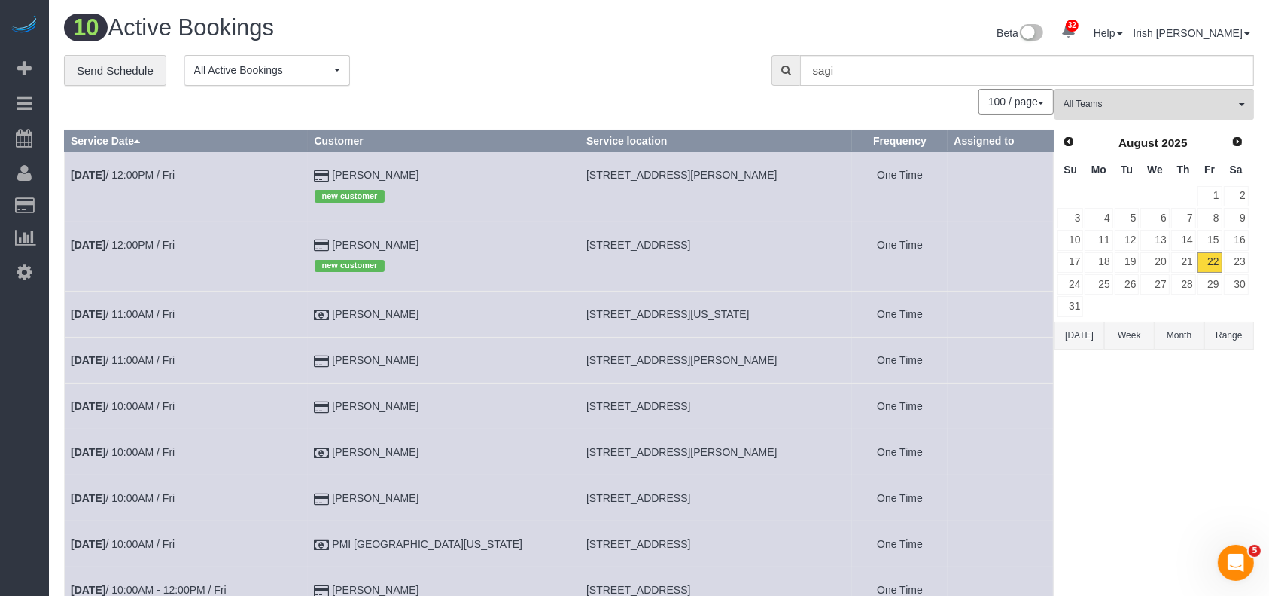
drag, startPoint x: 478, startPoint y: 167, endPoint x: 376, endPoint y: 170, distance: 102.4
click at [376, 170] on td "Cameron Madani new customer" at bounding box center [444, 186] width 273 height 69
copy td "[PERSON_NAME]"
click at [1243, 239] on link "16" at bounding box center [1236, 240] width 25 height 20
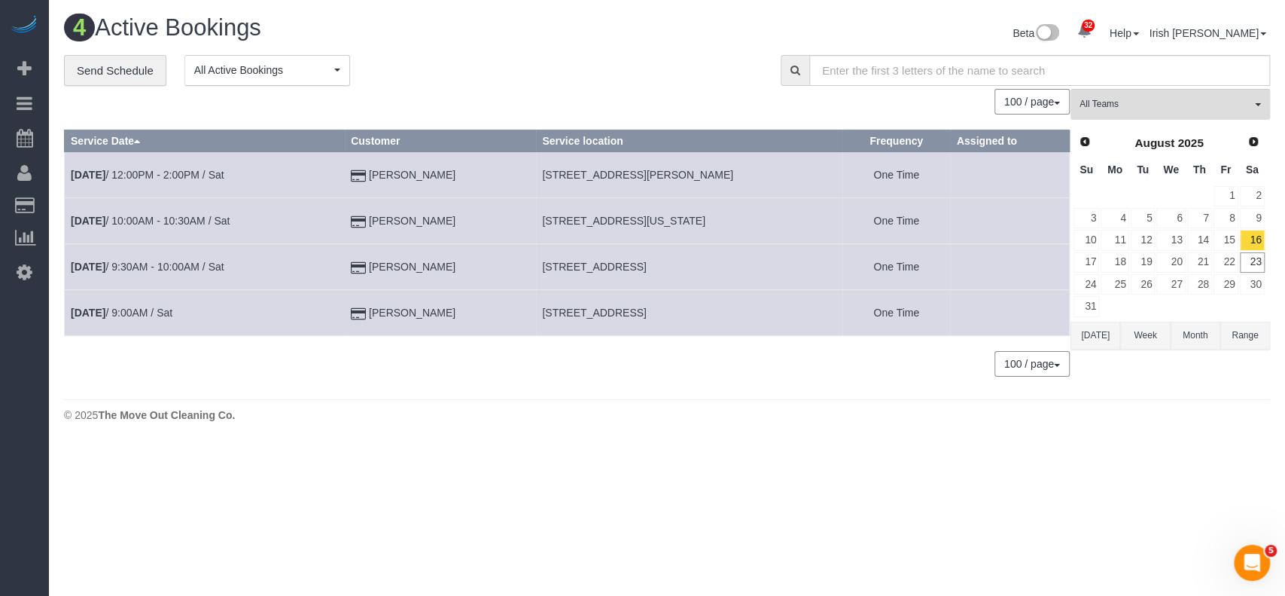
click at [85, 496] on body "32 Beta Your Notifications You have 0 alerts × You have 1 to charge for 08/21/2…" at bounding box center [642, 298] width 1285 height 596
click at [1253, 236] on link "16" at bounding box center [1252, 240] width 25 height 20
click at [1224, 233] on link "15" at bounding box center [1226, 240] width 25 height 20
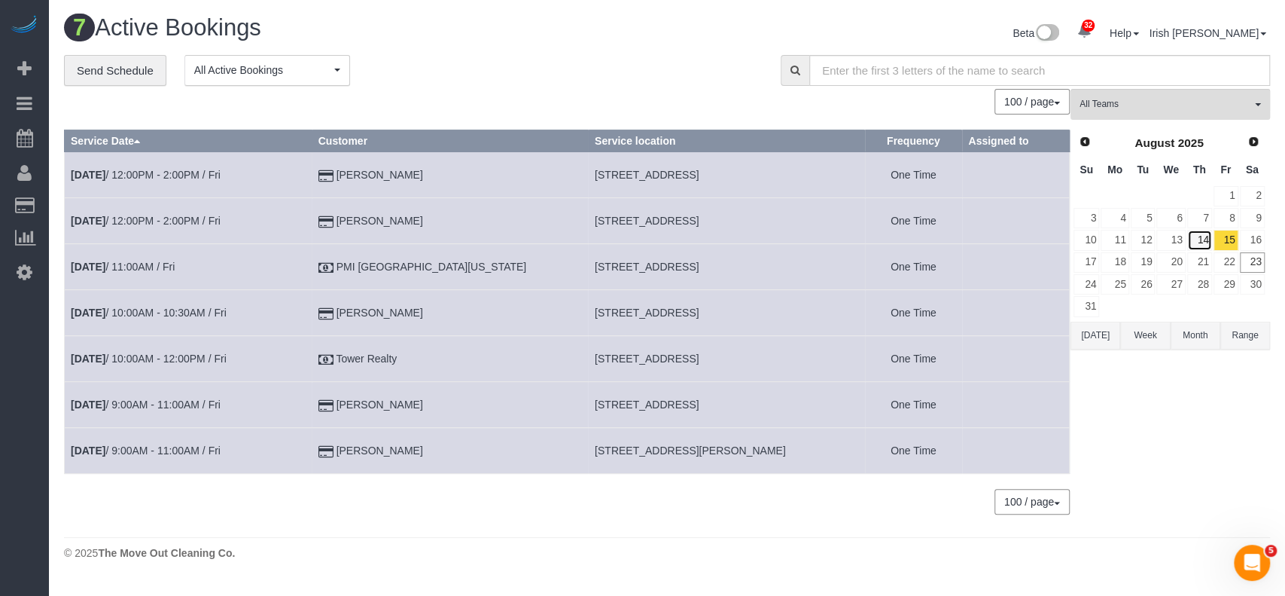
click at [1196, 236] on link "14" at bounding box center [1199, 240] width 25 height 20
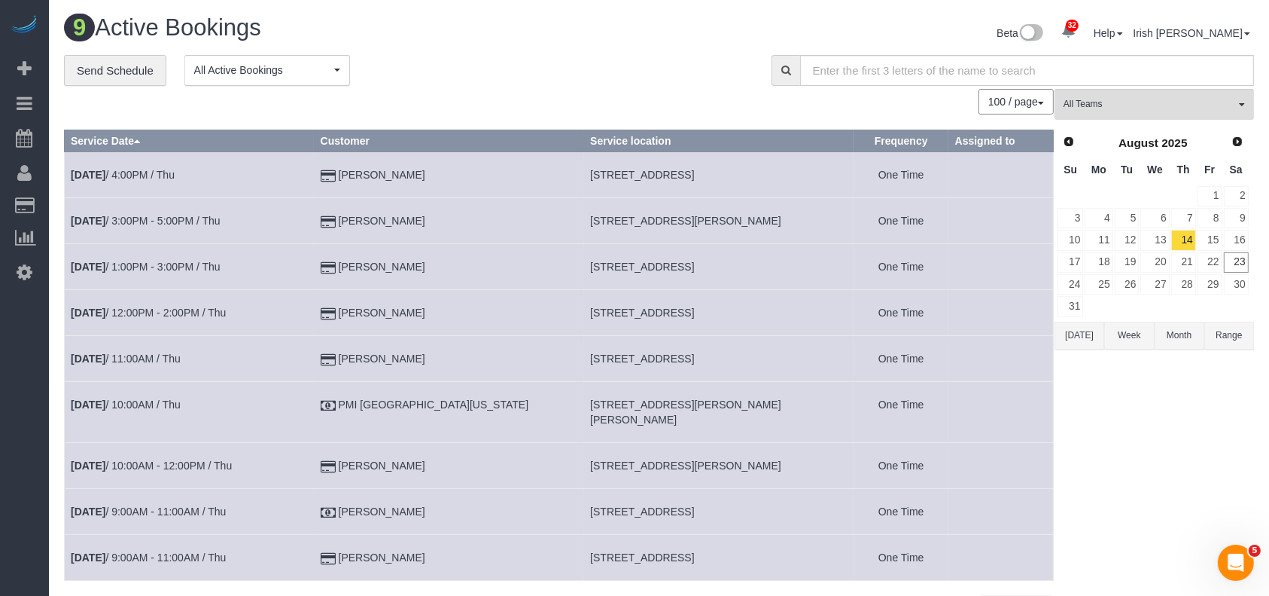
click at [1081, 337] on button "[DATE]" at bounding box center [1080, 336] width 50 height 28
click at [1182, 259] on link "21" at bounding box center [1184, 262] width 25 height 20
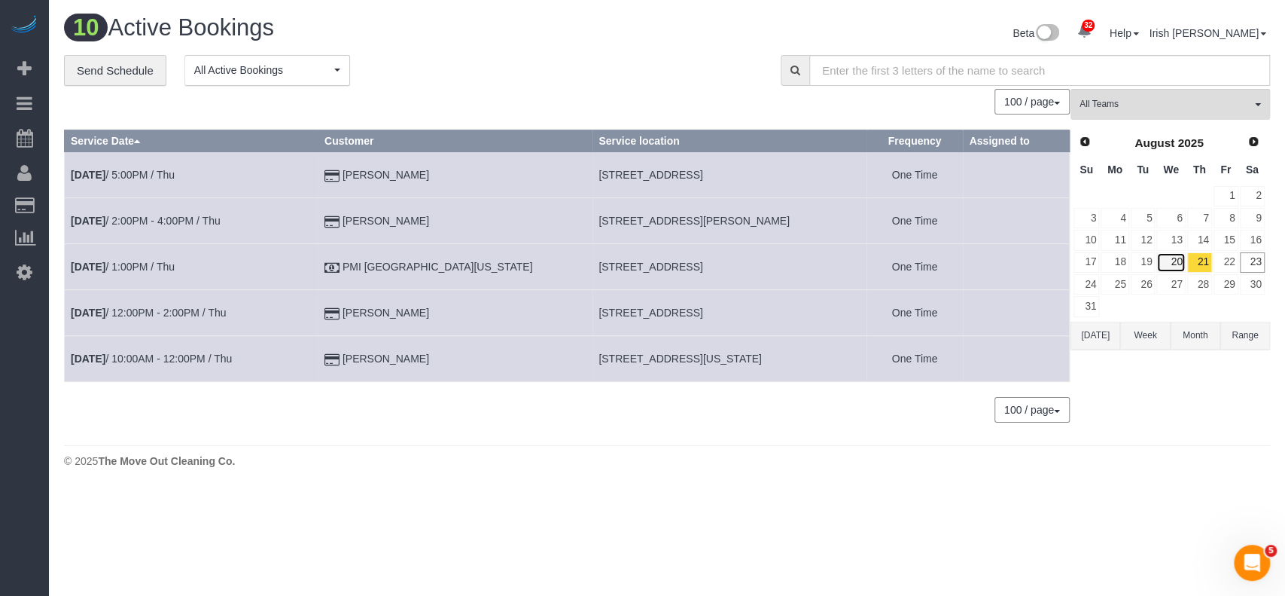
click at [1174, 256] on link "20" at bounding box center [1171, 262] width 29 height 20
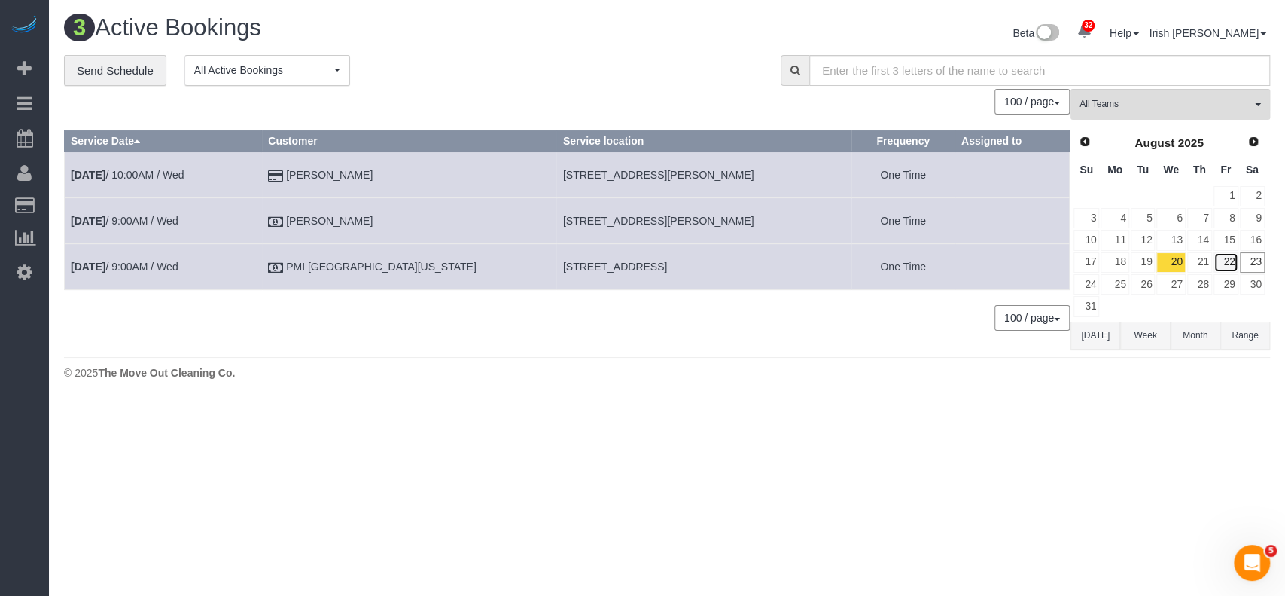
click at [1223, 259] on link "22" at bounding box center [1226, 262] width 25 height 20
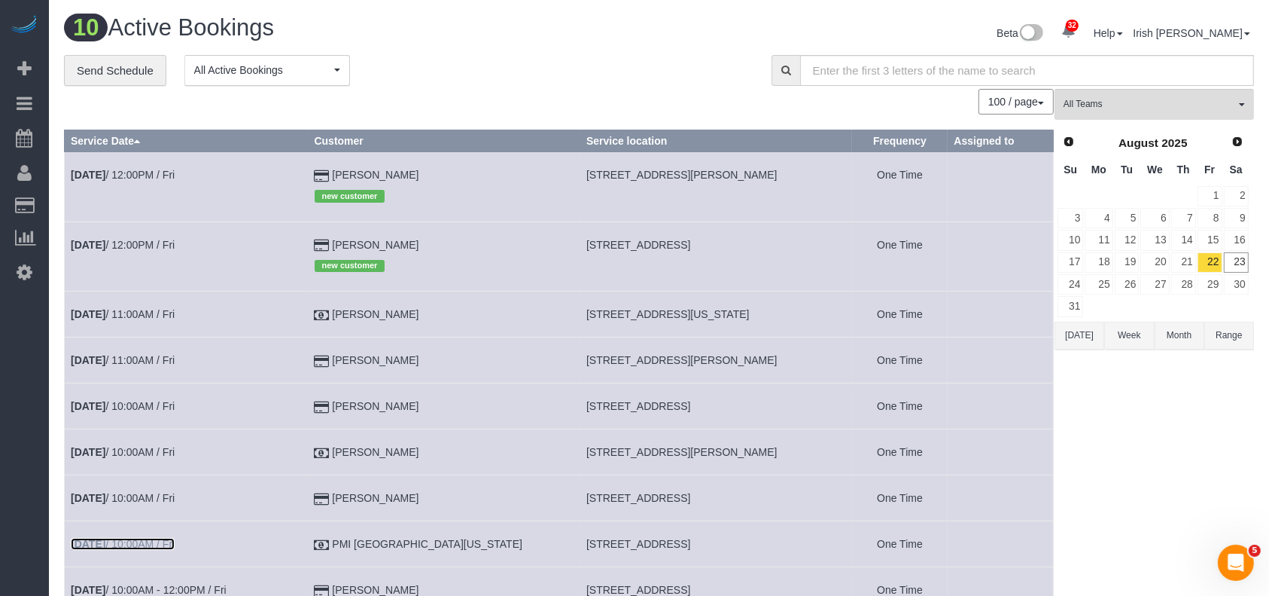
click at [168, 547] on link "Aug 22nd / 10:00AM / Fri" at bounding box center [123, 544] width 104 height 12
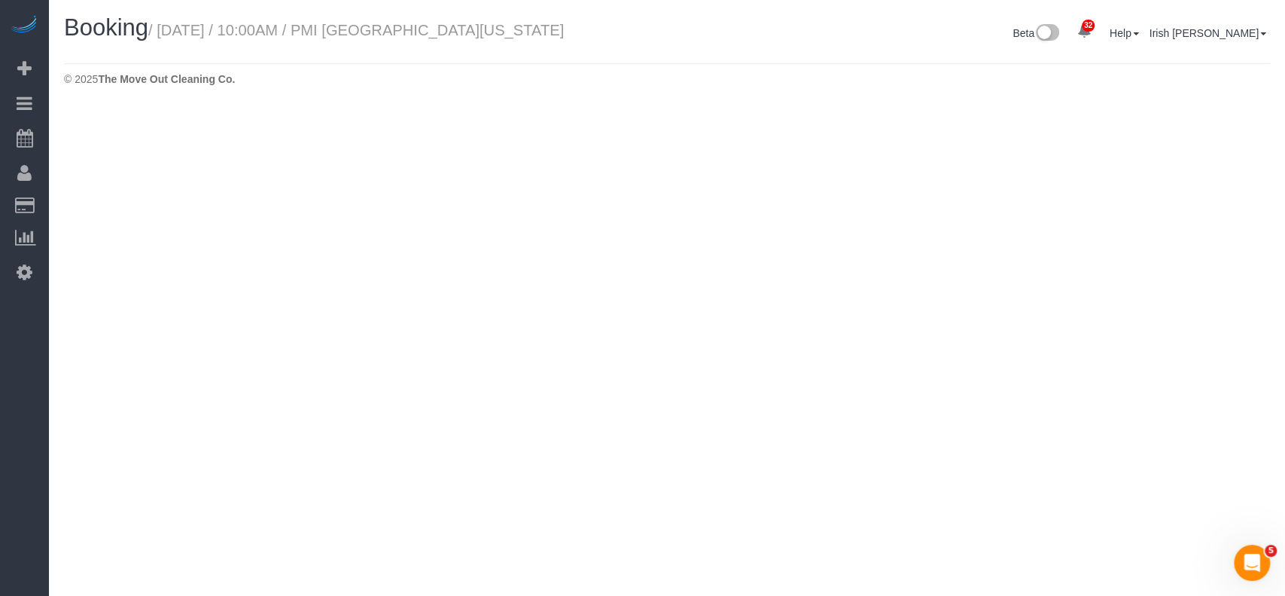
select select "[GEOGRAPHIC_DATA]"
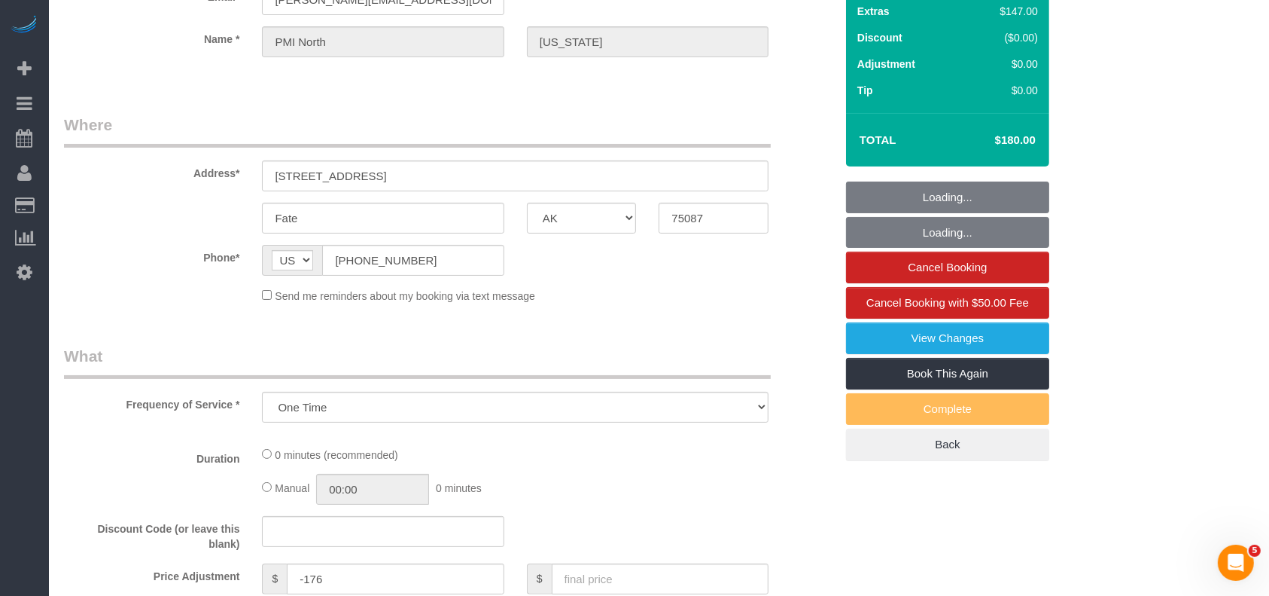
select select "object:17774"
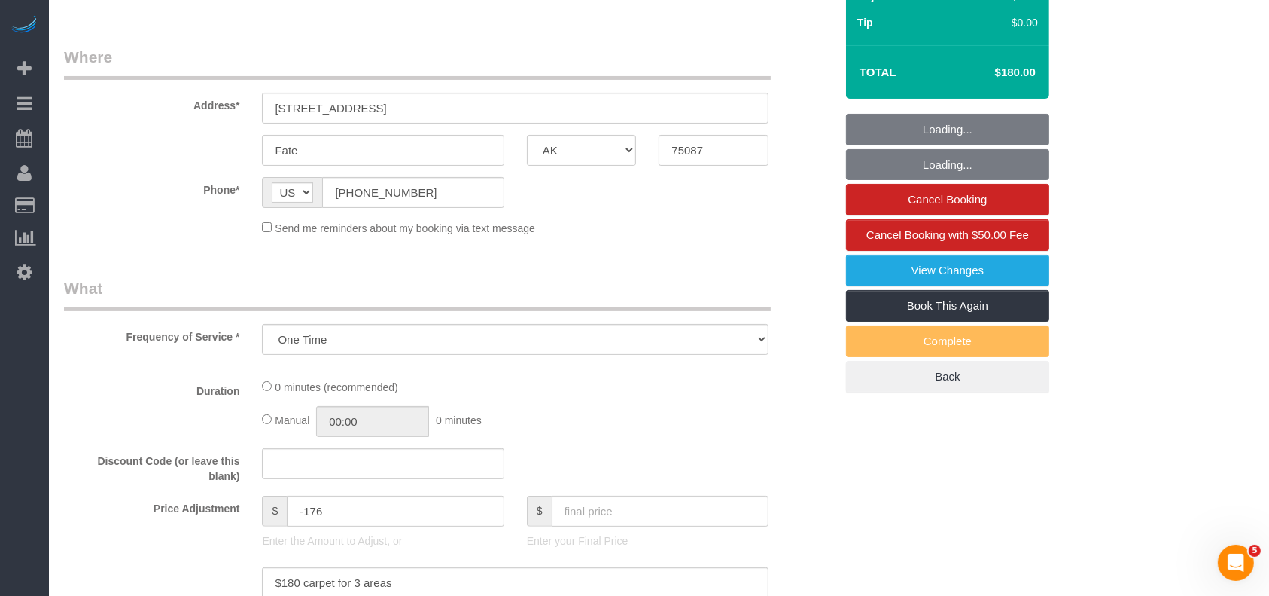
select select "3"
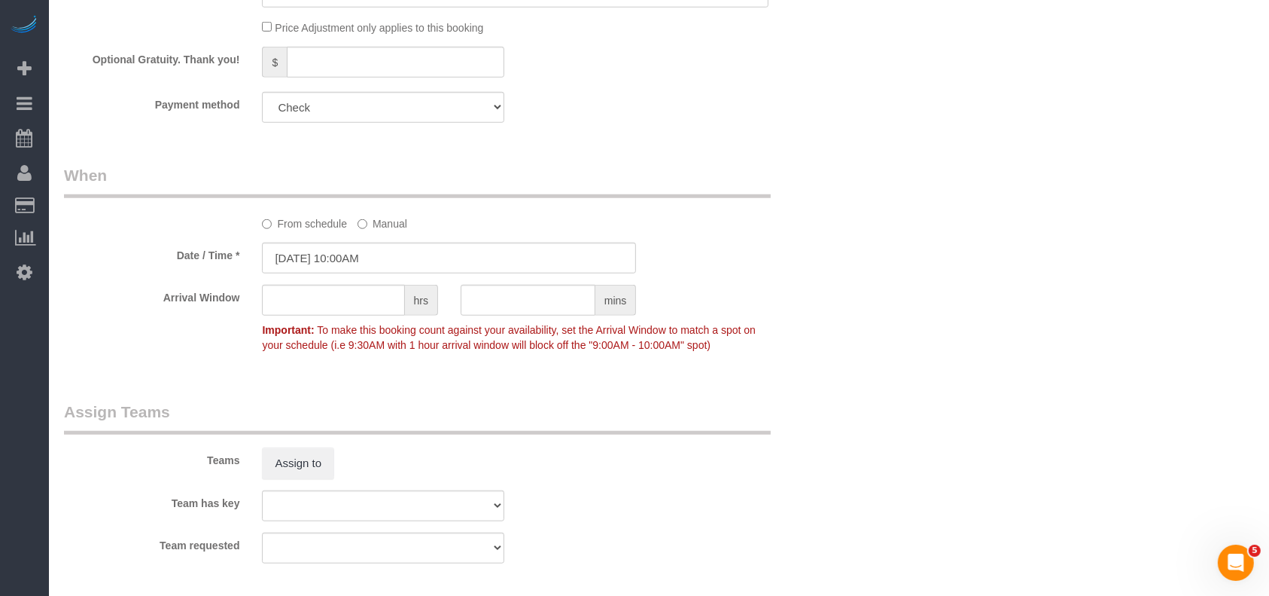
scroll to position [1606, 0]
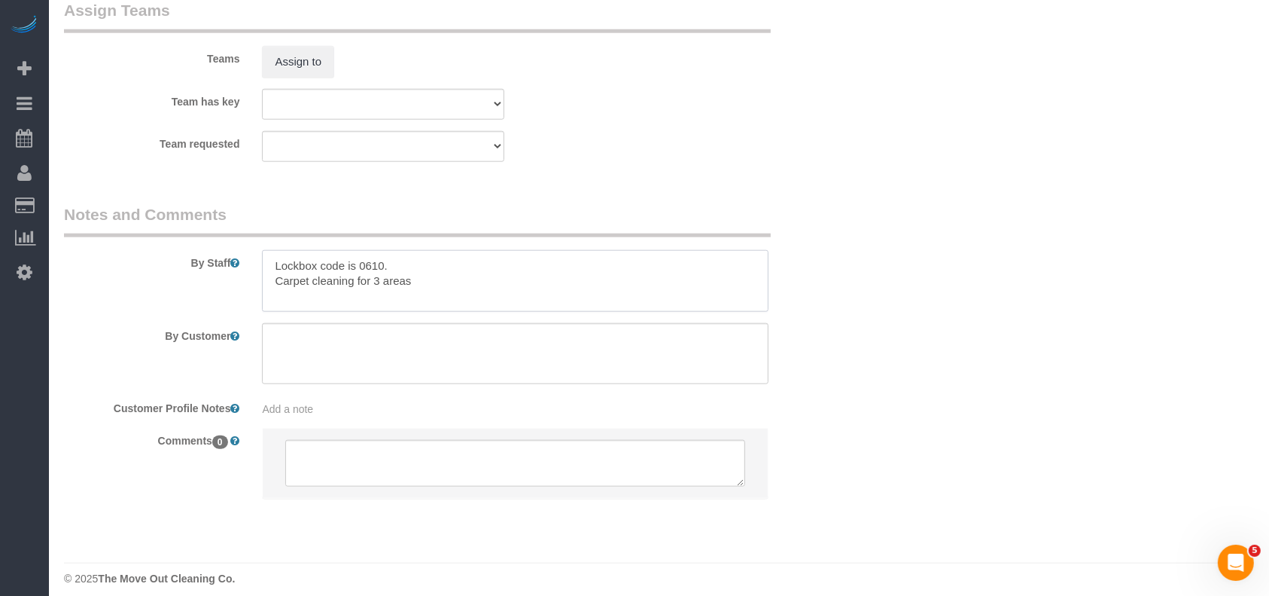
click at [434, 292] on textarea at bounding box center [515, 281] width 507 height 62
drag, startPoint x: 536, startPoint y: 280, endPoint x: 410, endPoint y: 294, distance: 126.5
click at [410, 294] on textarea at bounding box center [515, 281] width 507 height 62
type textarea "Lockbox code is 0610. Carpet cleaning for 3 areas, needs treatment"
drag, startPoint x: 90, startPoint y: 361, endPoint x: 270, endPoint y: 295, distance: 191.8
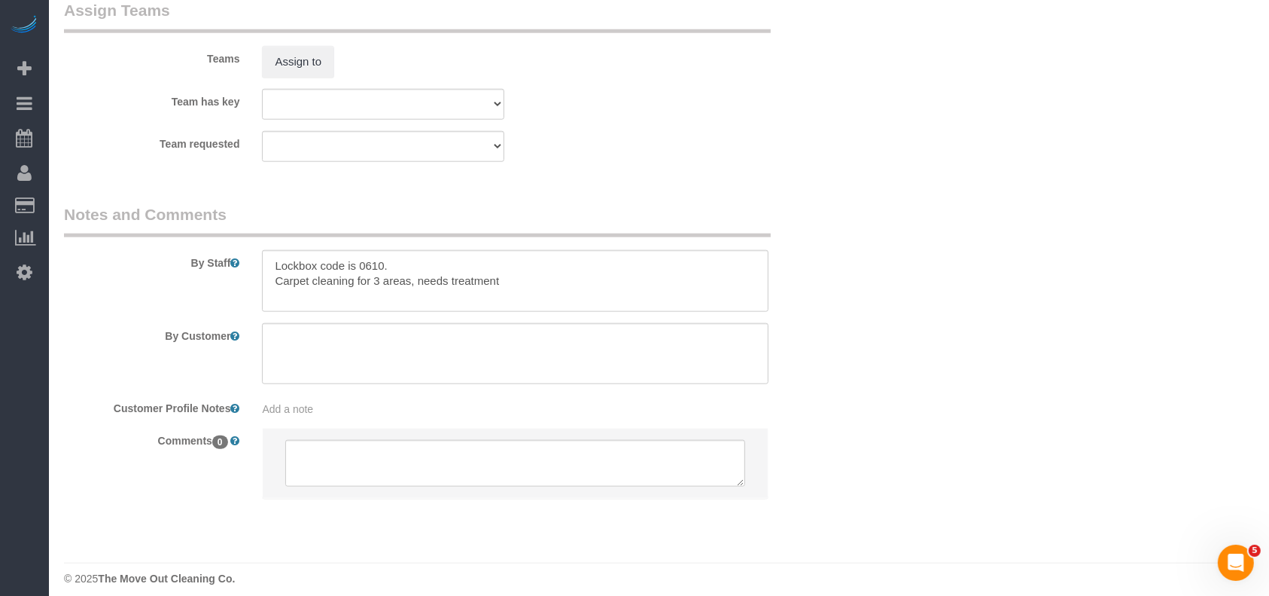
click at [93, 361] on div "By Customer" at bounding box center [450, 354] width 794 height 62
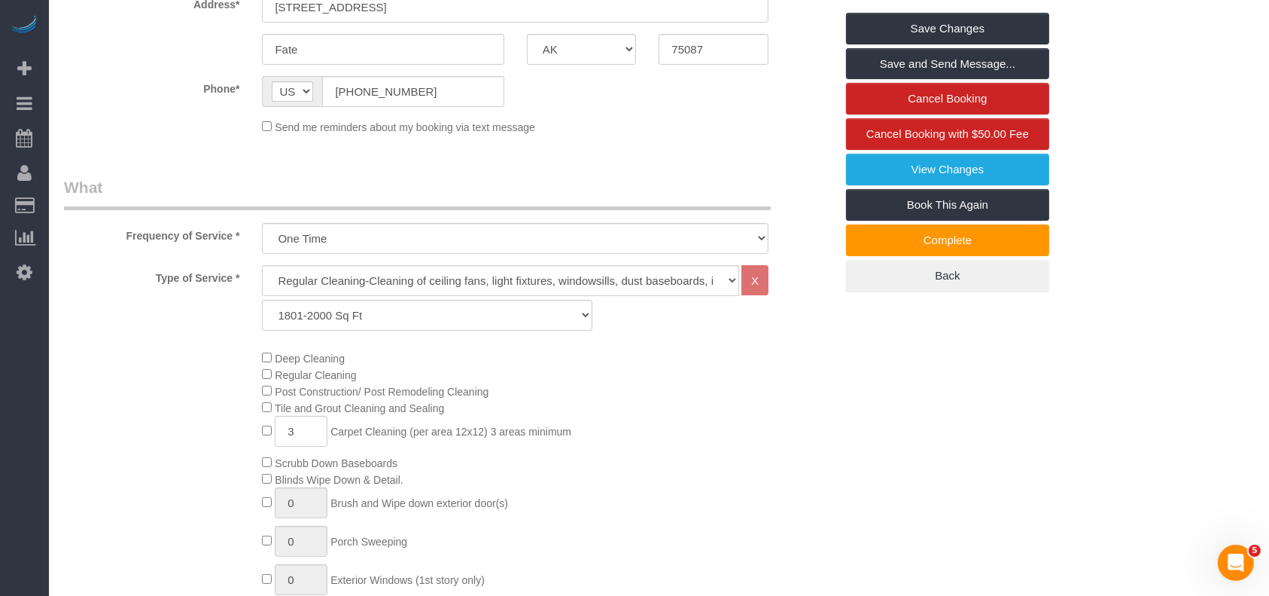
scroll to position [100, 0]
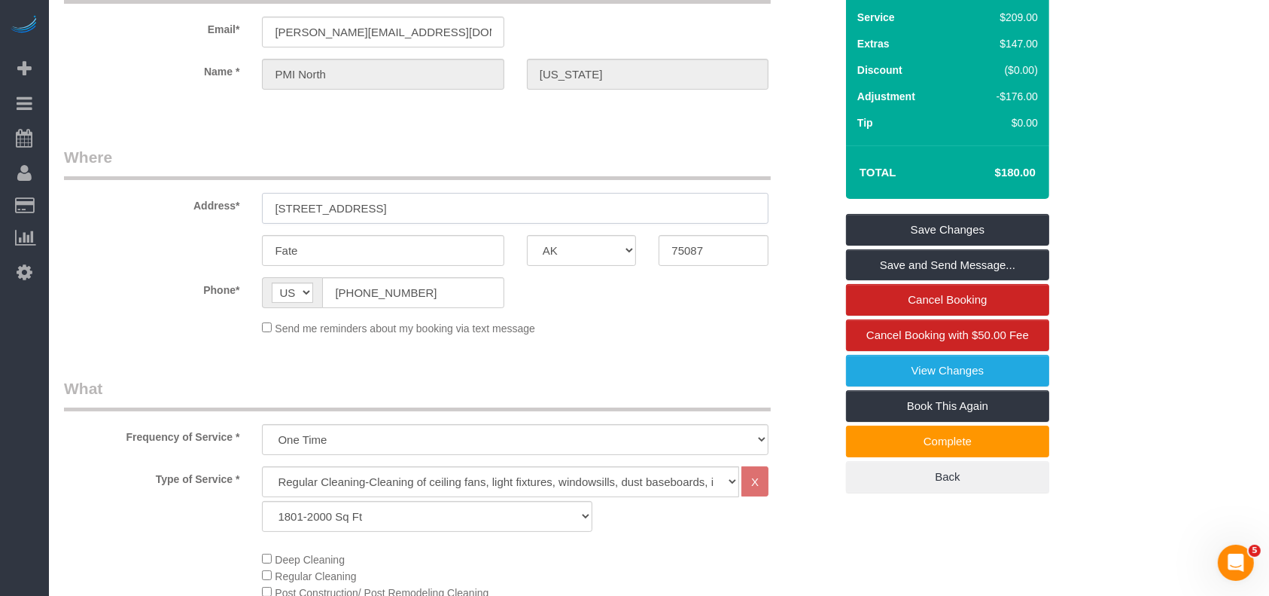
drag, startPoint x: 392, startPoint y: 203, endPoint x: 177, endPoint y: 198, distance: 215.4
click at [177, 199] on div "Address* 504 Maplewood Dr," at bounding box center [450, 185] width 794 height 78
click at [980, 227] on link "Save Changes" at bounding box center [947, 230] width 203 height 32
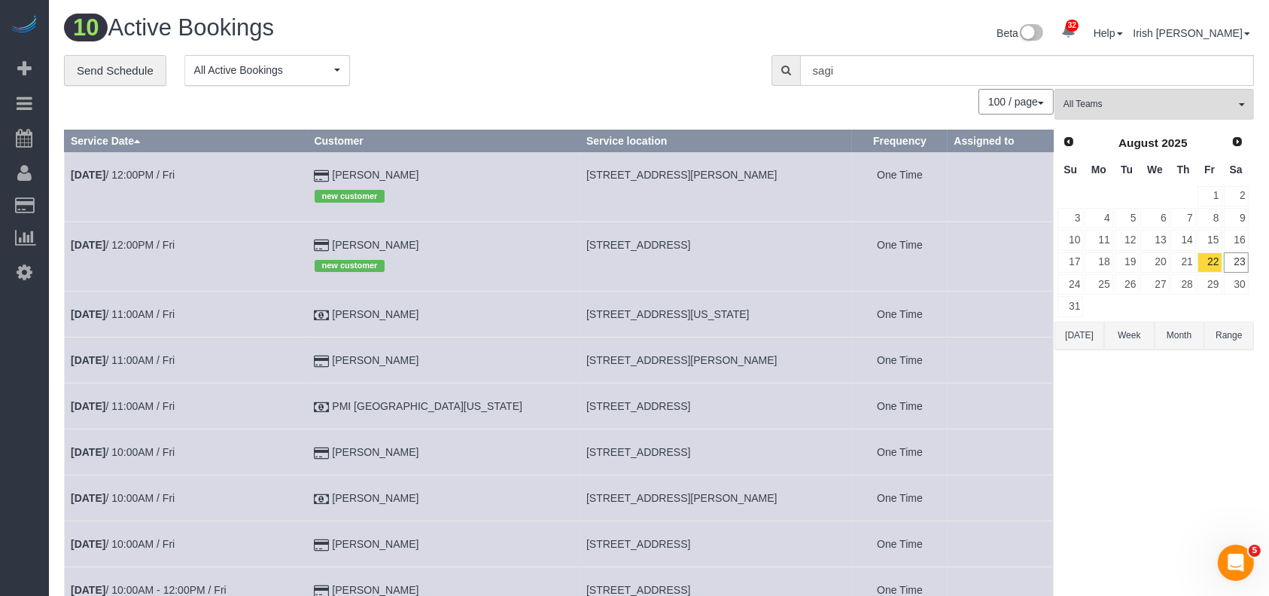
click at [0, 392] on div "32 Beta Your Notifications You have 0 alerts × You have 1 to charge for 08/21/2…" at bounding box center [24, 298] width 49 height 596
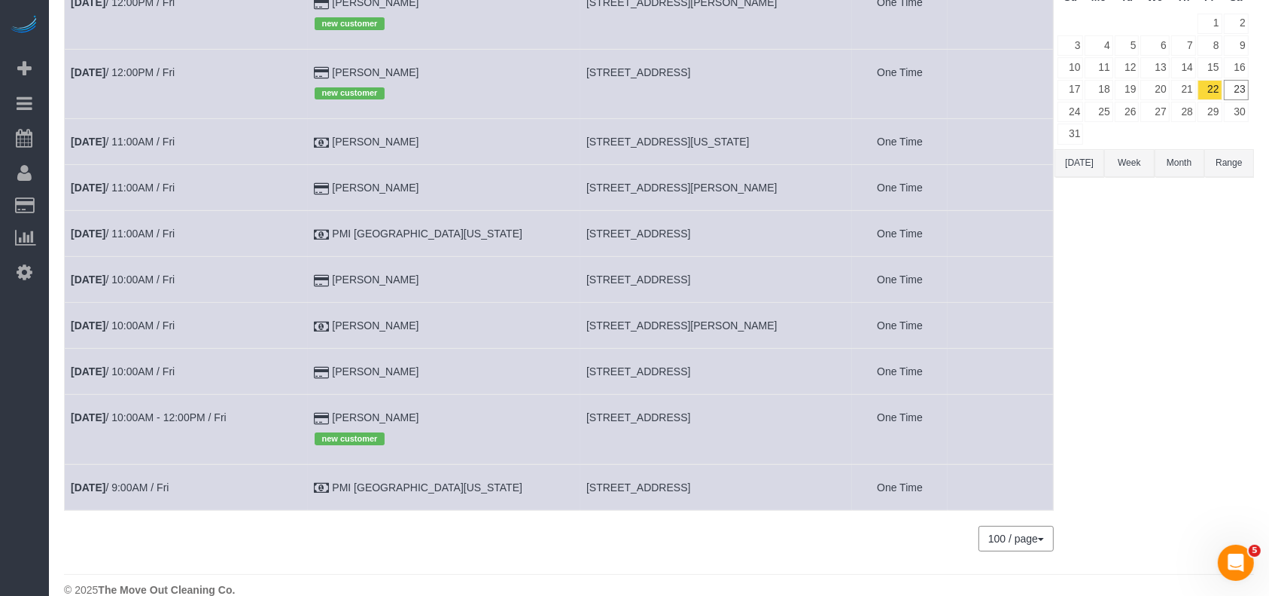
scroll to position [197, 0]
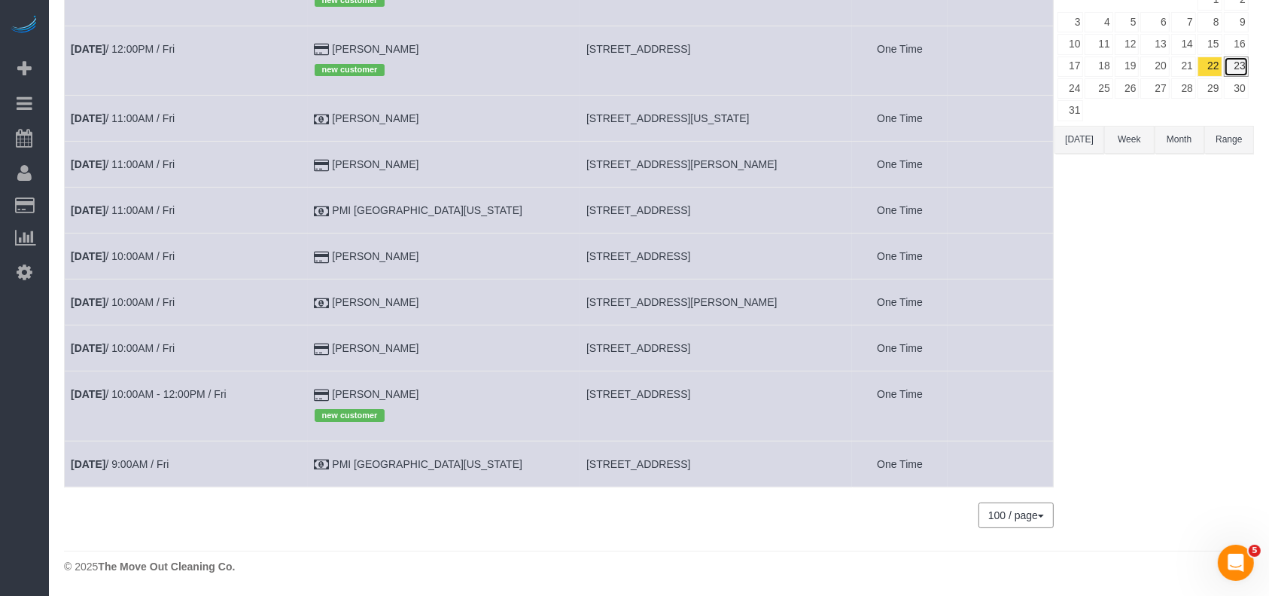
click at [1239, 63] on link "23" at bounding box center [1236, 66] width 25 height 20
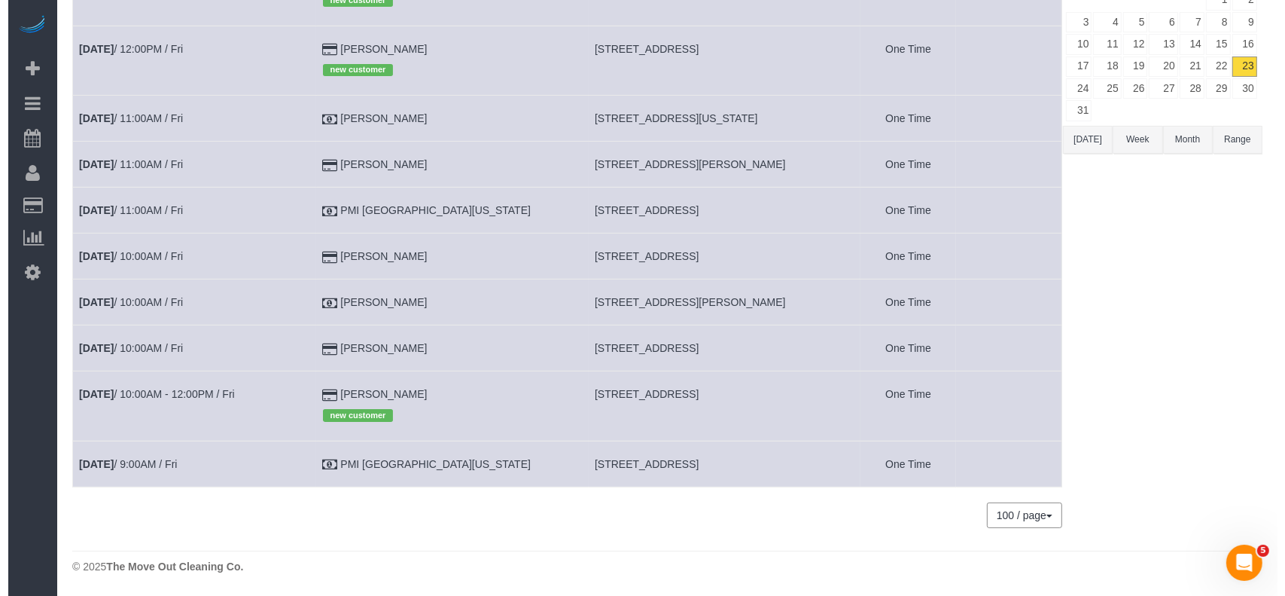
scroll to position [0, 0]
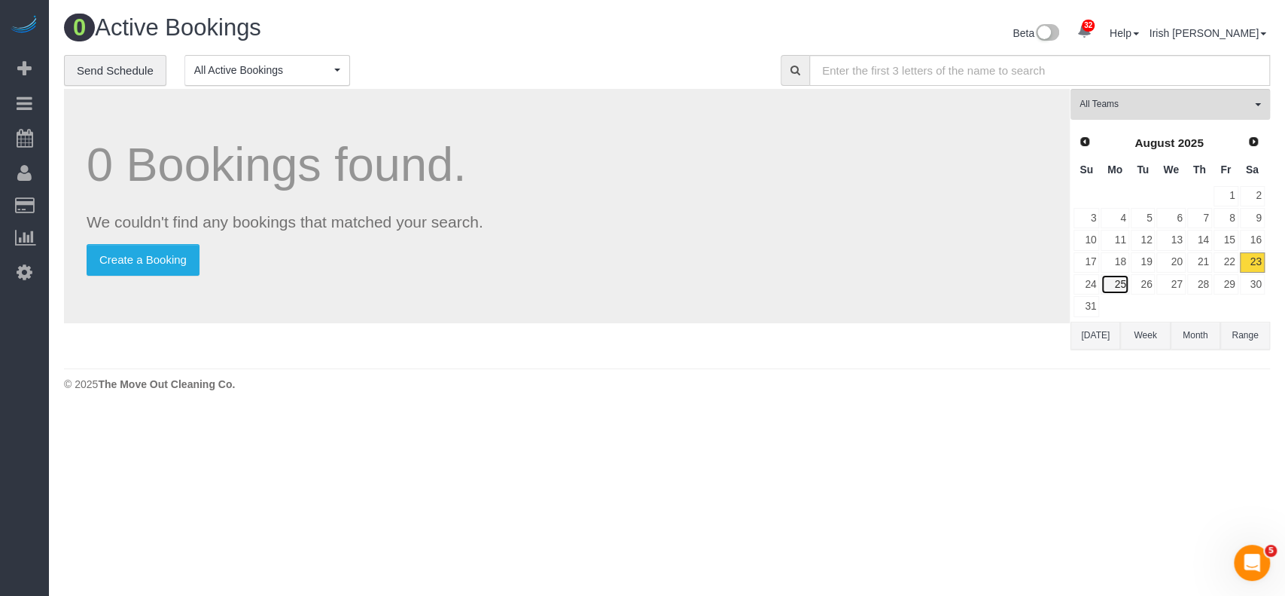
click at [1113, 285] on link "25" at bounding box center [1115, 284] width 28 height 20
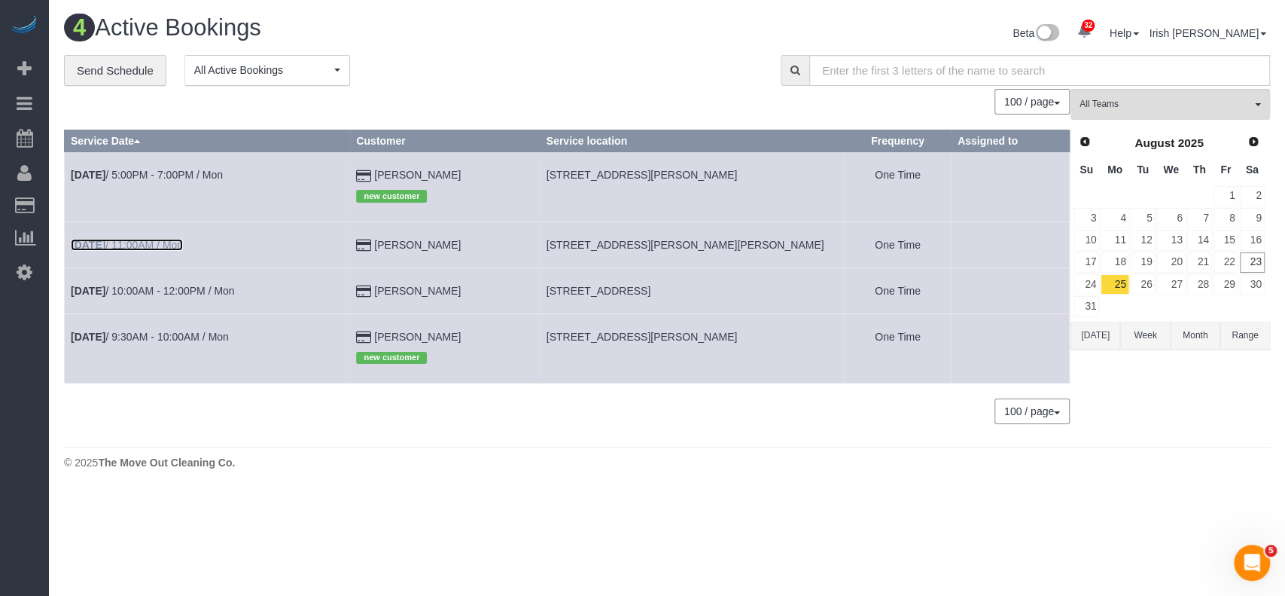
click at [151, 241] on link "Aug 25th / 11:00AM / Mon" at bounding box center [127, 245] width 112 height 12
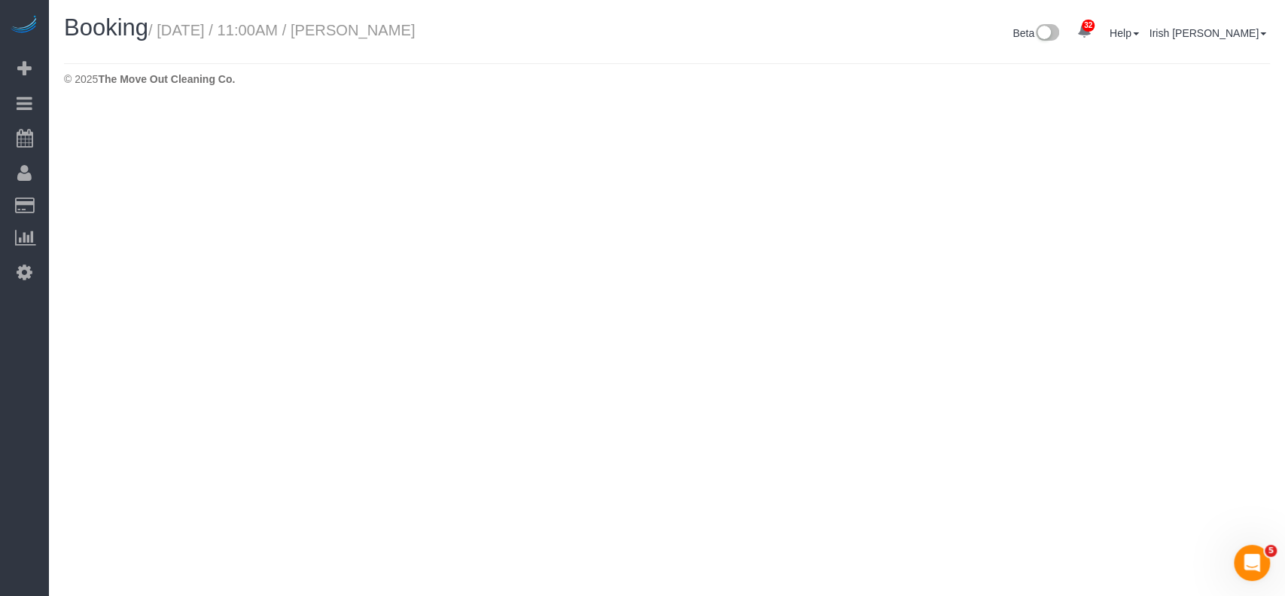
select select "[GEOGRAPHIC_DATA]"
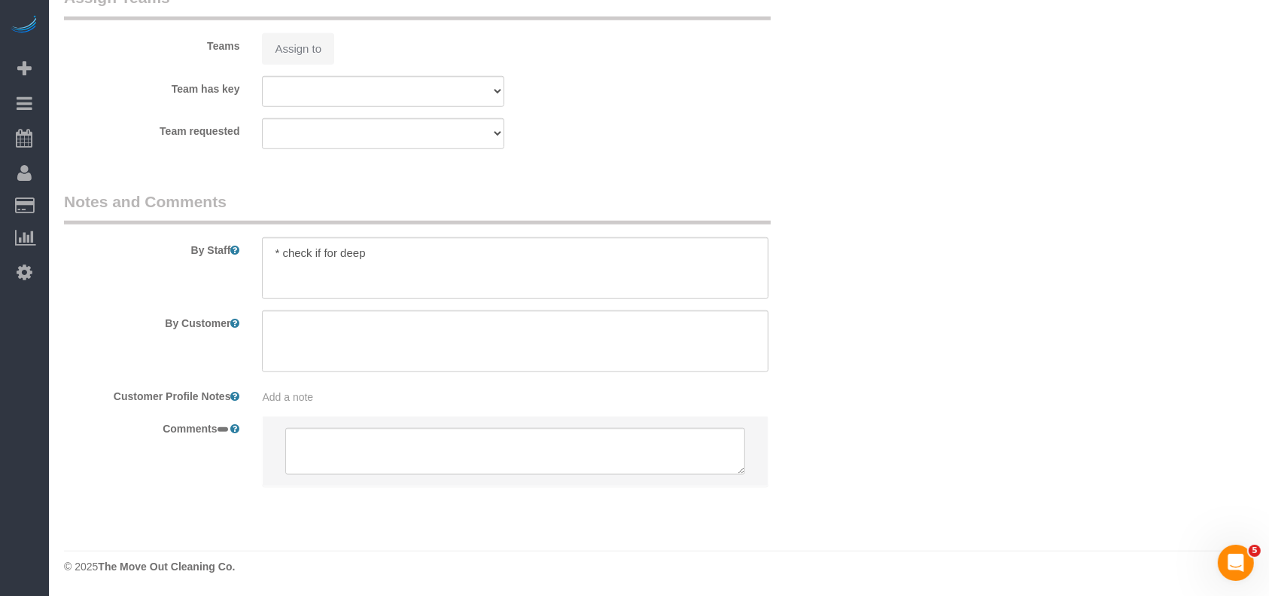
select select "string:fspay-743b2206-3fd6-40d8-9191-6651d32f232c"
select select "3"
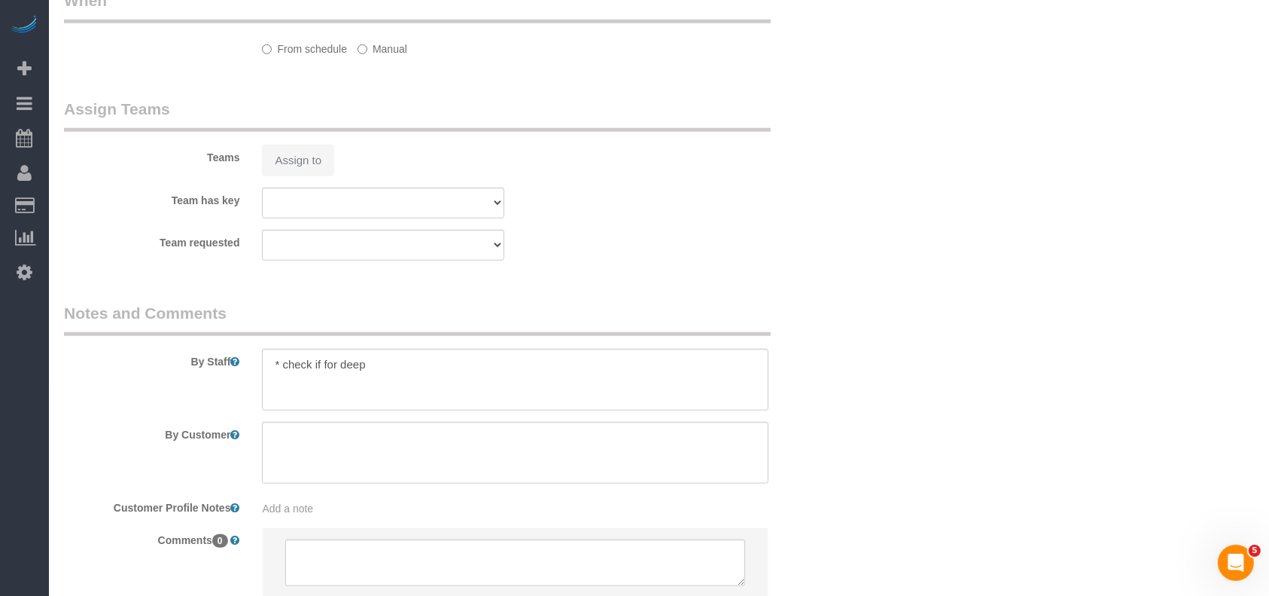
scroll to position [1391, 0]
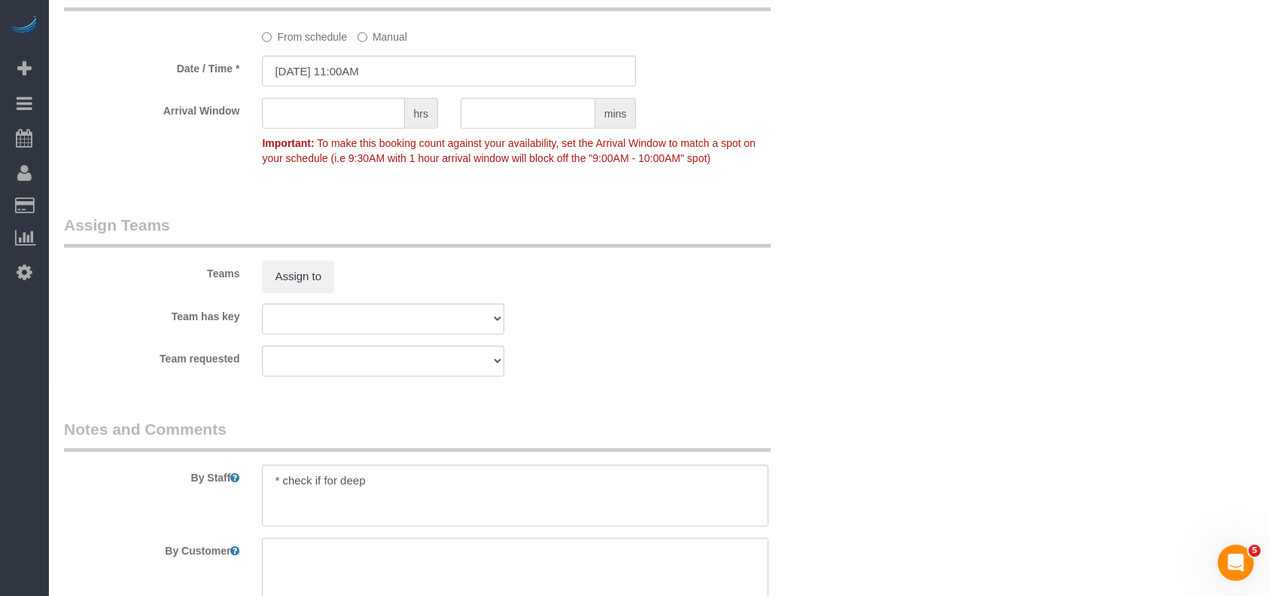
select select "object:18442"
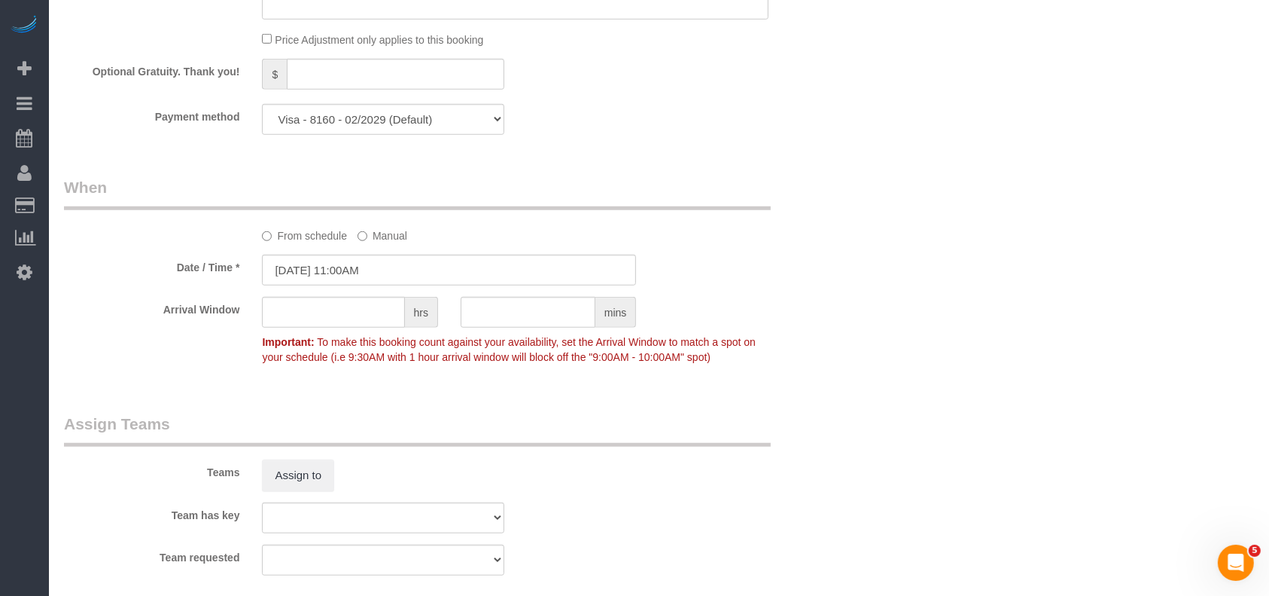
scroll to position [1191, 0]
click at [432, 123] on select "Visa - 8160 - 02/2029 Visa - 8160 - 02/2029 Visa - 8160 - 02/2029 Visa - 8160 -…" at bounding box center [383, 120] width 242 height 31
drag, startPoint x: 876, startPoint y: 60, endPoint x: 824, endPoint y: 13, distance: 70.4
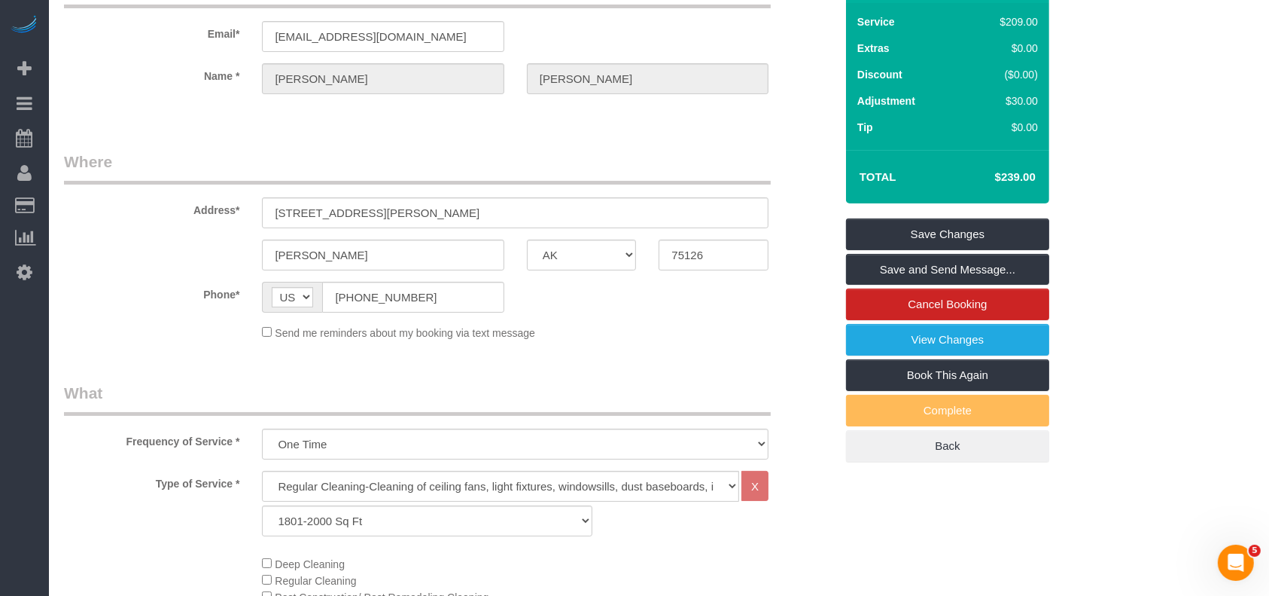
scroll to position [0, 0]
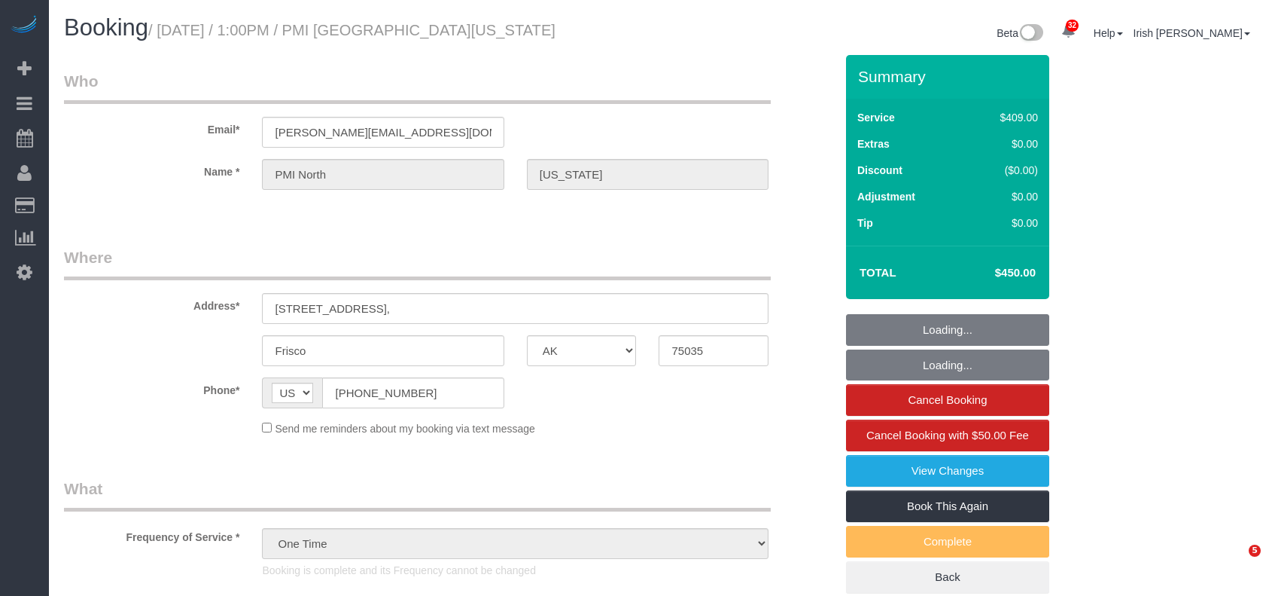
select select "[GEOGRAPHIC_DATA]"
select select "string:check"
select select "object:1928"
select select "3"
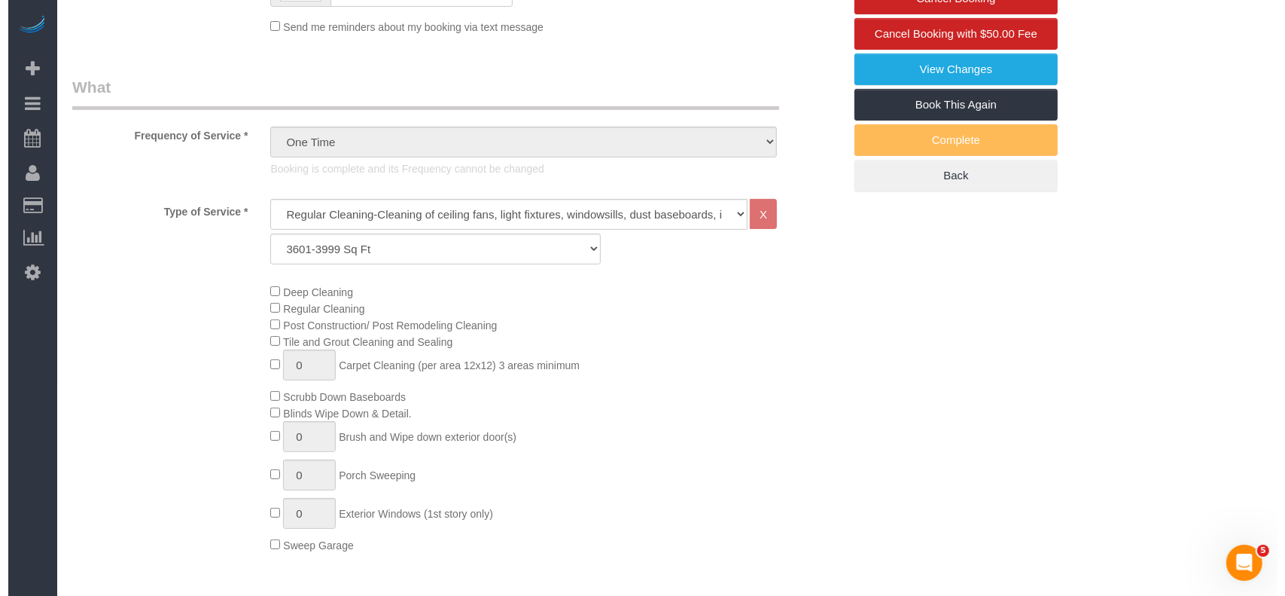
scroll to position [100, 0]
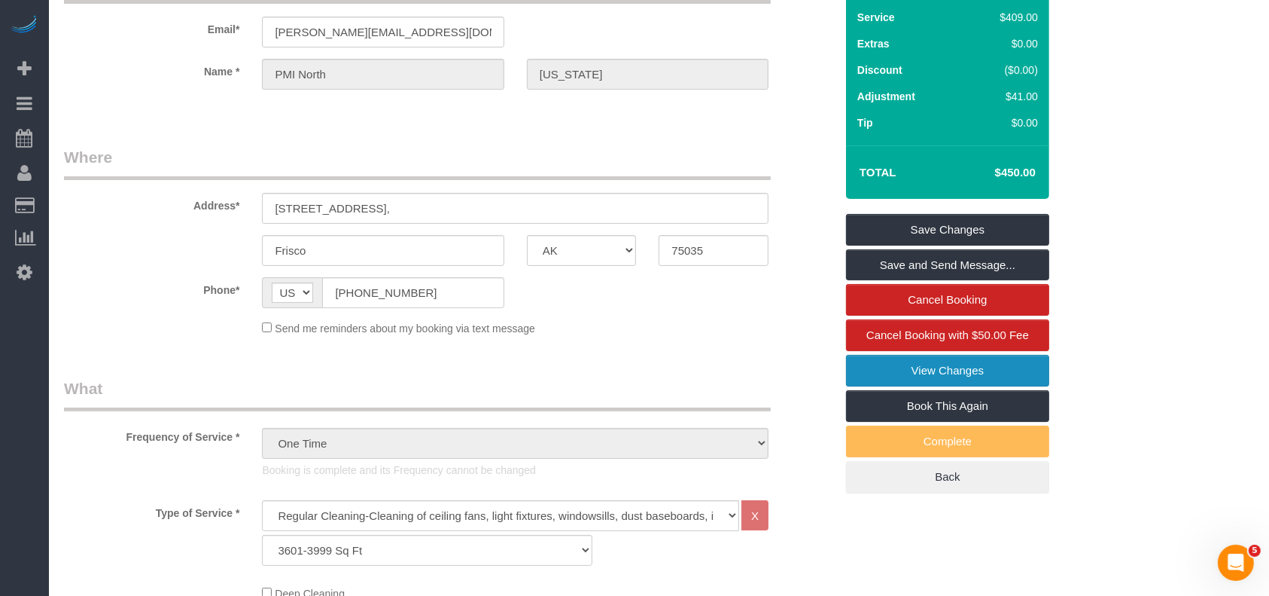
click at [983, 369] on link "View Changes" at bounding box center [947, 371] width 203 height 32
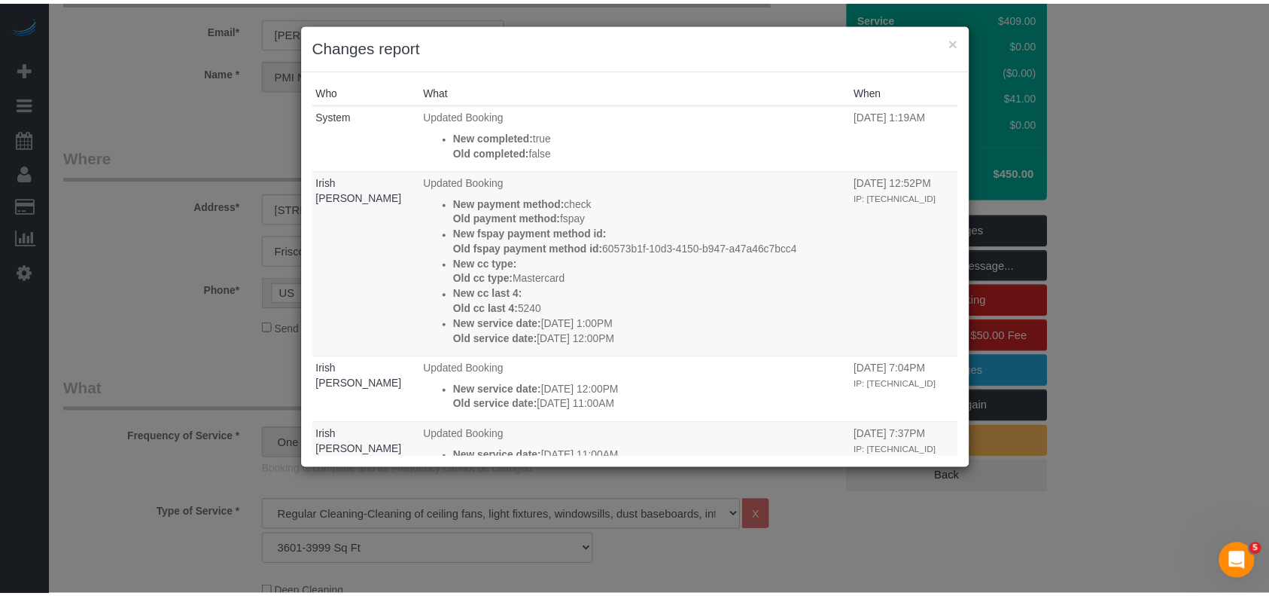
scroll to position [0, 0]
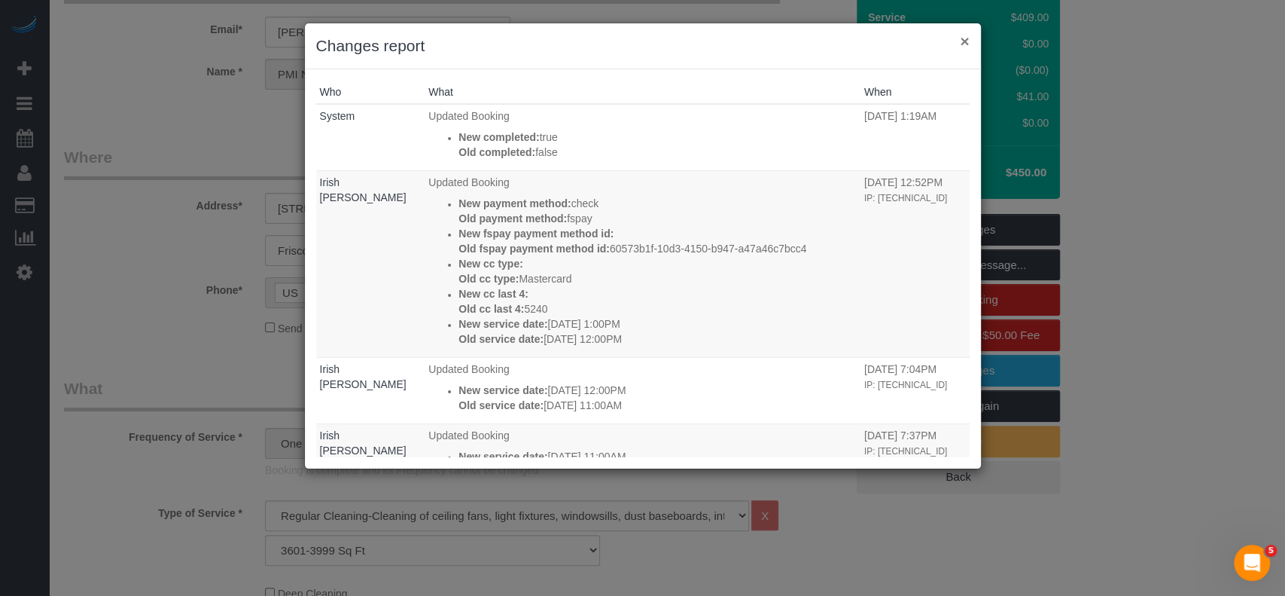
click at [961, 39] on button "×" at bounding box center [964, 41] width 9 height 16
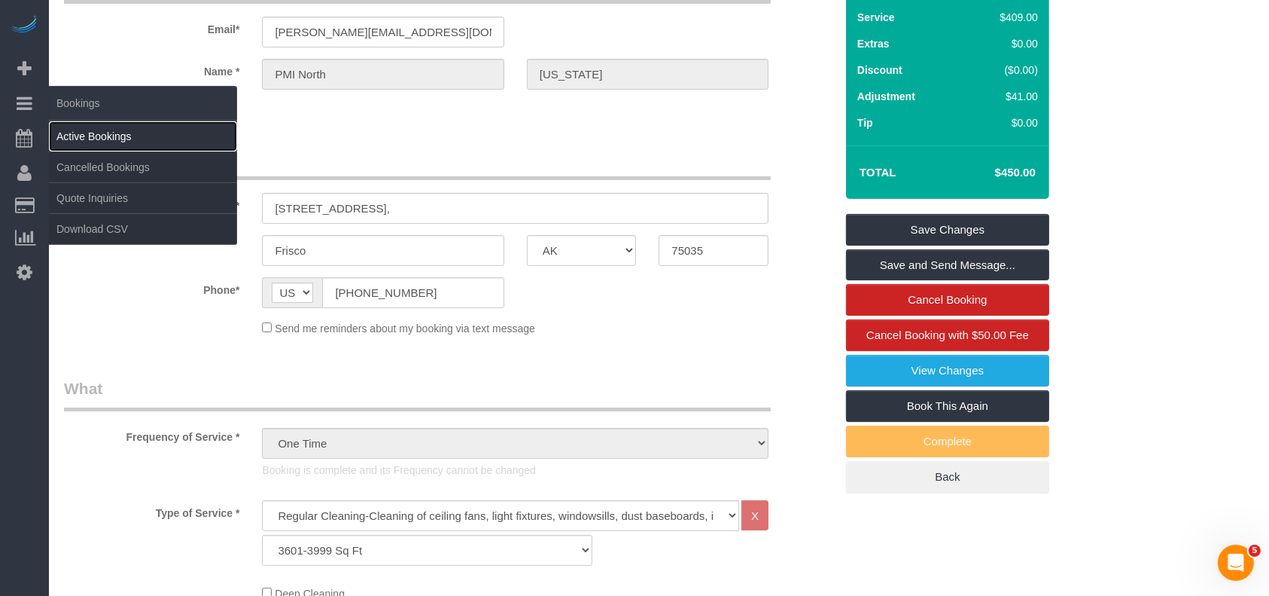
click at [84, 128] on link "Active Bookings" at bounding box center [143, 136] width 188 height 30
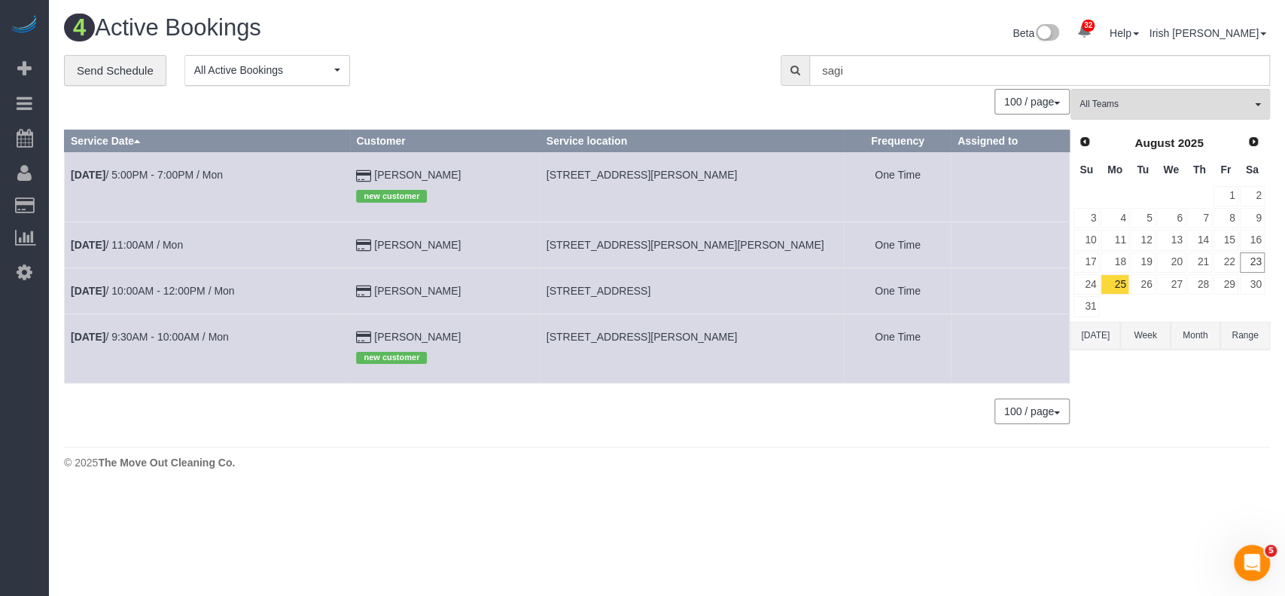
click at [1097, 332] on button "[DATE]" at bounding box center [1096, 336] width 50 height 28
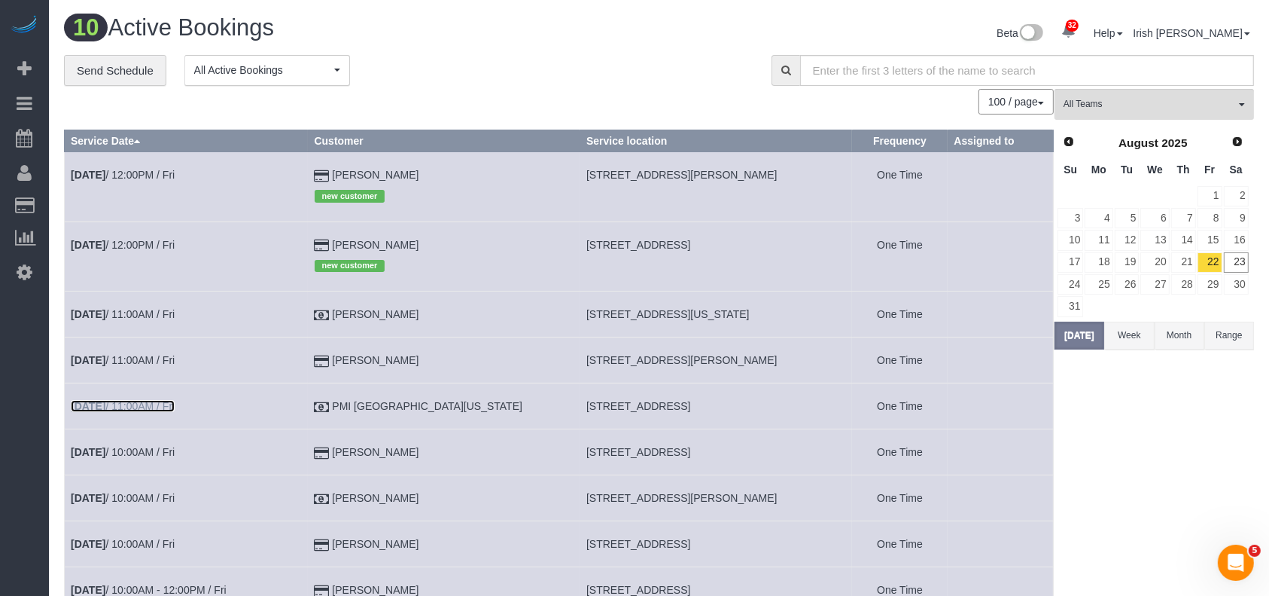
click at [144, 410] on link "[DATE] 11:00AM / Fri" at bounding box center [123, 406] width 104 height 12
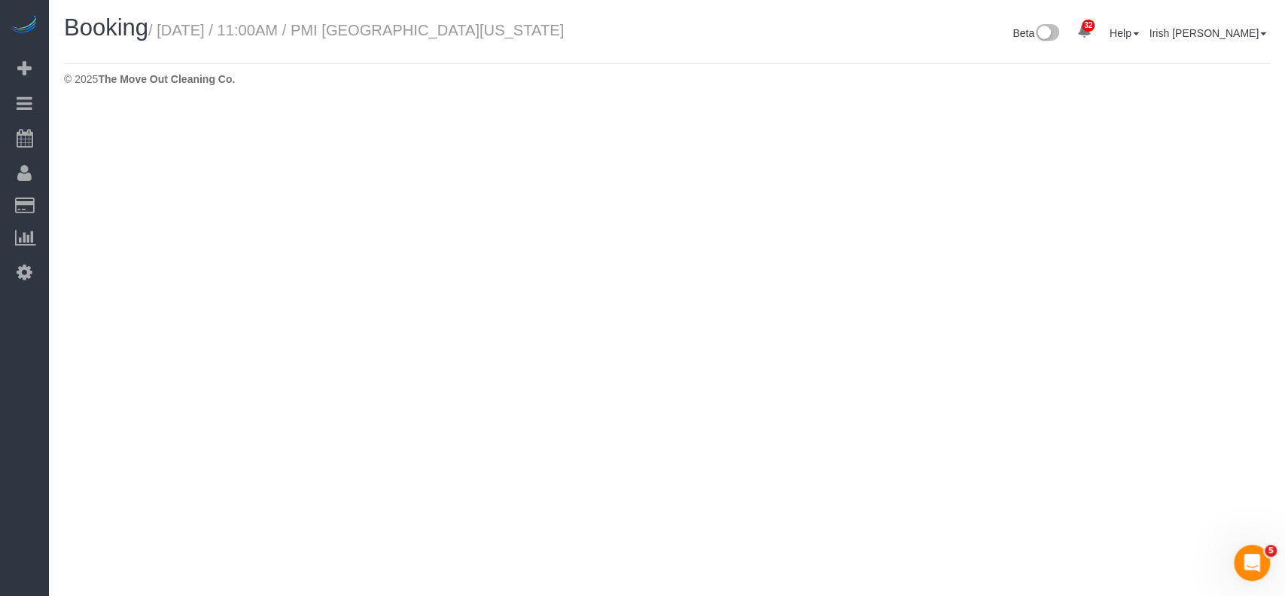
select select "[GEOGRAPHIC_DATA]"
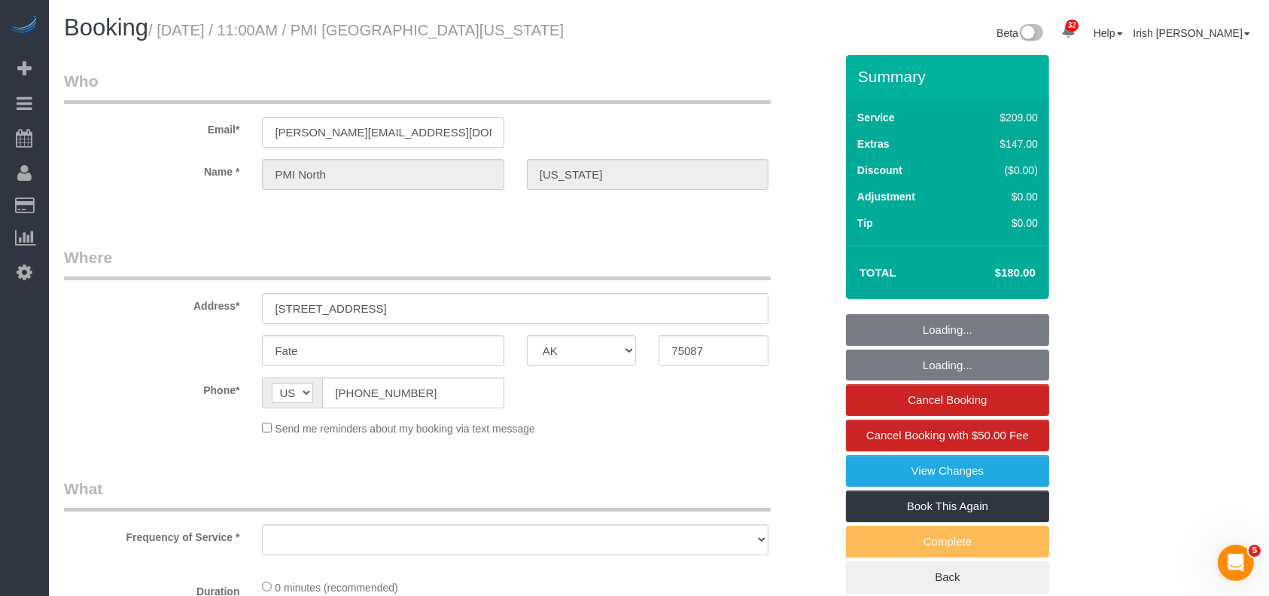
select select "object:2961"
select select "3"
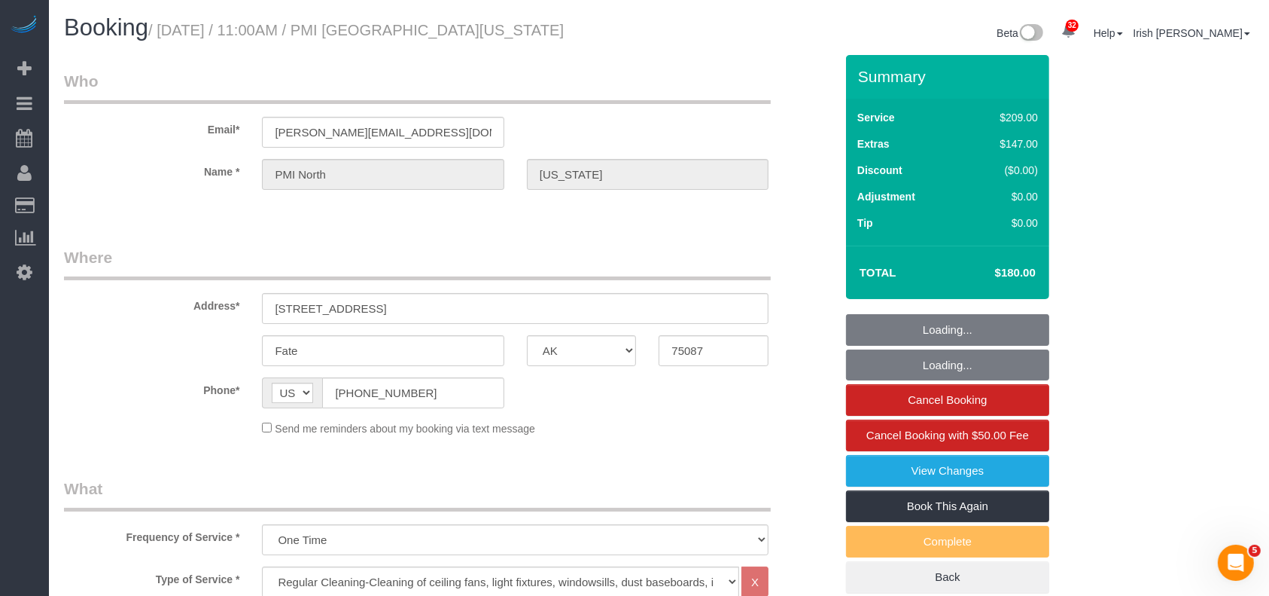
select select "object:3023"
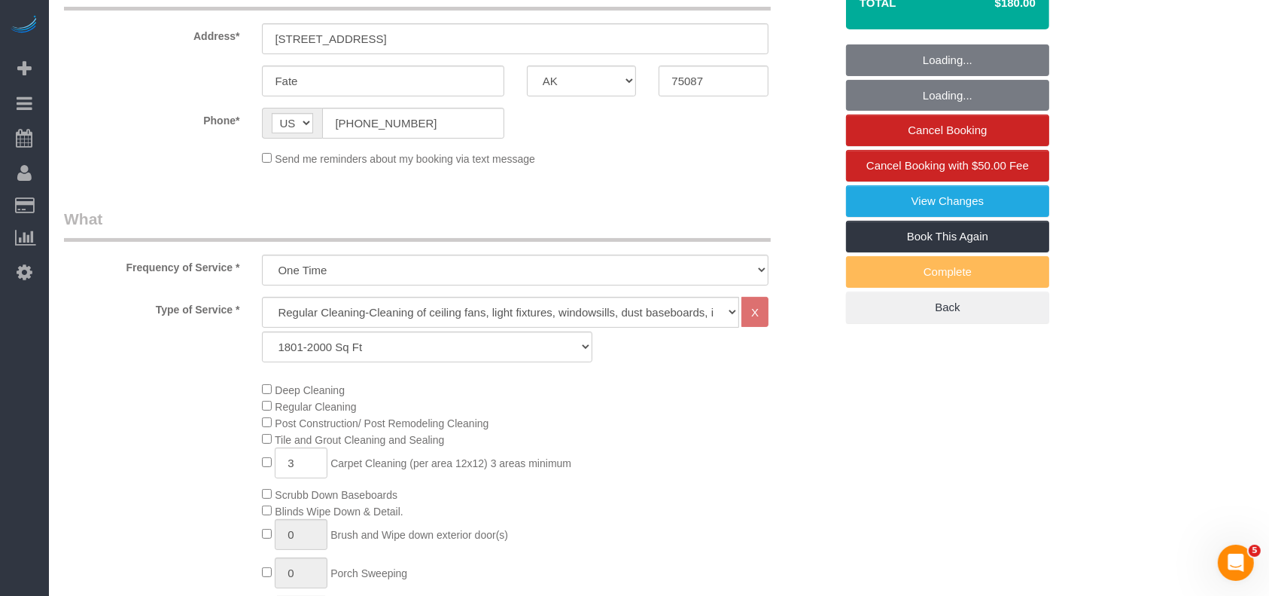
scroll to position [401, 0]
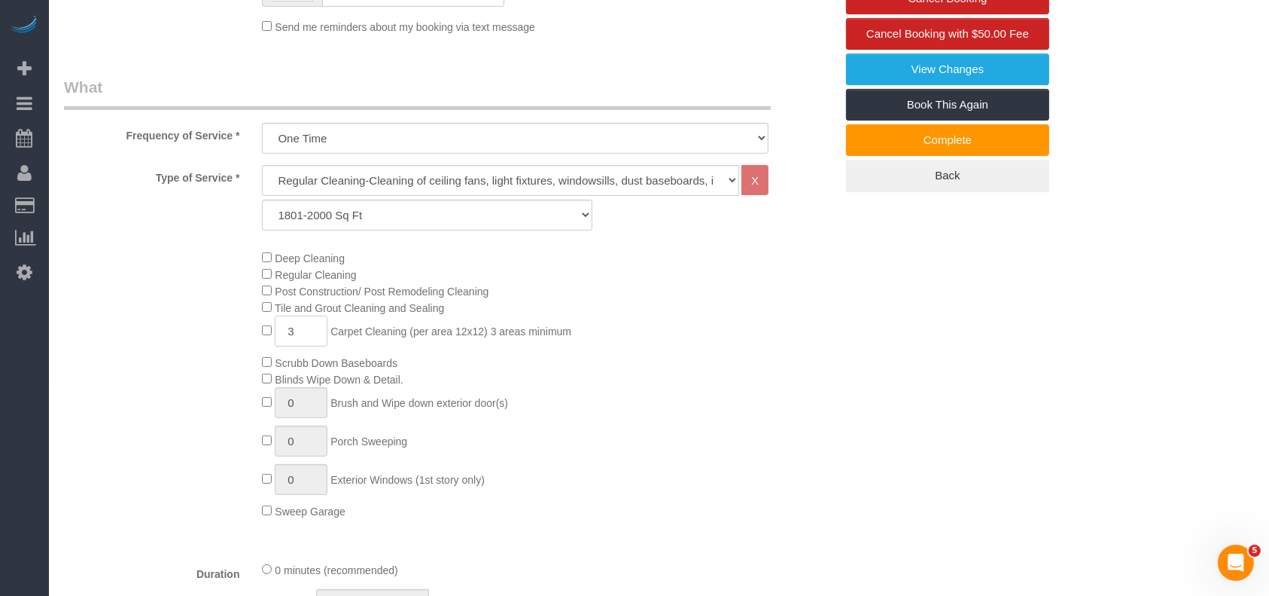
drag, startPoint x: 287, startPoint y: 329, endPoint x: 249, endPoint y: 334, distance: 38.0
click at [249, 334] on div "Deep Cleaning Regular Cleaning Post Construction/ Post Remodeling Cleaning Tile…" at bounding box center [450, 384] width 794 height 270
drag, startPoint x: 303, startPoint y: 333, endPoint x: 248, endPoint y: 322, distance: 56.7
click at [248, 322] on div "Deep Cleaning Regular Cleaning Post Construction/ Post Remodeling Cleaning Tile…" at bounding box center [450, 384] width 794 height 270
click at [300, 332] on input "3" at bounding box center [301, 330] width 53 height 31
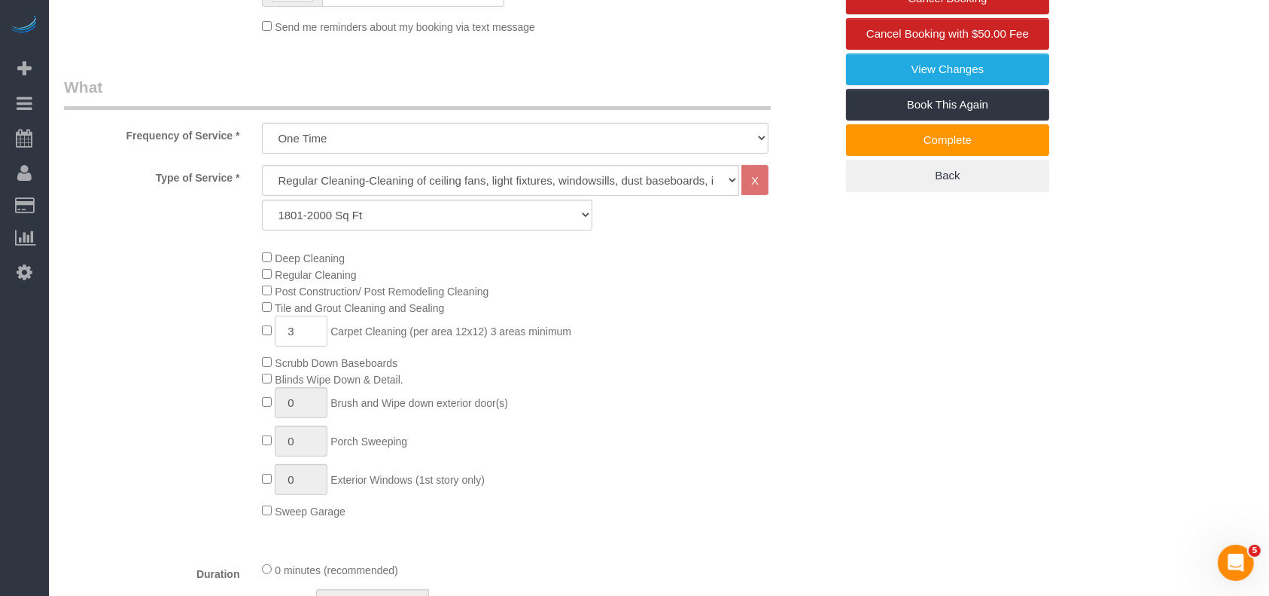
click at [300, 332] on input "3" at bounding box center [301, 330] width 53 height 31
paste input "5"
type input "5"
click at [664, 420] on div "Deep Cleaning Regular Cleaning Post Construction/ Post Remodeling Cleaning Tile…" at bounding box center [548, 384] width 595 height 270
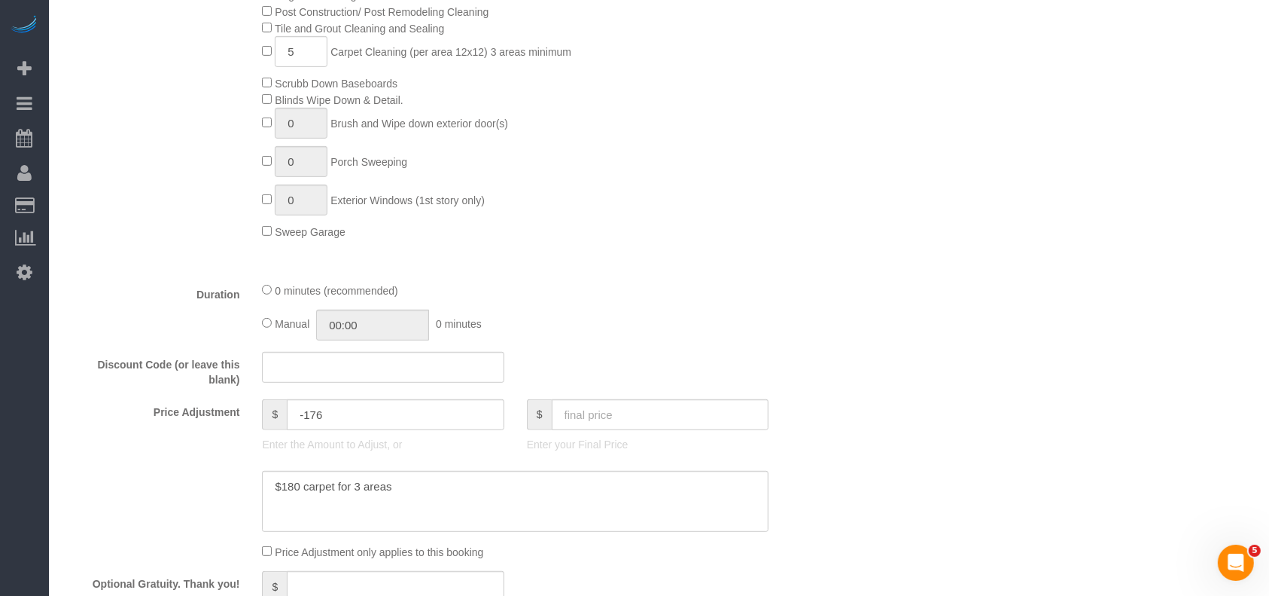
scroll to position [803, 0]
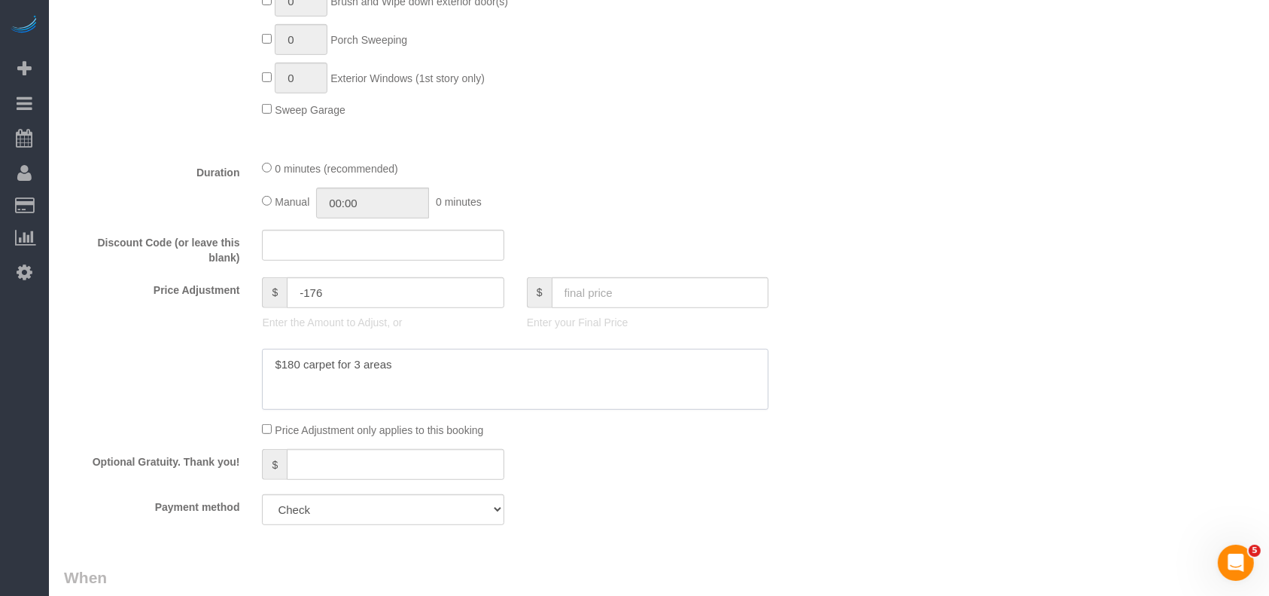
drag, startPoint x: 279, startPoint y: 371, endPoint x: 298, endPoint y: 370, distance: 19.6
click at [298, 370] on textarea at bounding box center [515, 380] width 507 height 62
click at [356, 365] on textarea at bounding box center [515, 380] width 507 height 62
click at [443, 369] on textarea at bounding box center [515, 380] width 507 height 62
click at [291, 379] on textarea at bounding box center [515, 380] width 507 height 62
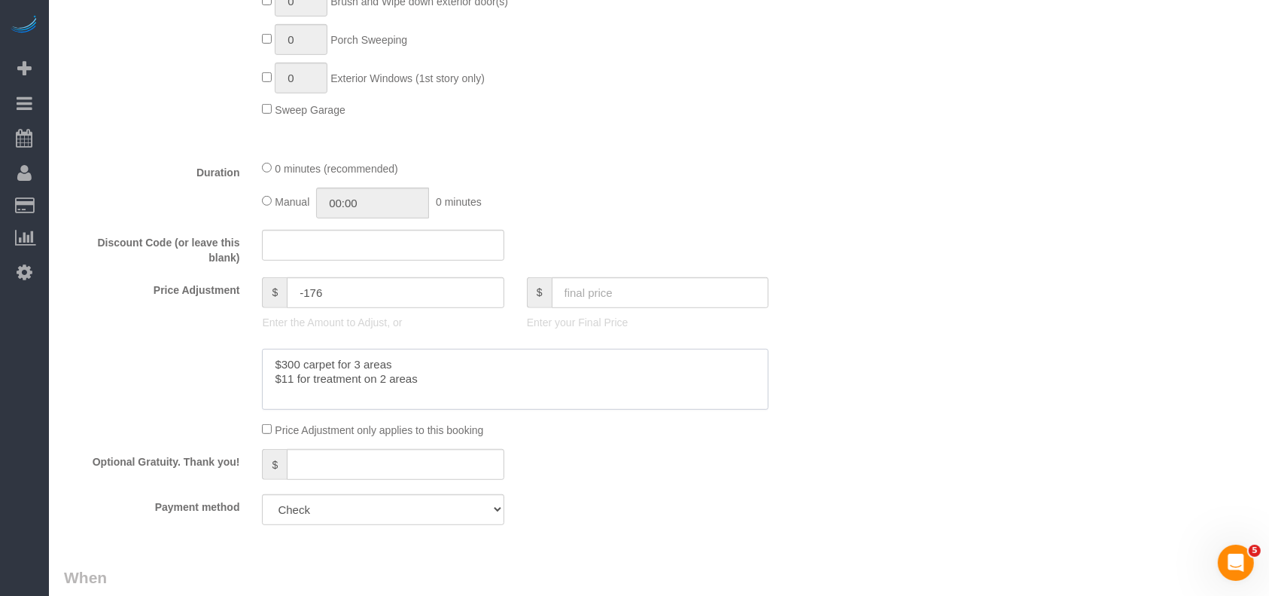
paste textarea "5"
type textarea "$300 carpet for 3 areas $115 for treatment on 2 areas"
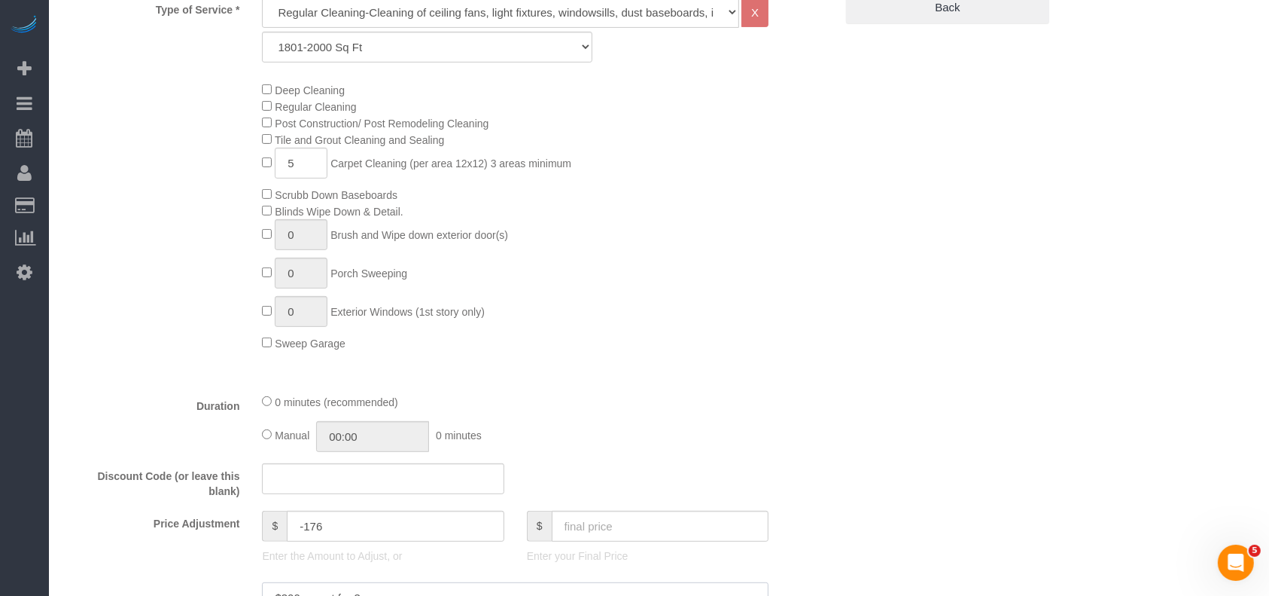
scroll to position [904, 0]
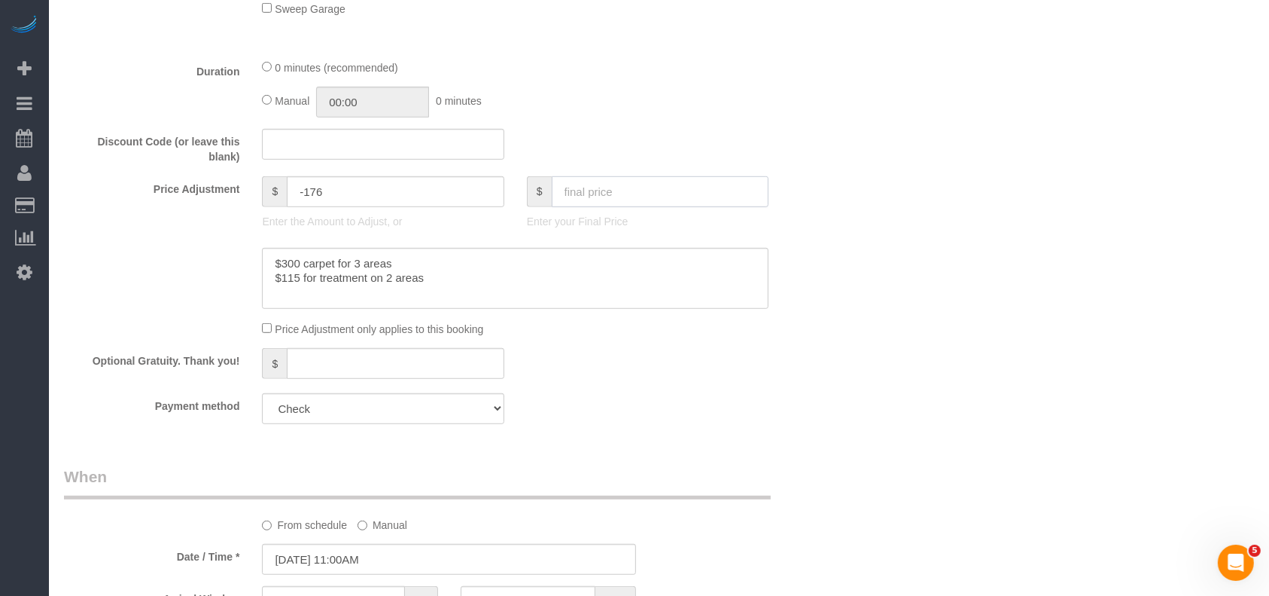
click at [596, 200] on input "text" at bounding box center [661, 191] width 218 height 31
type input "41"
type input "-413"
click at [657, 198] on input "text" at bounding box center [661, 191] width 218 height 31
paste input "5"
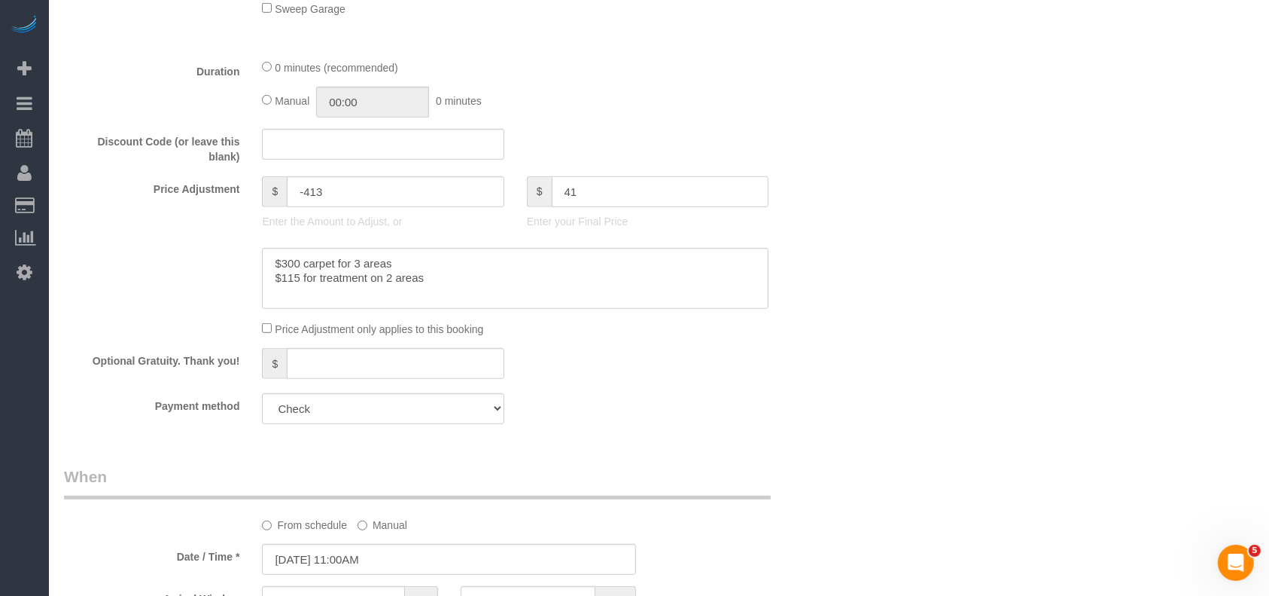
type input "415"
type input "-39"
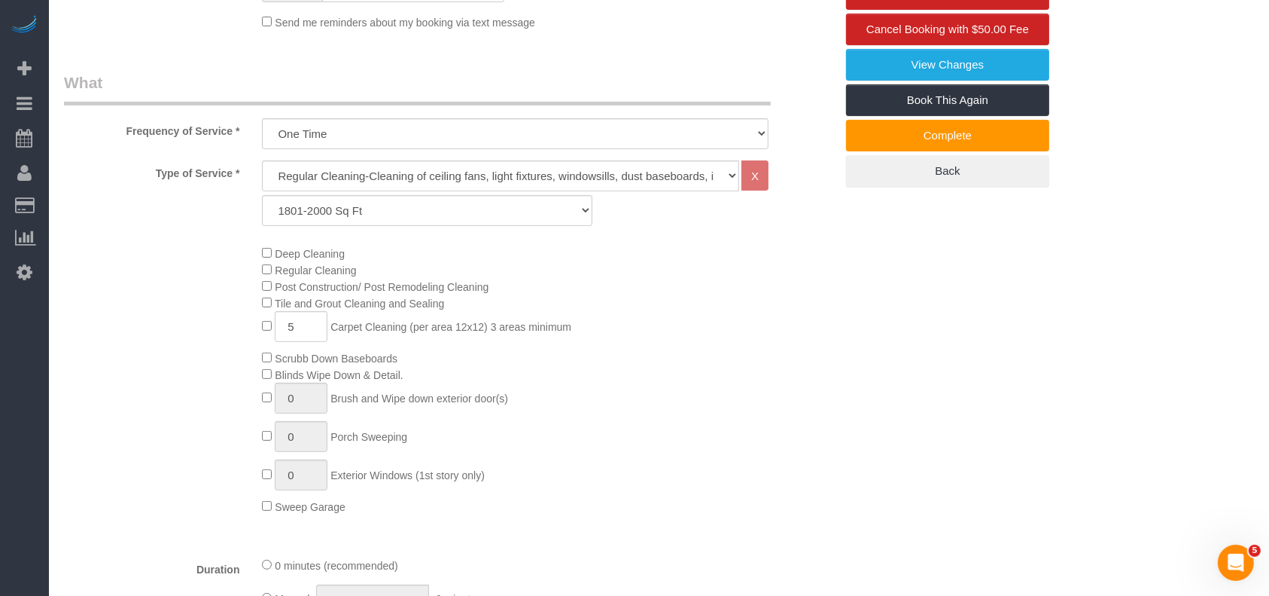
scroll to position [0, 0]
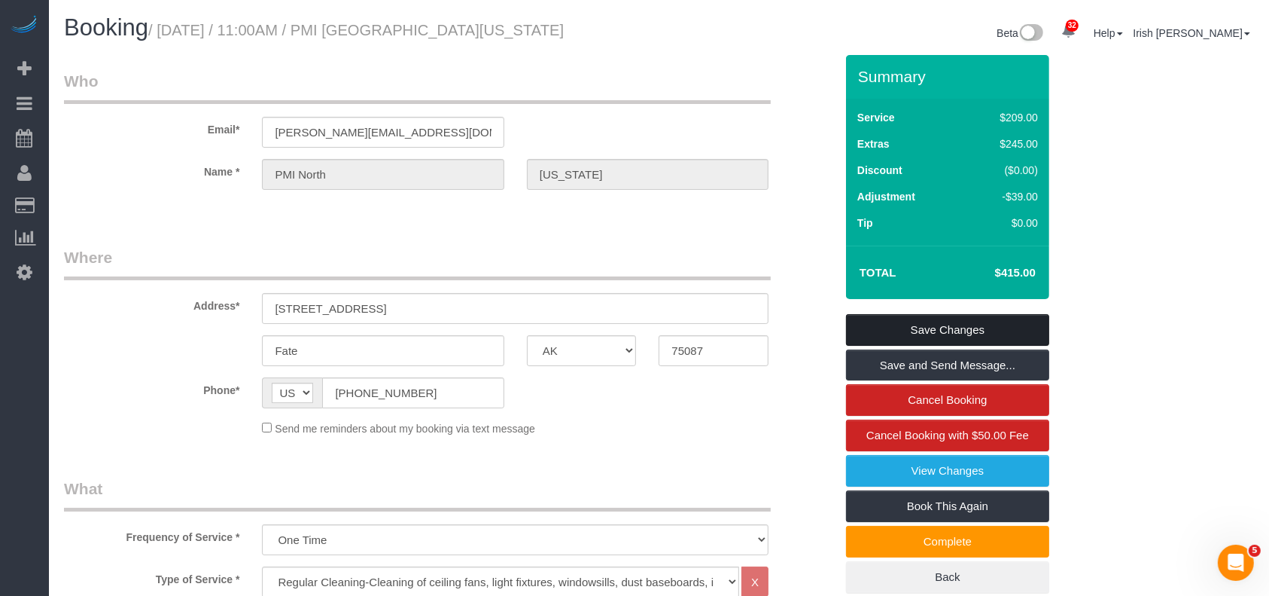
click at [901, 331] on link "Save Changes" at bounding box center [947, 330] width 203 height 32
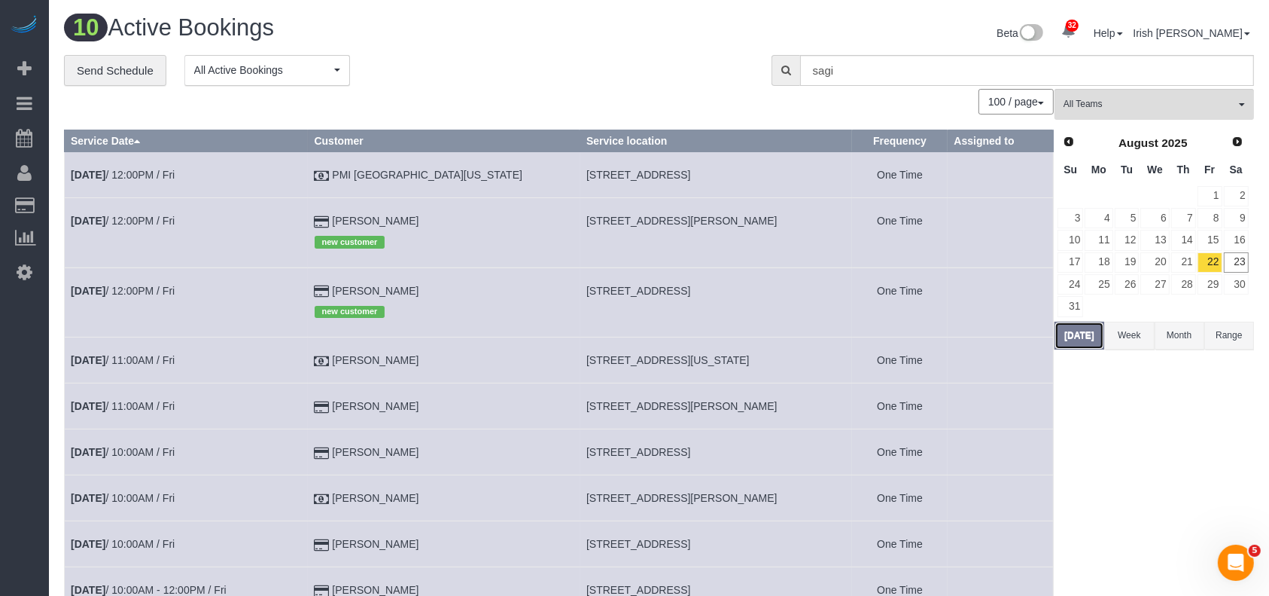
click at [1064, 335] on button "[DATE]" at bounding box center [1080, 336] width 50 height 28
click at [148, 215] on link "[DATE] 12:00PM / Fri" at bounding box center [123, 221] width 104 height 12
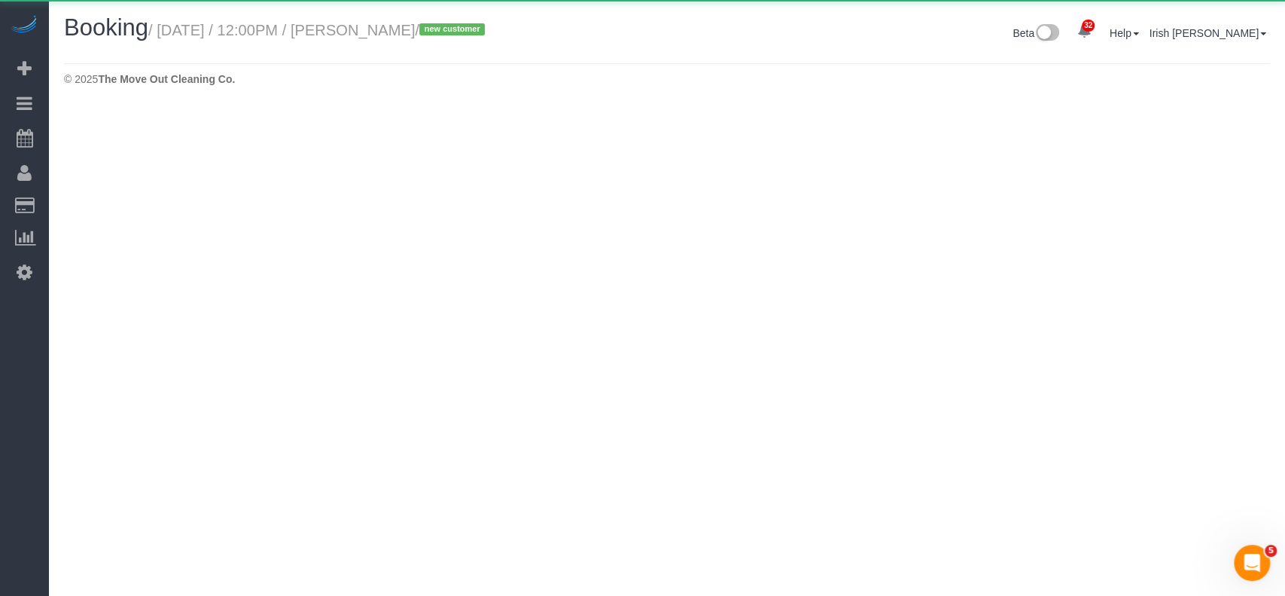
select select "[GEOGRAPHIC_DATA]"
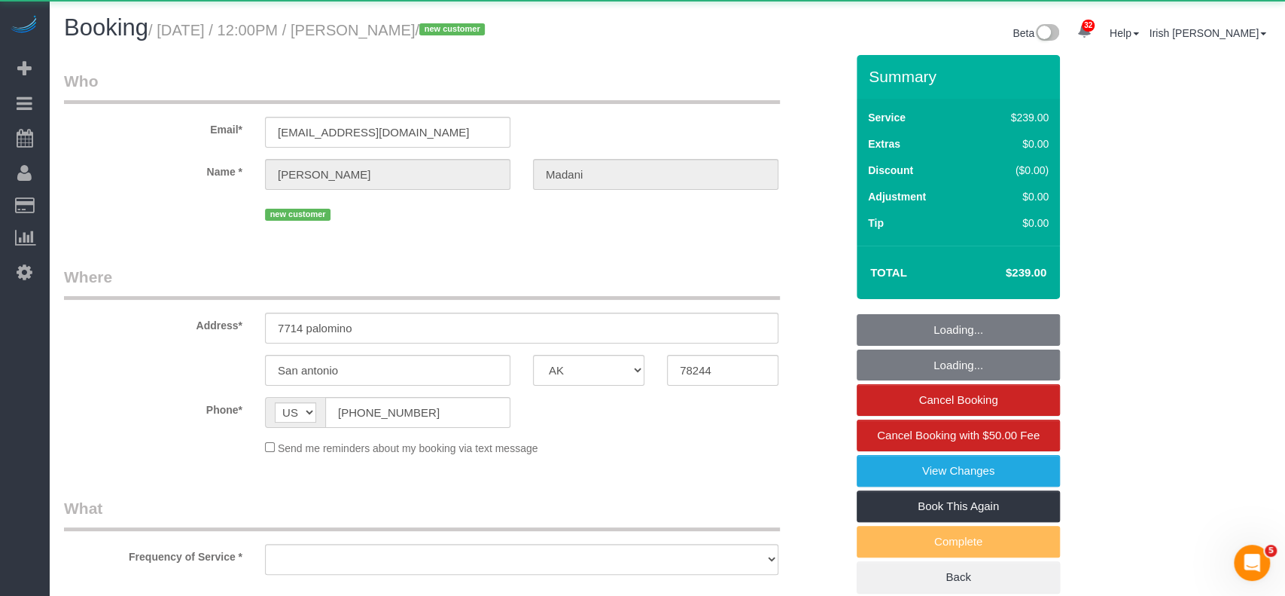
select select "object:3735"
select select "string:fspay-8b85f294-ad19-4ccd-99a3-5a021f6923cd"
select select "3"
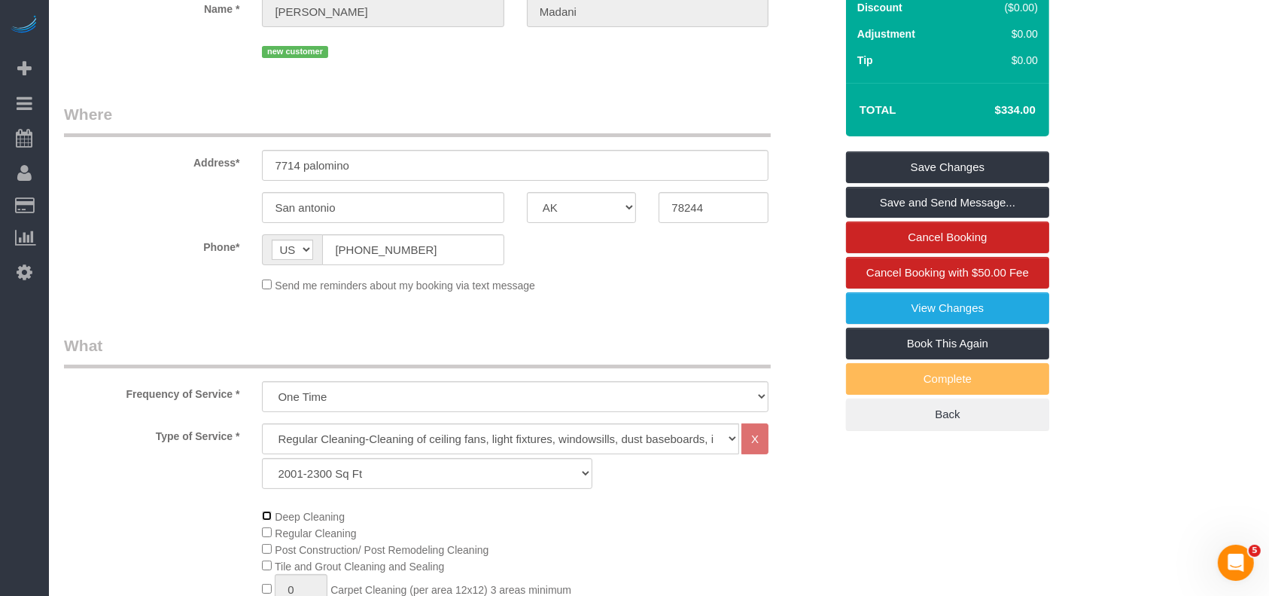
scroll to position [100, 0]
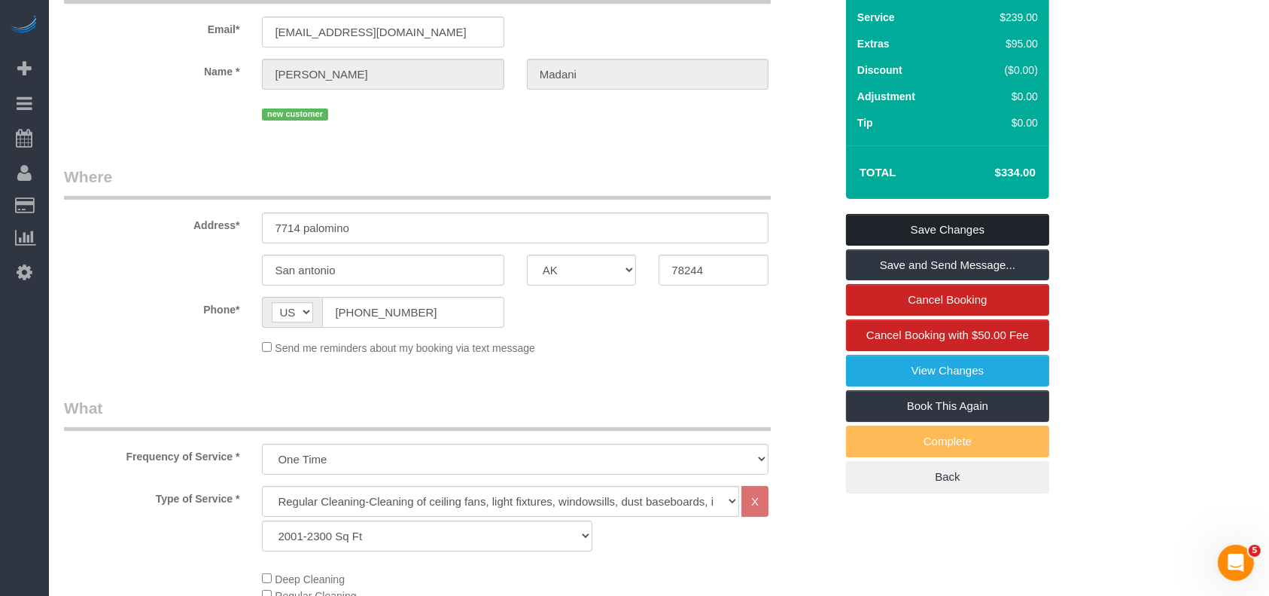
click at [920, 229] on link "Save Changes" at bounding box center [947, 230] width 203 height 32
